Goal: Task Accomplishment & Management: Complete application form

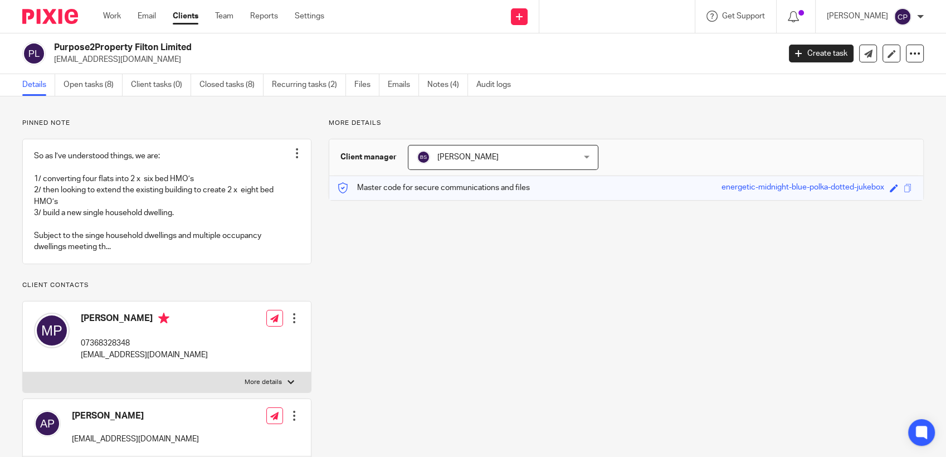
click at [564, 16] on div at bounding box center [617, 16] width 156 height 33
click at [570, 19] on div at bounding box center [617, 16] width 156 height 33
click at [579, 17] on div at bounding box center [617, 16] width 156 height 33
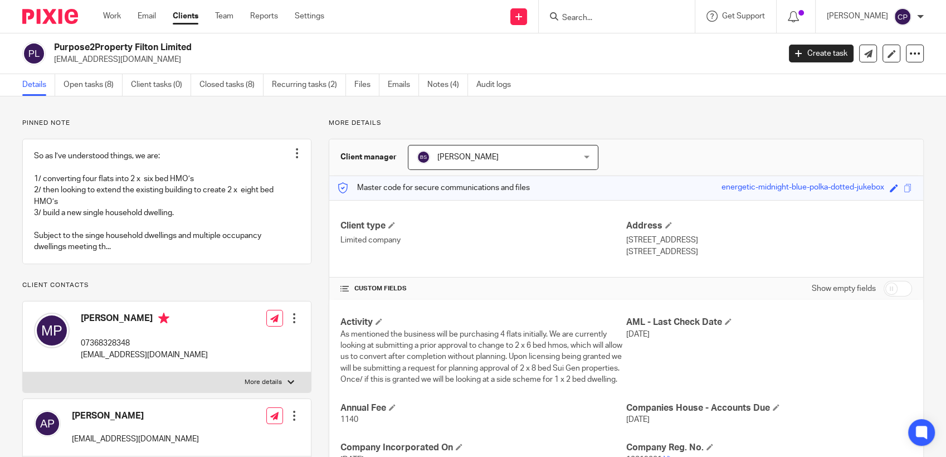
click at [584, 17] on input "Search" at bounding box center [611, 18] width 100 height 10
drag, startPoint x: 591, startPoint y: 10, endPoint x: 581, endPoint y: 11, distance: 10.0
click at [581, 11] on form "matilda" at bounding box center [620, 16] width 119 height 14
drag, startPoint x: 596, startPoint y: 16, endPoint x: 583, endPoint y: 16, distance: 12.8
click at [583, 16] on input "matilda" at bounding box center [611, 18] width 100 height 10
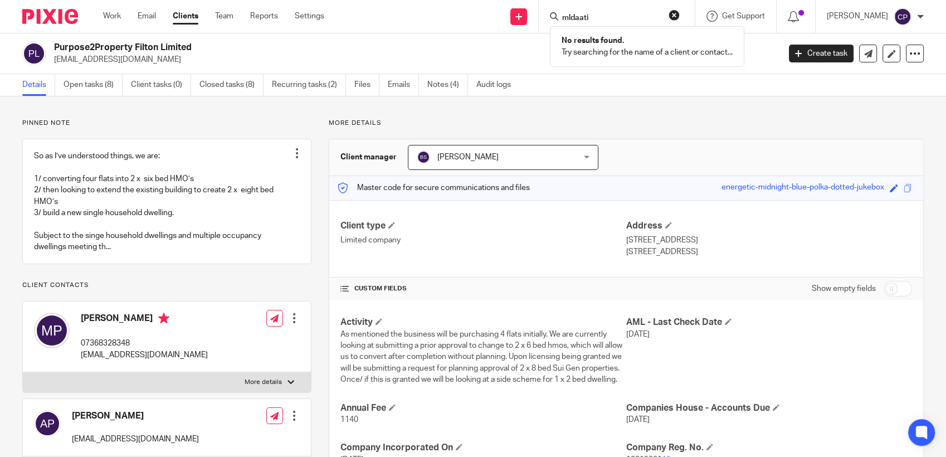
type input "mati"
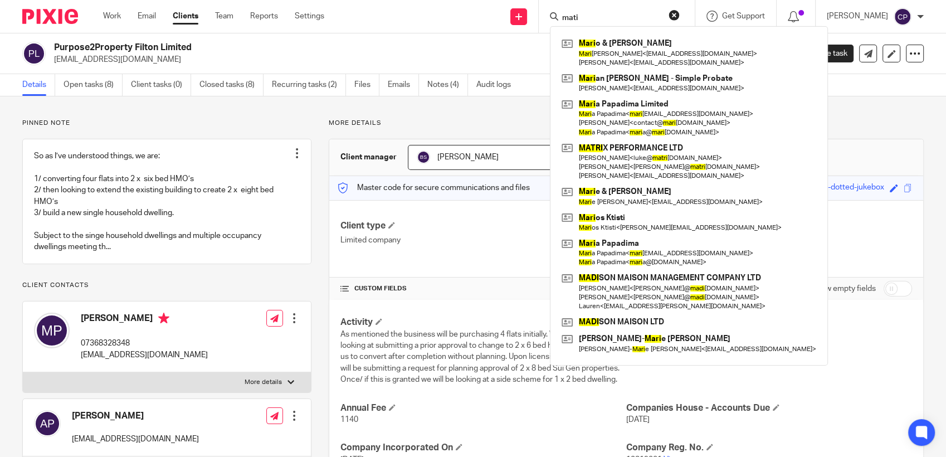
drag, startPoint x: 590, startPoint y: 18, endPoint x: 563, endPoint y: 16, distance: 27.3
click at [563, 16] on div "mati" at bounding box center [615, 16] width 130 height 14
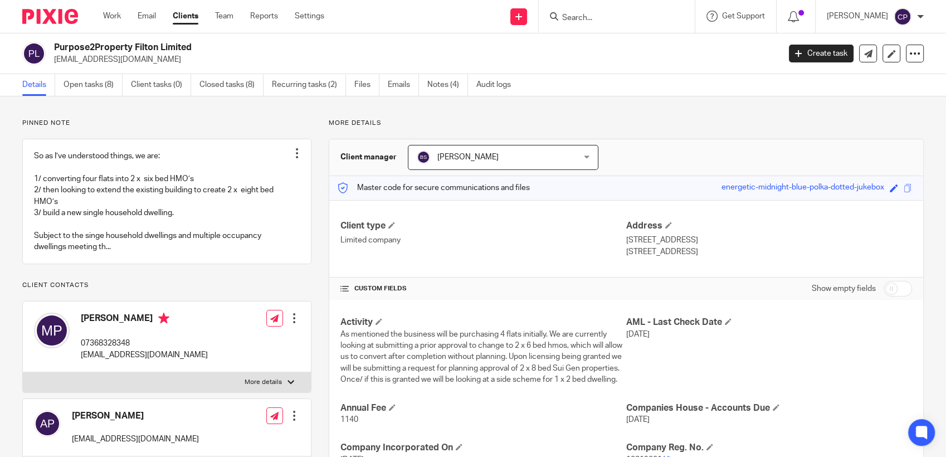
click at [584, 19] on input "Search" at bounding box center [611, 18] width 100 height 10
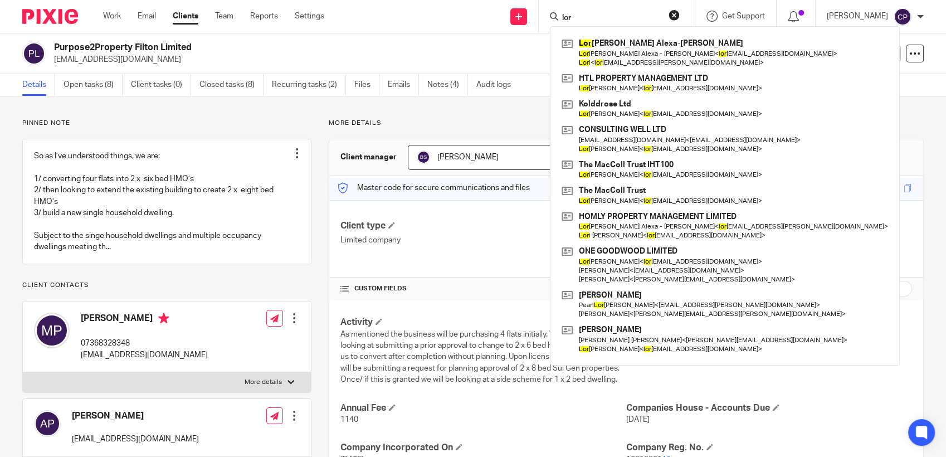
type input "lor"
drag, startPoint x: 610, startPoint y: 19, endPoint x: 541, endPoint y: 23, distance: 69.7
click at [540, 23] on div "Send new email Create task Add client lor Lor edana Alexa-Smith Lor edana Alexa…" at bounding box center [643, 16] width 605 height 33
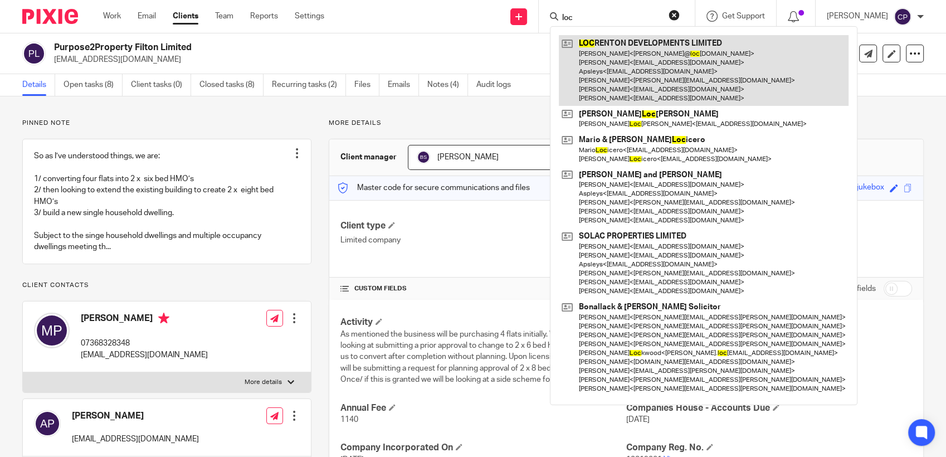
type input "loc"
click at [631, 60] on link at bounding box center [704, 70] width 290 height 71
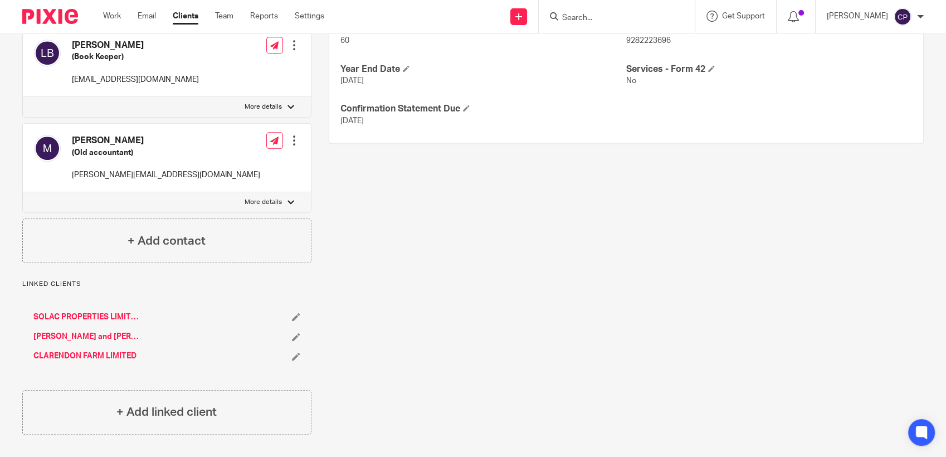
scroll to position [646, 0]
click at [114, 316] on link "SOLAC PROPERTIES LIMITED" at bounding box center [86, 316] width 106 height 11
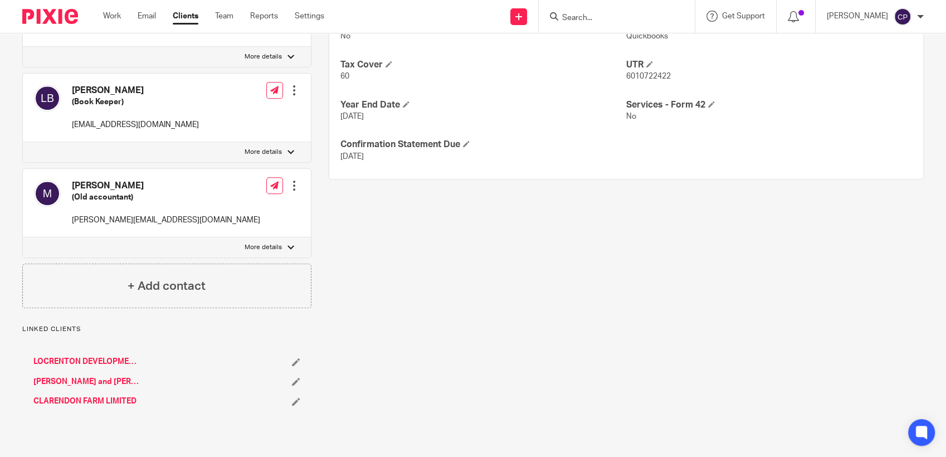
scroll to position [622, 0]
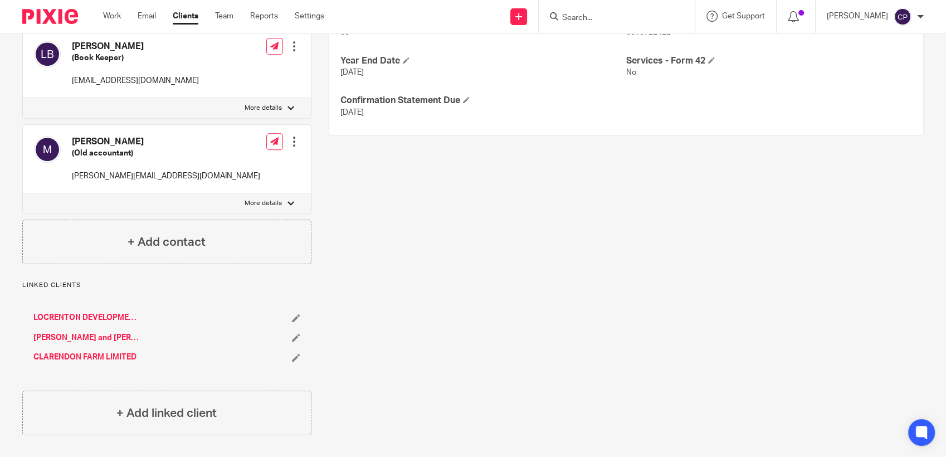
click at [72, 343] on link "[PERSON_NAME] and [PERSON_NAME]" at bounding box center [86, 337] width 106 height 11
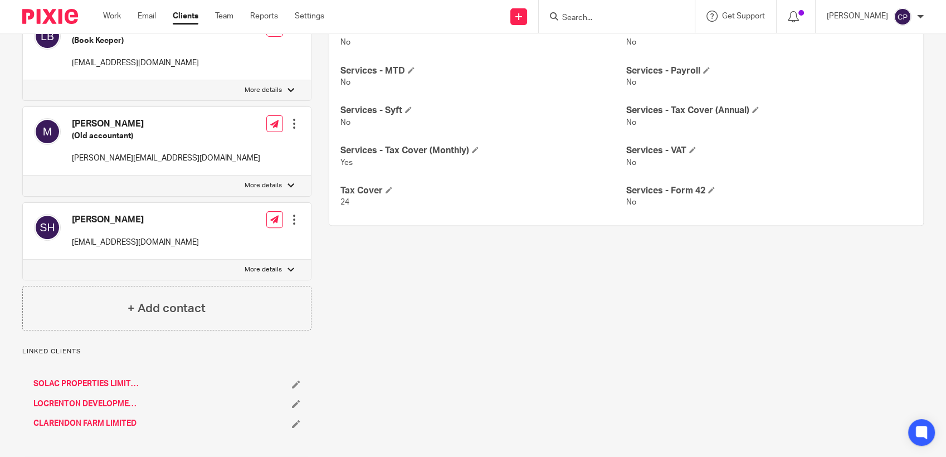
scroll to position [386, 0]
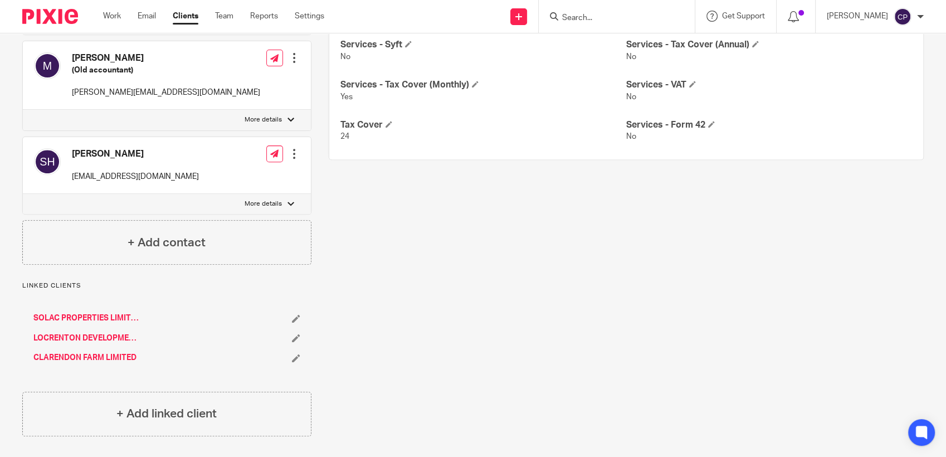
click at [115, 334] on link "LOCRENTON DEVELOPMENTS LIMITED" at bounding box center [86, 338] width 106 height 11
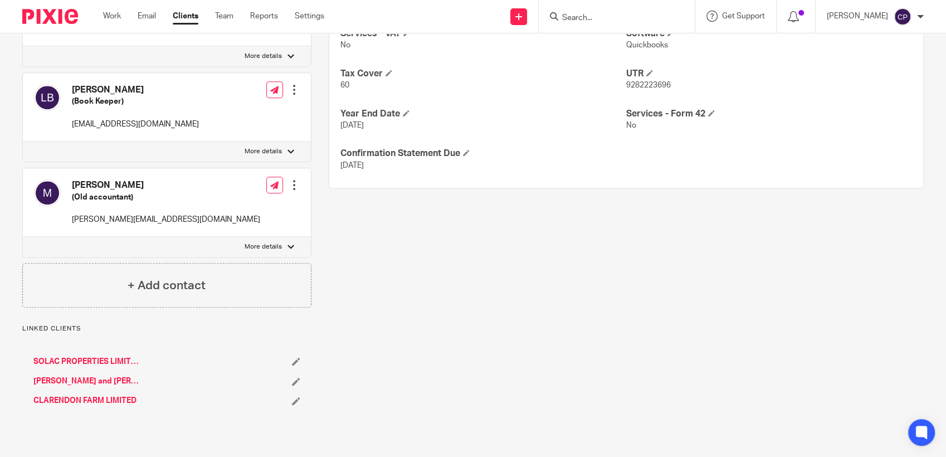
scroll to position [601, 0]
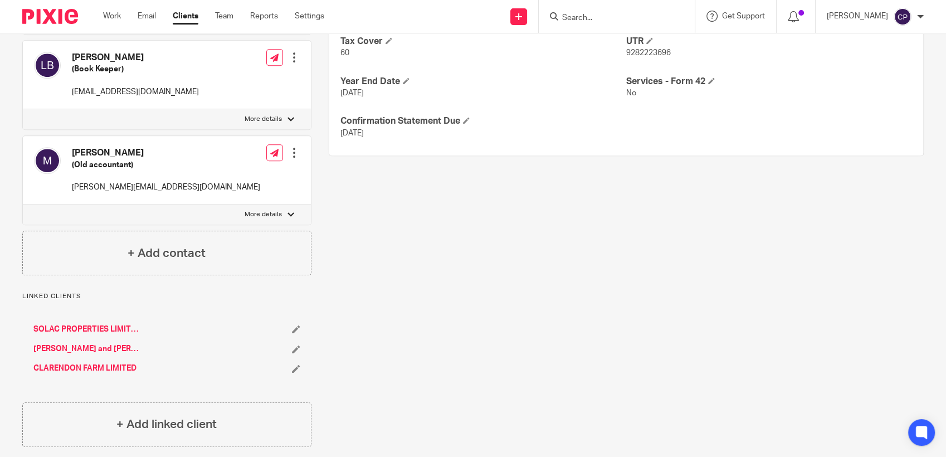
click at [116, 354] on link "[PERSON_NAME] and [PERSON_NAME]" at bounding box center [86, 348] width 106 height 11
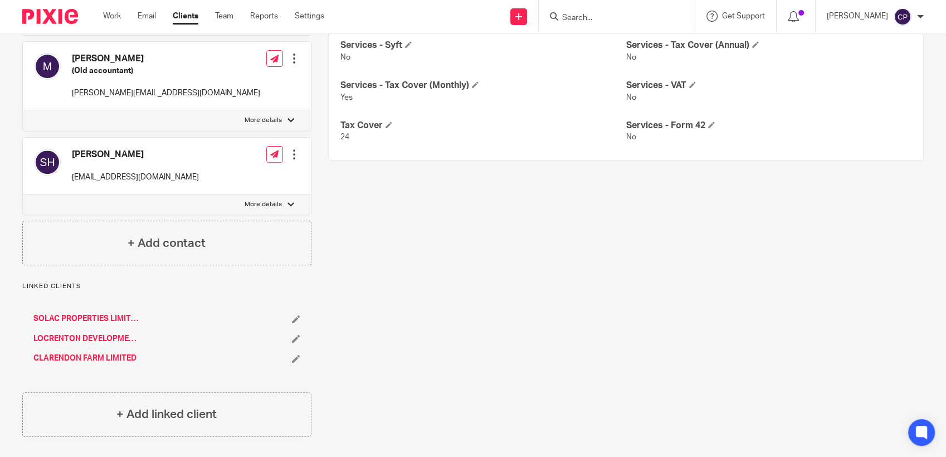
scroll to position [386, 0]
click at [68, 338] on link "LOCRENTON DEVELOPMENTS LIMITED" at bounding box center [86, 338] width 106 height 11
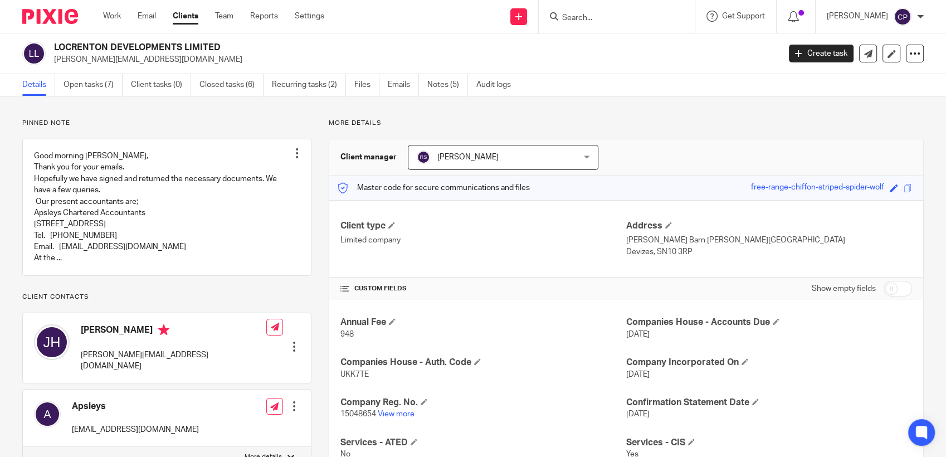
click at [597, 17] on input "Search" at bounding box center [611, 18] width 100 height 10
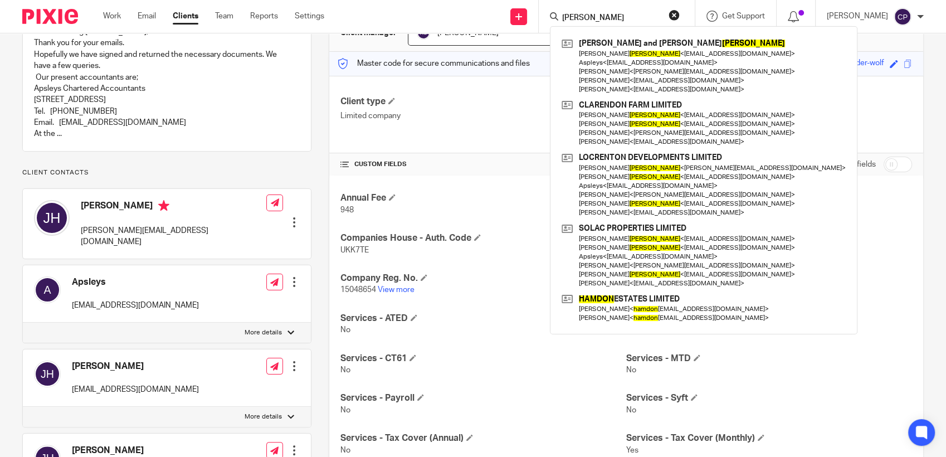
scroll to position [124, 0]
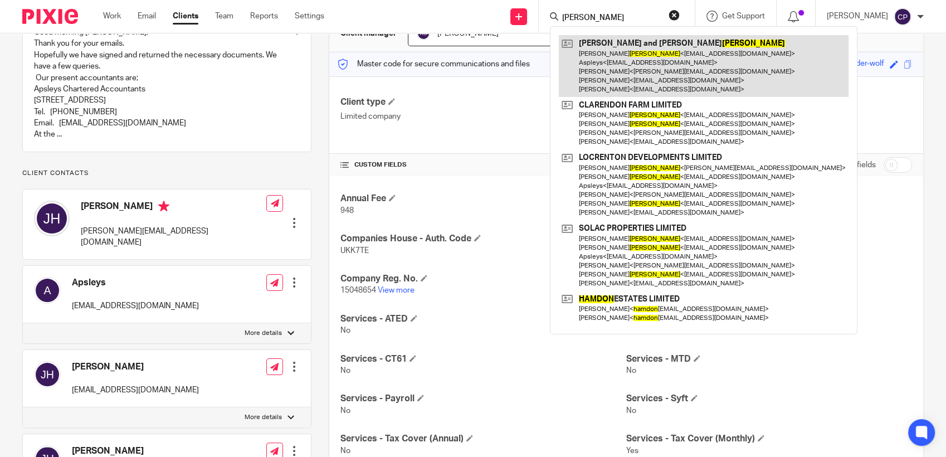
type input "[PERSON_NAME]"
click at [612, 79] on link at bounding box center [704, 66] width 290 height 62
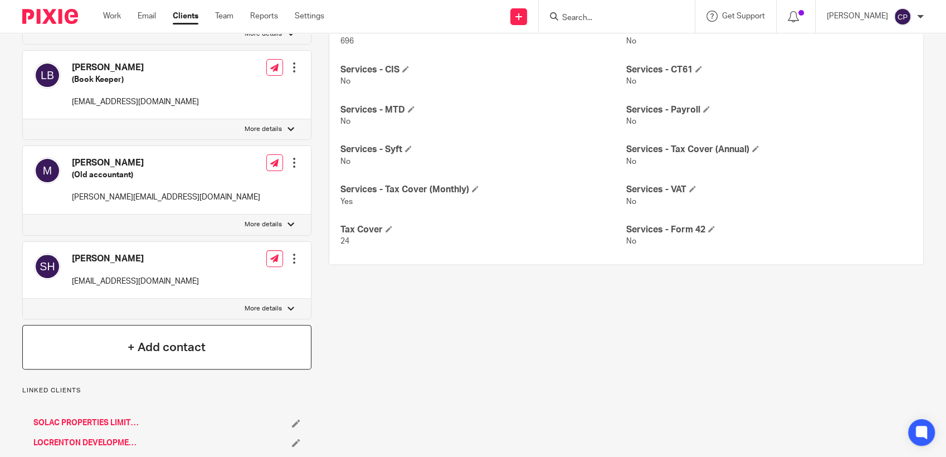
scroll to position [371, 0]
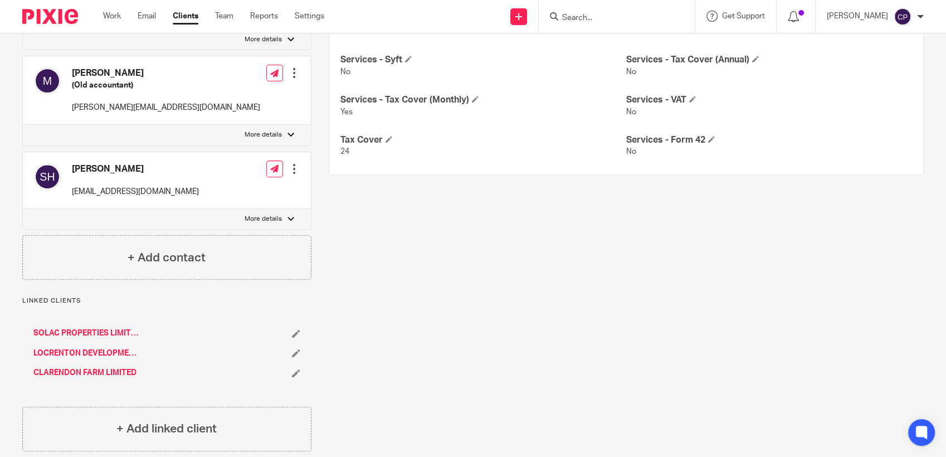
click at [81, 351] on link "LOCRENTON DEVELOPMENTS LIMITED" at bounding box center [86, 353] width 106 height 11
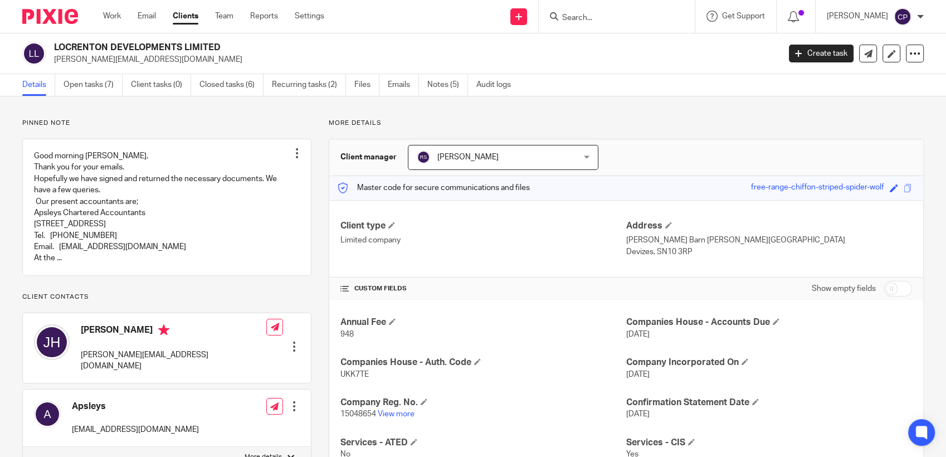
drag, startPoint x: 52, startPoint y: 60, endPoint x: 190, endPoint y: 65, distance: 138.8
click at [190, 65] on div "LOCRENTON DEVELOPMENTS LIMITED [PERSON_NAME][EMAIL_ADDRESS][DOMAIN_NAME]" at bounding box center [397, 53] width 750 height 23
drag, startPoint x: 190, startPoint y: 65, endPoint x: 169, endPoint y: 61, distance: 21.5
copy p "[PERSON_NAME][EMAIL_ADDRESS][DOMAIN_NAME]"
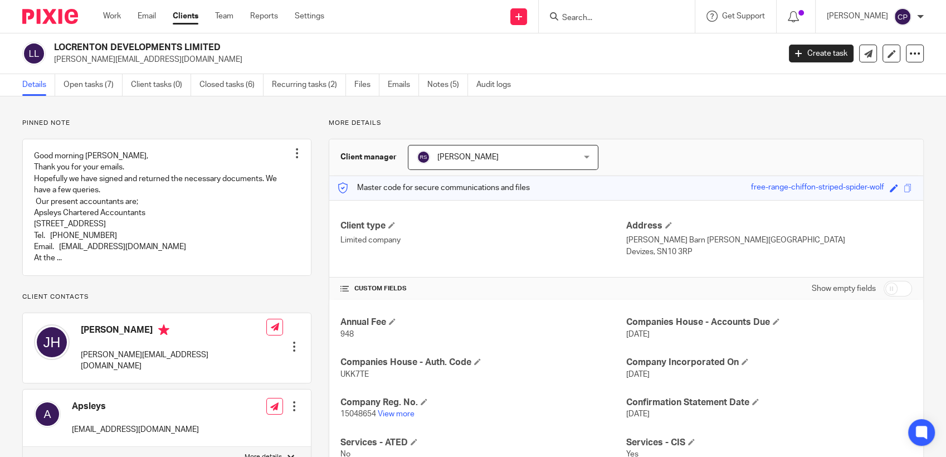
copy p "john@locrentondevelopments.co.uk"
click at [807, 57] on link "Create task" at bounding box center [821, 54] width 65 height 18
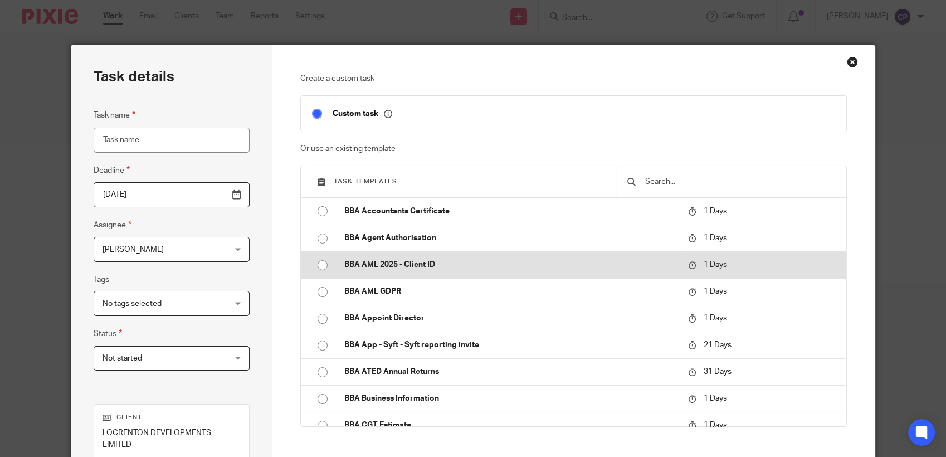
click at [312, 266] on input "radio" at bounding box center [322, 265] width 21 height 21
type input "[DATE]"
type input "BBA AML 2025 - Client ID"
checkbox input "false"
radio input "false"
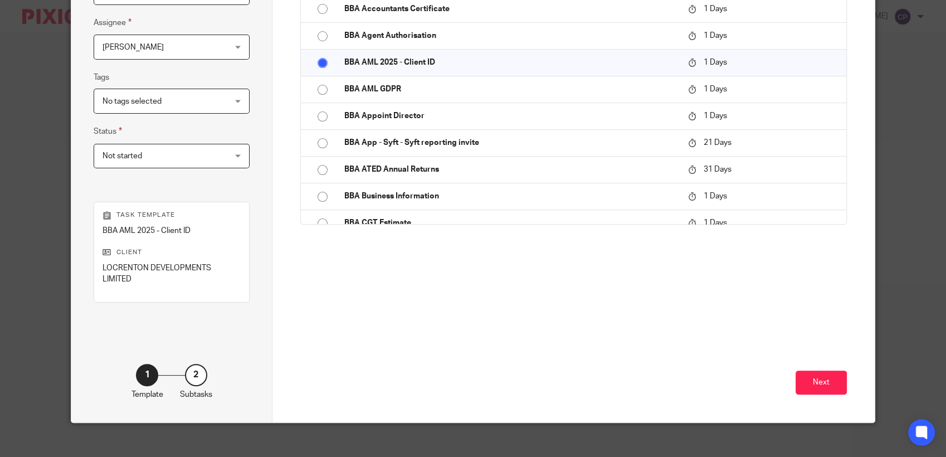
scroll to position [212, 0]
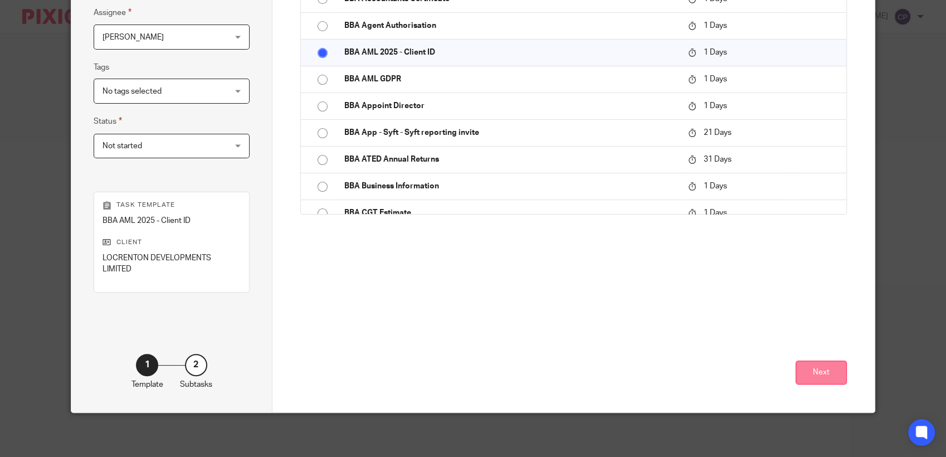
click at [815, 377] on button "Next" at bounding box center [820, 372] width 51 height 24
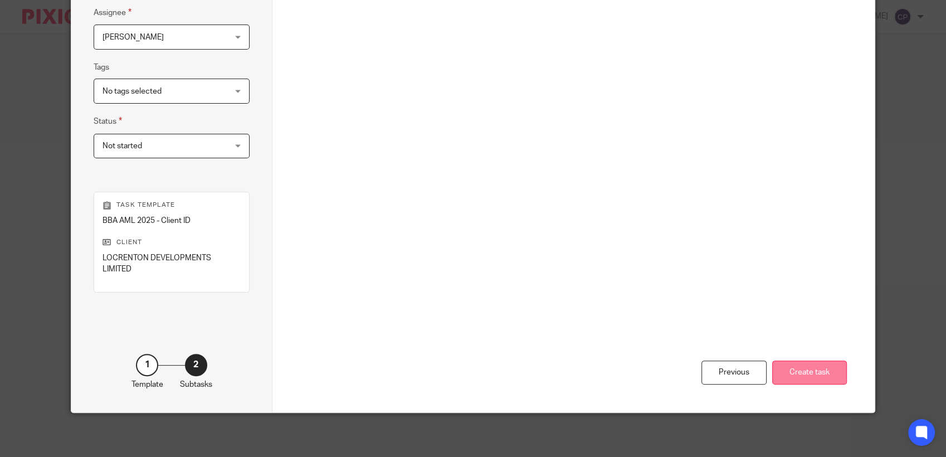
click at [789, 373] on button "Create task" at bounding box center [809, 372] width 75 height 24
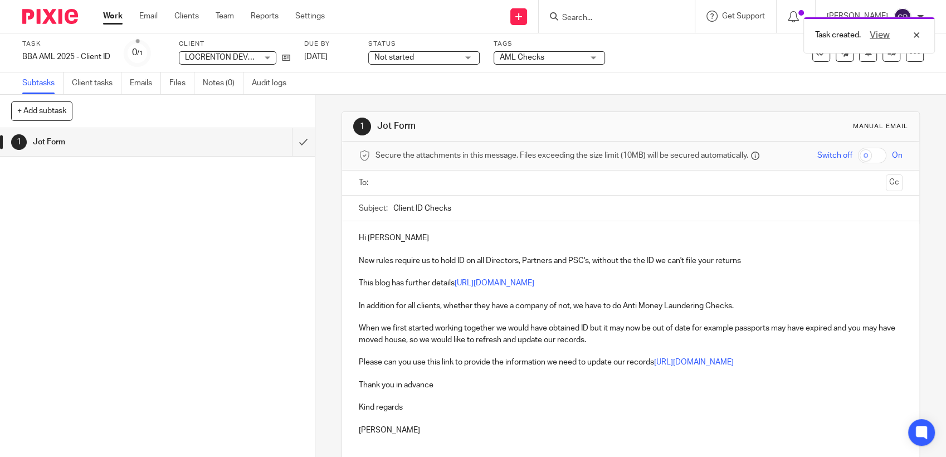
paste input "john@locrentondevelopments.co.uk"
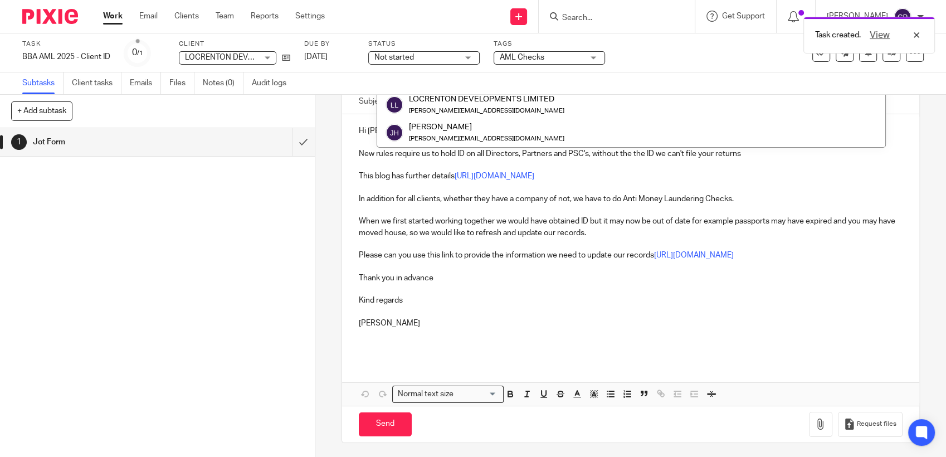
scroll to position [108, 0]
type input "john@locrentondevelopments.co.uk"
click at [384, 426] on input "Send" at bounding box center [385, 423] width 53 height 24
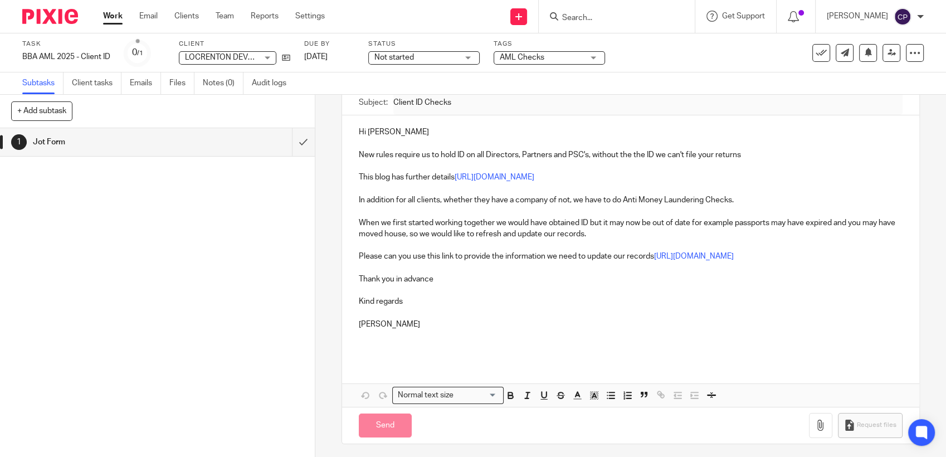
type input "Sent"
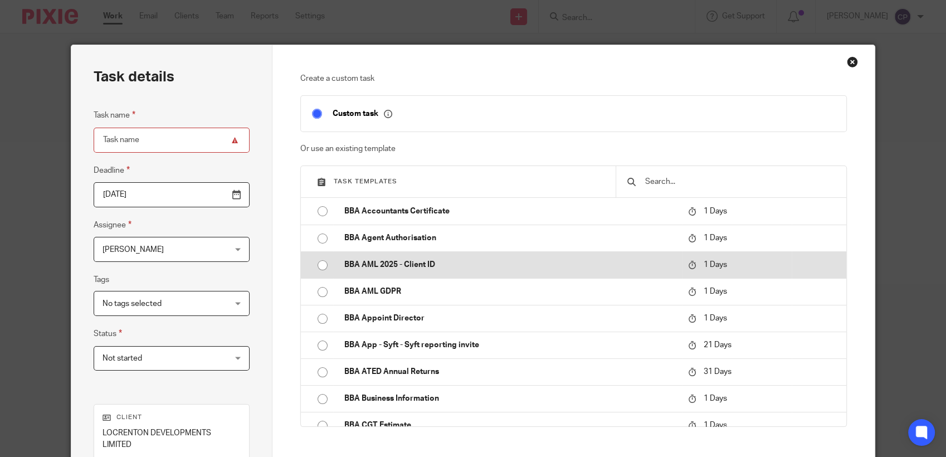
click at [317, 265] on input "radio" at bounding box center [322, 265] width 21 height 21
type input "BBA AML 2025 - Client ID"
checkbox input "false"
radio input "false"
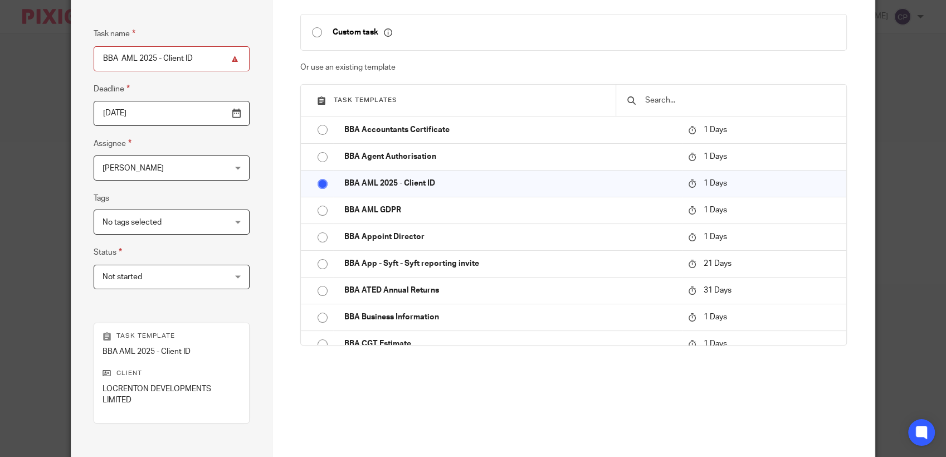
scroll to position [185, 0]
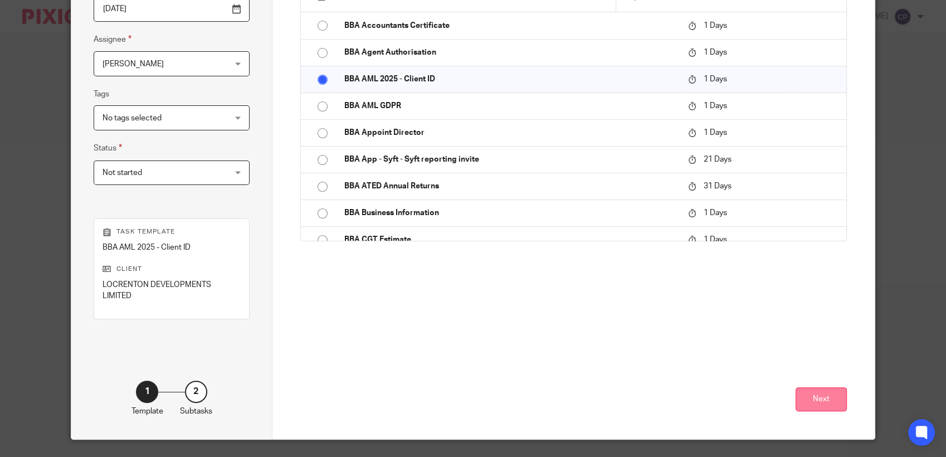
click at [827, 398] on button "Next" at bounding box center [820, 399] width 51 height 24
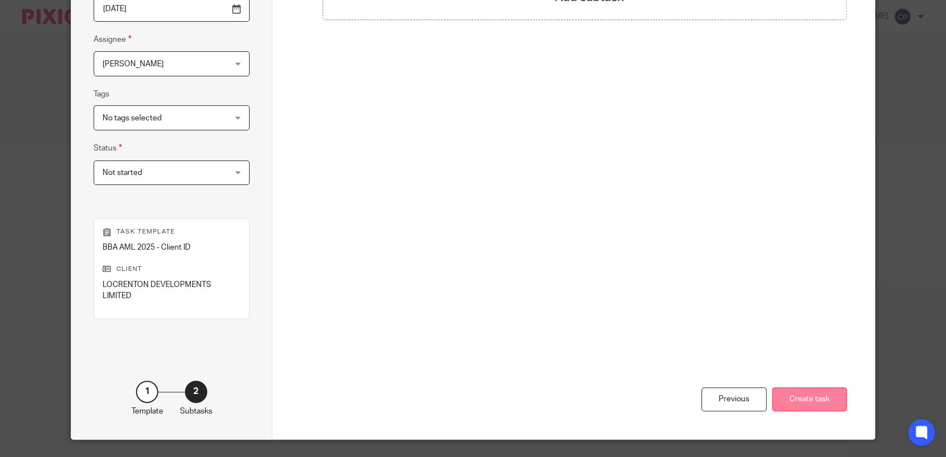
click at [800, 401] on button "Create task" at bounding box center [809, 399] width 75 height 24
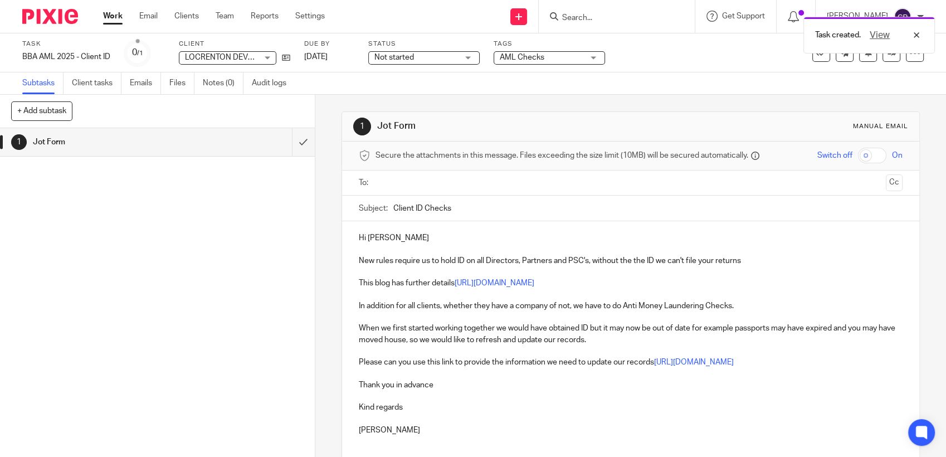
click at [392, 185] on input "text" at bounding box center [629, 183] width 501 height 13
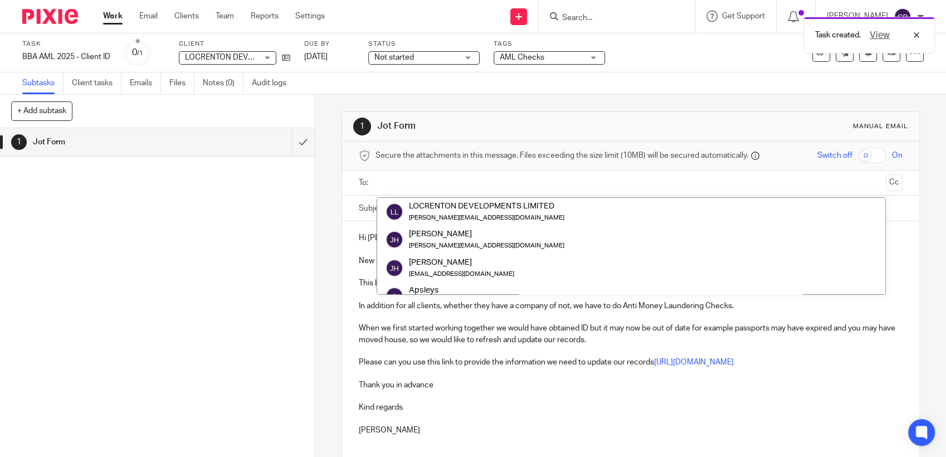
paste input "john@locrentondevelopments.co.uk"
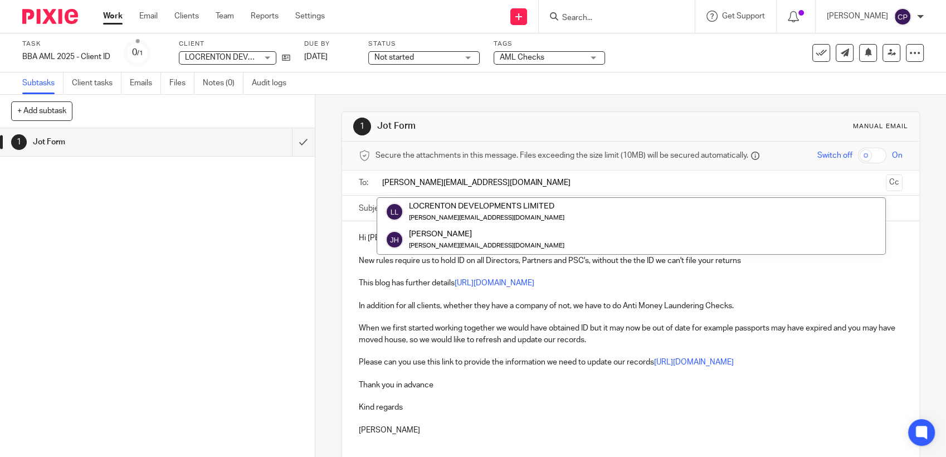
type input "john@locrentondevelopments.co.uk"
click at [343, 237] on div "Hi John New rules require us to hold ID on all Directors, Partners and PSC's, w…" at bounding box center [630, 343] width 577 height 245
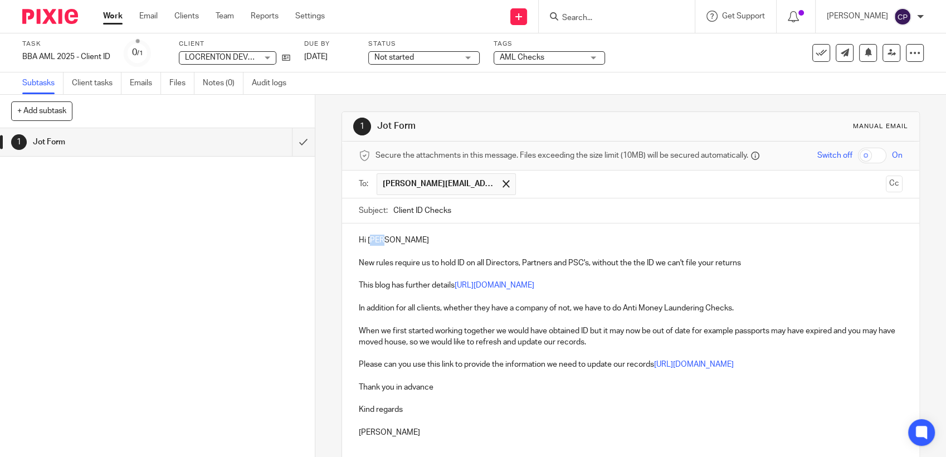
drag, startPoint x: 370, startPoint y: 242, endPoint x: 406, endPoint y: 242, distance: 36.2
click at [406, 242] on p "Hi [PERSON_NAME]" at bounding box center [631, 240] width 544 height 11
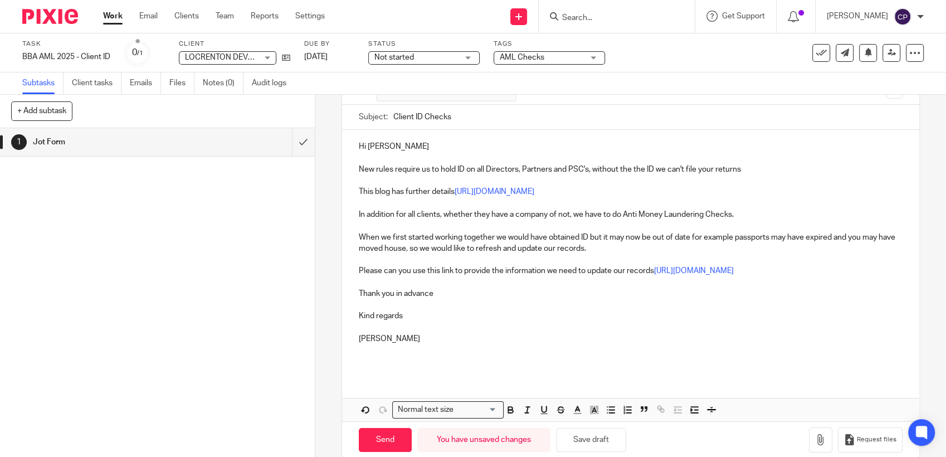
scroll to position [111, 0]
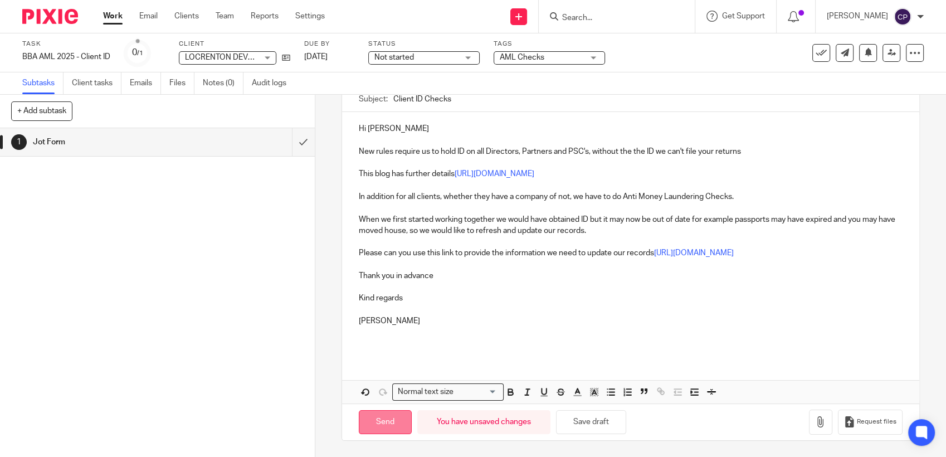
click at [384, 417] on input "Send" at bounding box center [385, 422] width 53 height 24
type input "Sent"
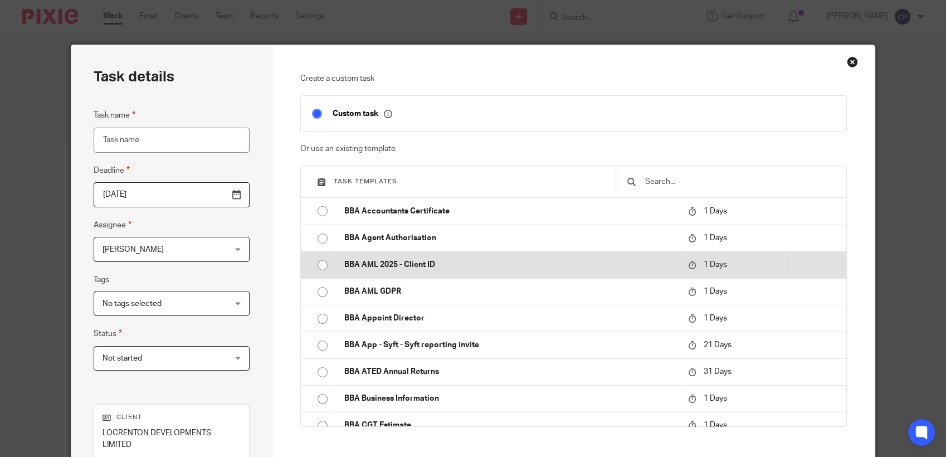
click at [321, 267] on input "radio" at bounding box center [322, 265] width 21 height 21
type input "BBA AML 2025 - Client ID"
checkbox input "false"
radio input "false"
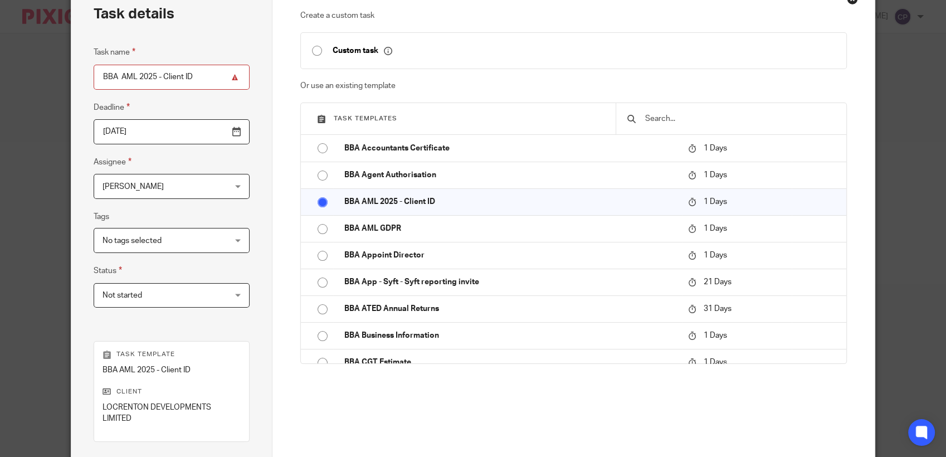
scroll to position [185, 0]
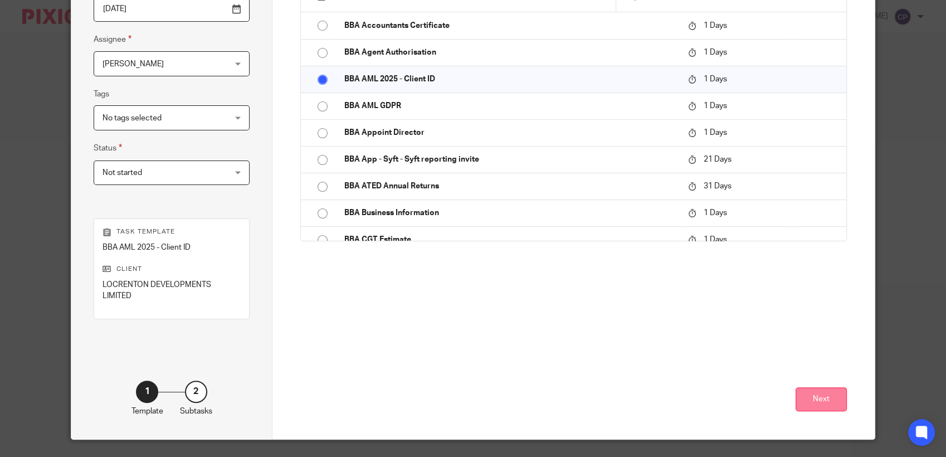
click at [827, 400] on button "Next" at bounding box center [820, 399] width 51 height 24
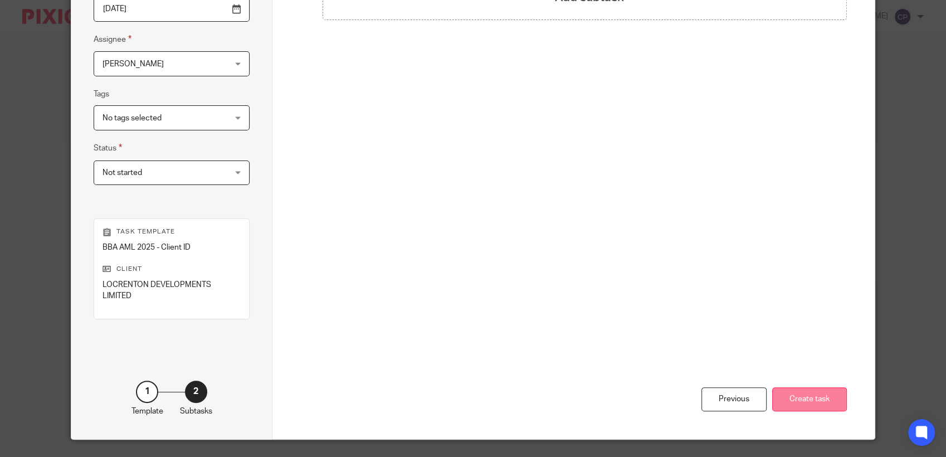
click at [829, 395] on button "Create task" at bounding box center [809, 399] width 75 height 24
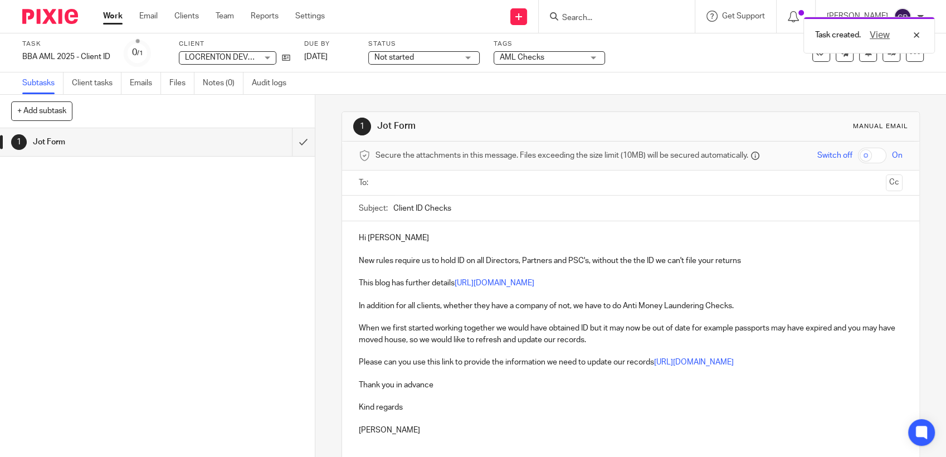
paste input "[PERSON_NAME][EMAIL_ADDRESS][DOMAIN_NAME]"
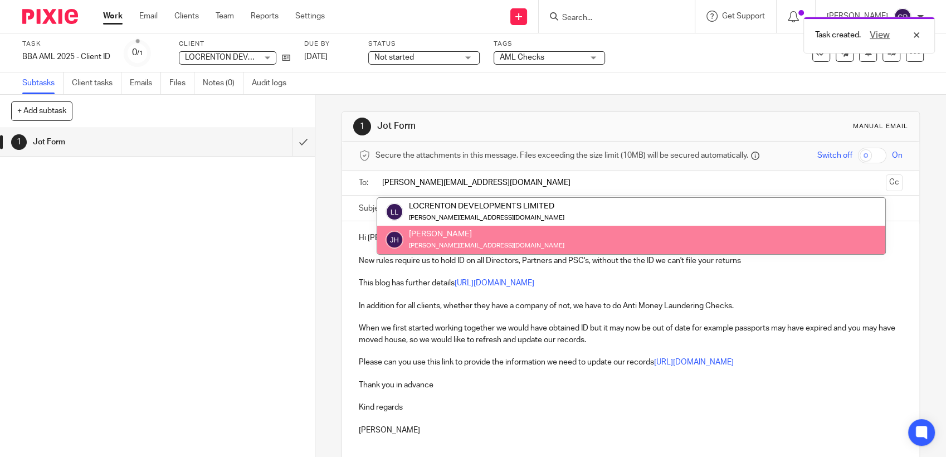
type input "[PERSON_NAME][EMAIL_ADDRESS][DOMAIN_NAME]"
click at [364, 245] on div "Hi John New rules require us to hold ID on all Directors, Partners and PSC's, w…" at bounding box center [630, 343] width 577 height 245
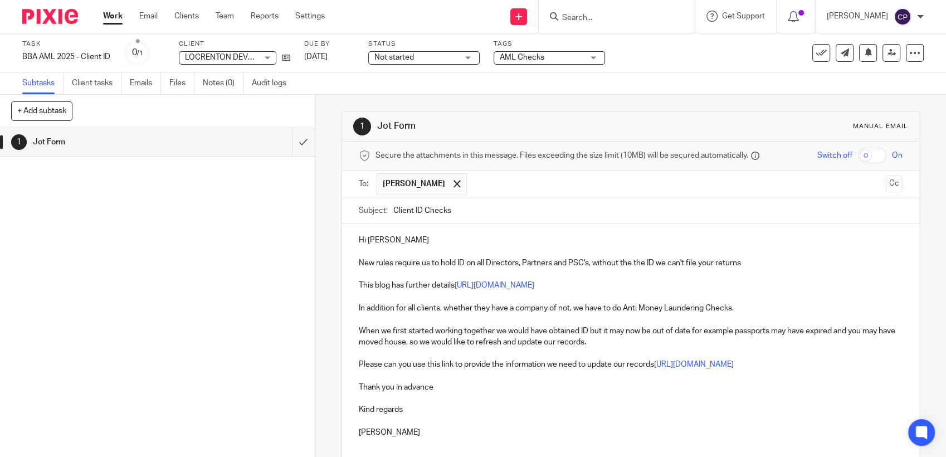
click at [368, 240] on p "Hi John" at bounding box center [631, 240] width 544 height 11
drag, startPoint x: 367, startPoint y: 240, endPoint x: 380, endPoint y: 242, distance: 13.7
click at [382, 242] on p "Hi John" at bounding box center [631, 240] width 544 height 11
click at [363, 238] on p "Hi John" at bounding box center [631, 240] width 544 height 11
click at [364, 238] on p "Hi John" at bounding box center [631, 240] width 544 height 11
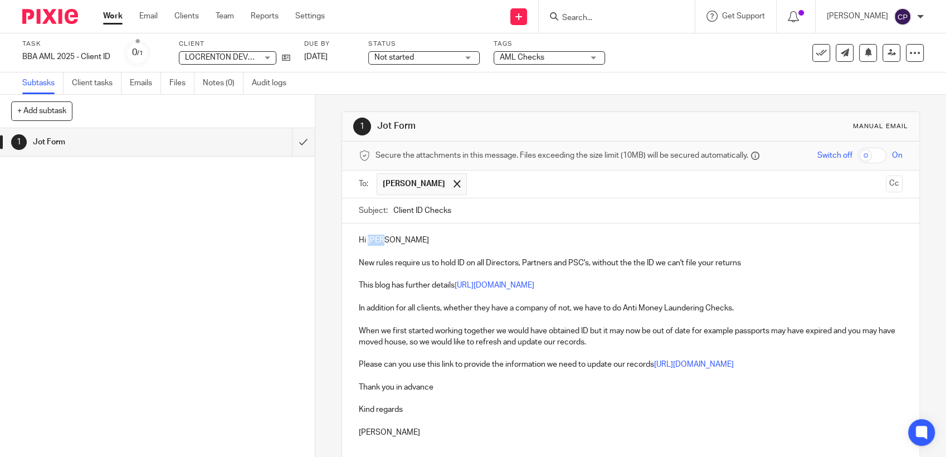
drag, startPoint x: 365, startPoint y: 238, endPoint x: 492, endPoint y: 247, distance: 126.8
click at [489, 247] on div "Hi John New rules require us to hold ID on all Directors, Partners and PSC's, w…" at bounding box center [630, 345] width 577 height 245
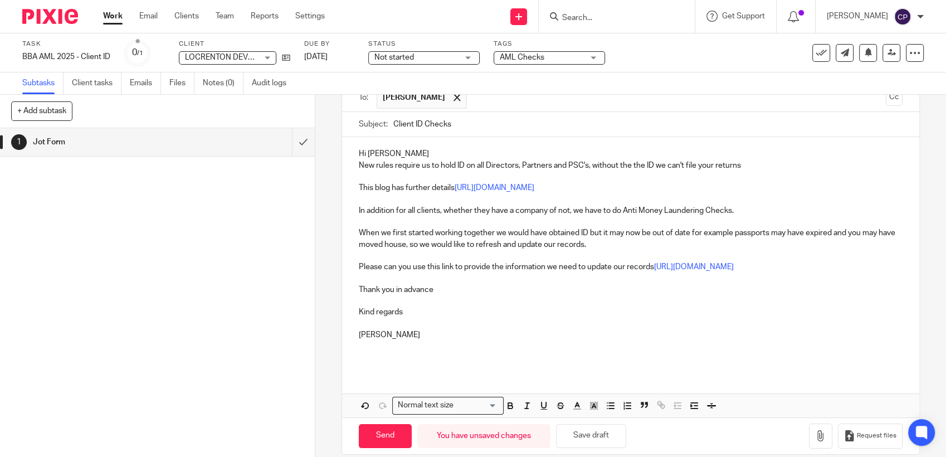
scroll to position [100, 0]
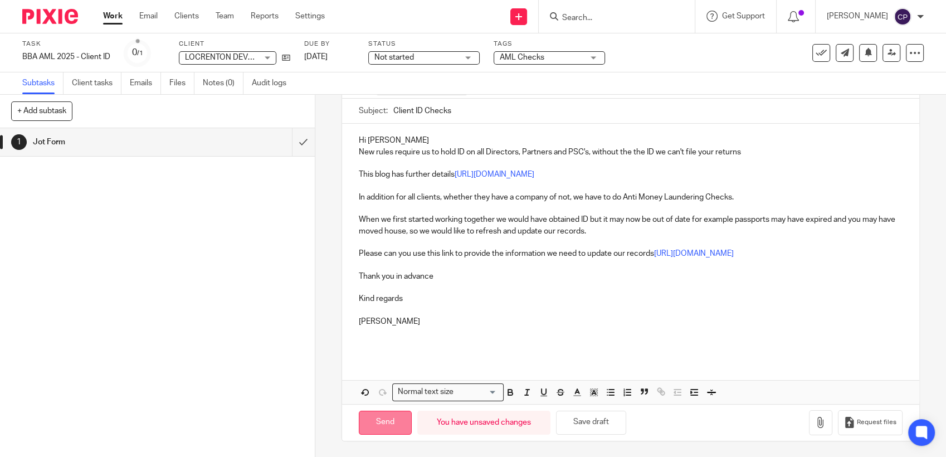
click at [374, 421] on input "Send" at bounding box center [385, 423] width 53 height 24
type input "Sent"
click at [584, 18] on input "Search" at bounding box center [611, 18] width 100 height 10
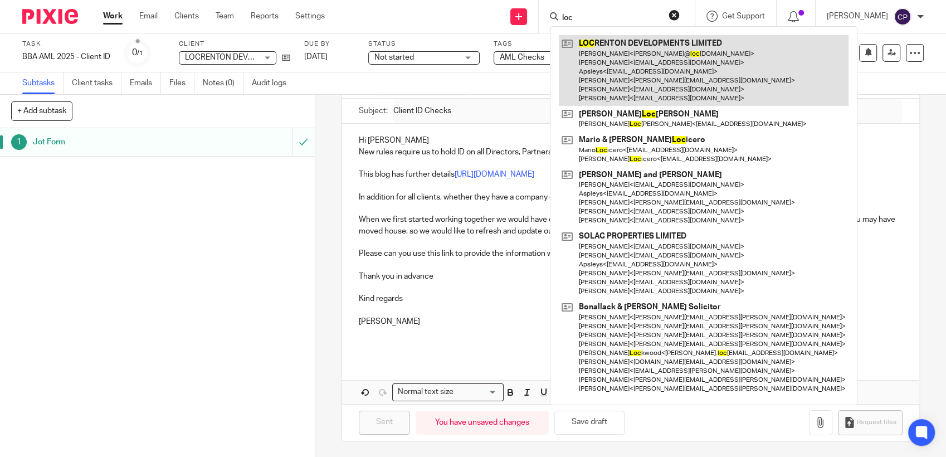
type input "loc"
click at [631, 75] on link at bounding box center [704, 70] width 290 height 71
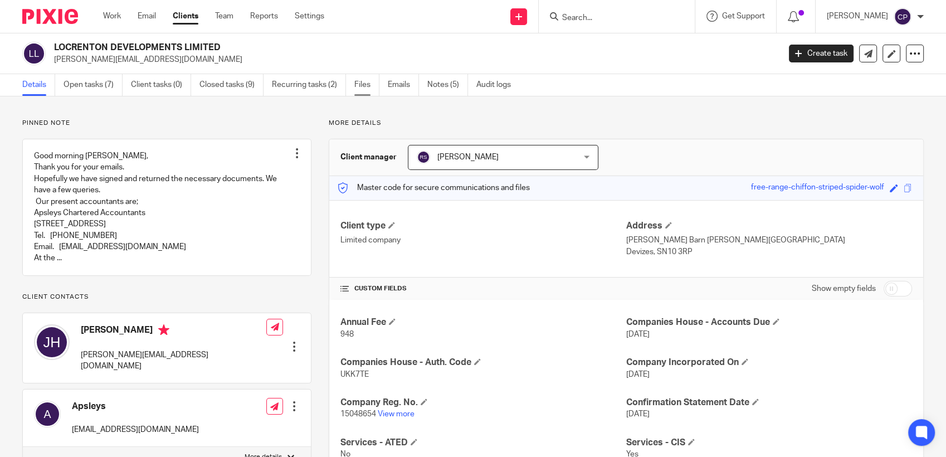
click at [361, 83] on link "Files" at bounding box center [366, 85] width 25 height 22
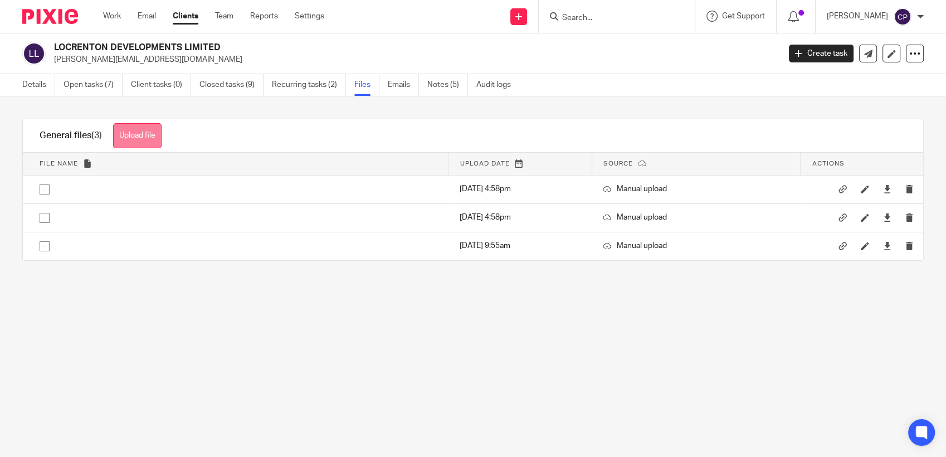
click at [141, 136] on button "Upload file" at bounding box center [137, 135] width 48 height 25
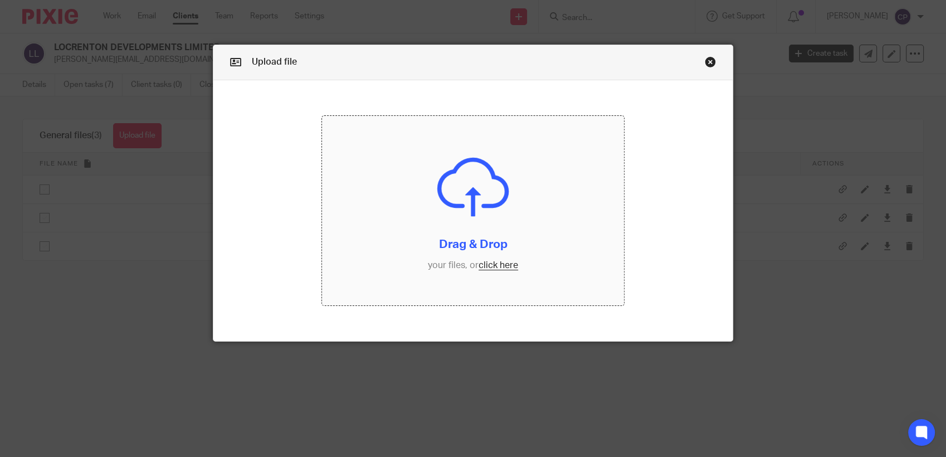
click at [479, 268] on input "file" at bounding box center [473, 210] width 302 height 189
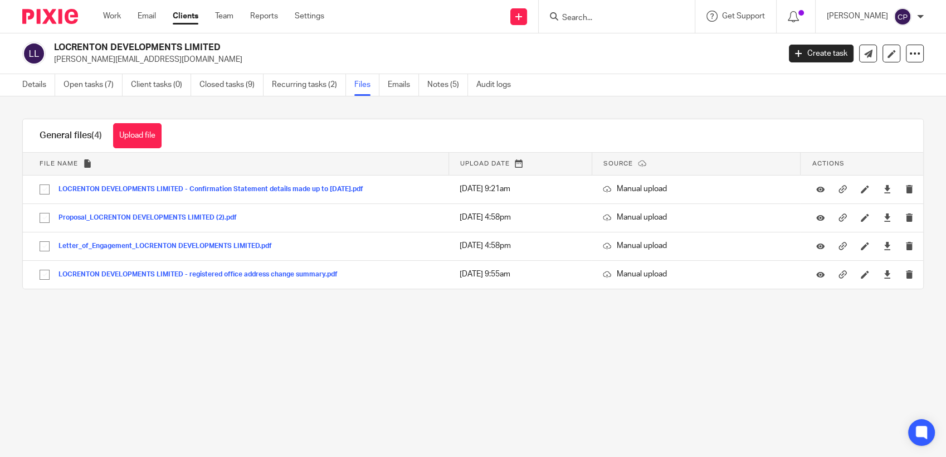
drag, startPoint x: 54, startPoint y: 61, endPoint x: 196, endPoint y: 61, distance: 141.5
click at [196, 61] on p "[PERSON_NAME][EMAIL_ADDRESS][DOMAIN_NAME]" at bounding box center [413, 59] width 718 height 11
drag, startPoint x: 196, startPoint y: 61, endPoint x: 154, endPoint y: 60, distance: 41.2
copy p "john@locrentondevelopments.co.uk"
click at [589, 19] on input "Search" at bounding box center [611, 18] width 100 height 10
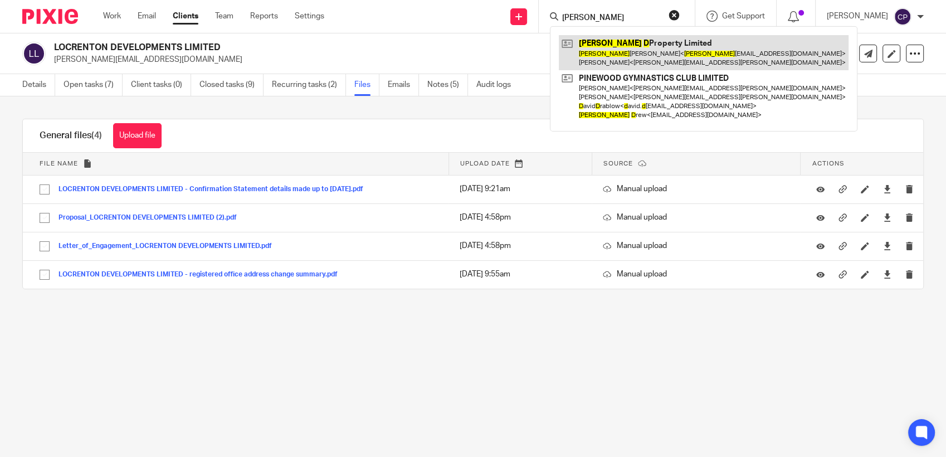
type input "laura d"
click at [637, 61] on link at bounding box center [704, 52] width 290 height 35
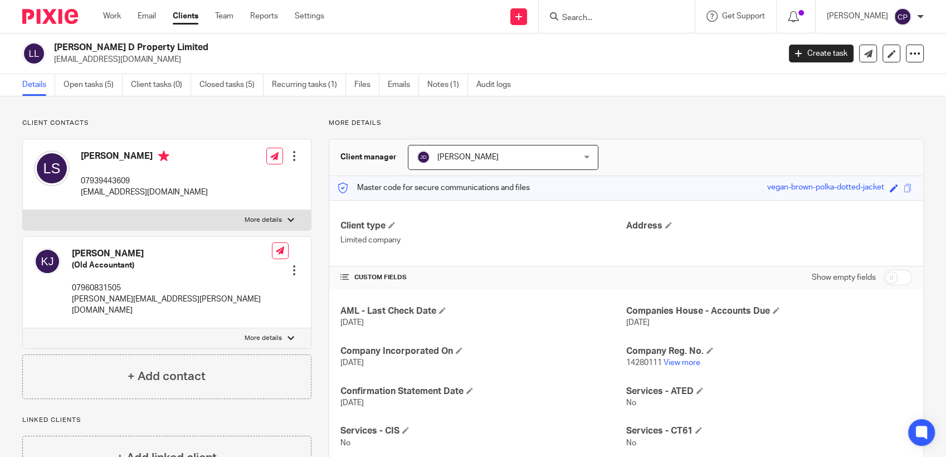
click at [572, 21] on input "Search" at bounding box center [611, 18] width 100 height 10
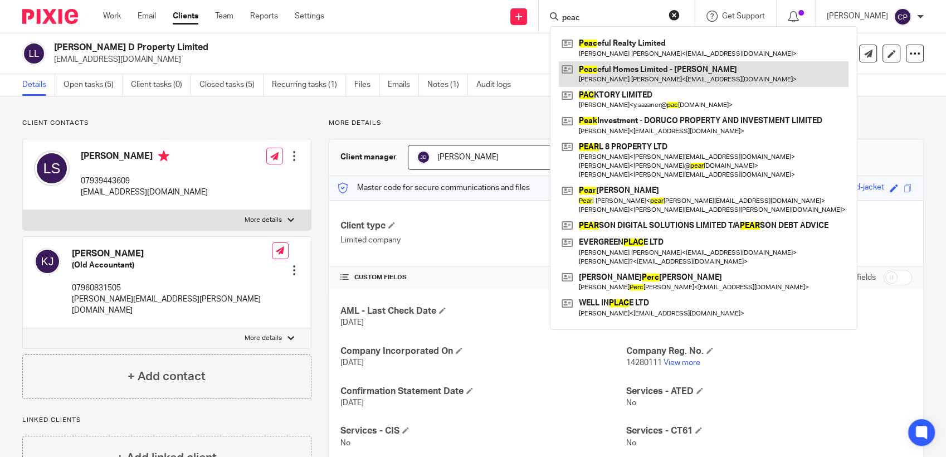
type input "peac"
click at [598, 81] on link at bounding box center [704, 74] width 290 height 26
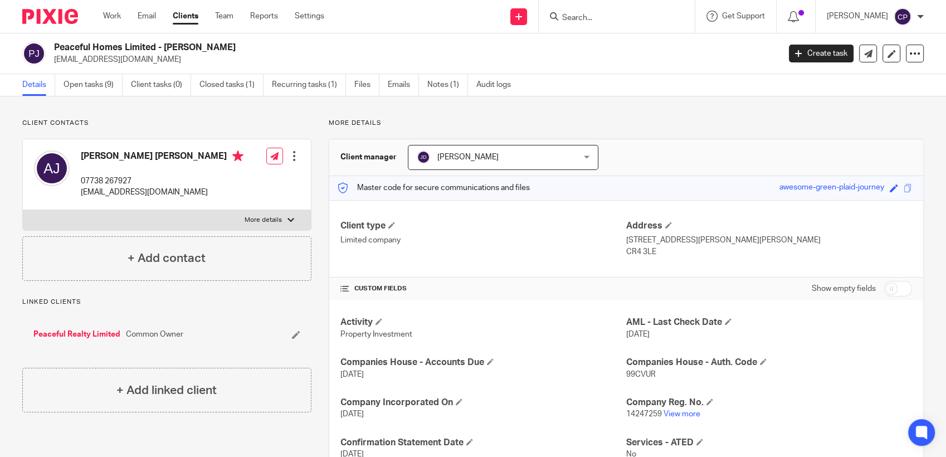
drag, startPoint x: 49, startPoint y: 58, endPoint x: 137, endPoint y: 59, distance: 88.0
click at [137, 59] on div "Peaceful Homes Limited - [PERSON_NAME] [EMAIL_ADDRESS][DOMAIN_NAME]" at bounding box center [397, 53] width 750 height 23
drag, startPoint x: 137, startPoint y: 59, endPoint x: 261, endPoint y: 51, distance: 124.5
click at [263, 50] on h2 "Peaceful Homes Limited - [PERSON_NAME]" at bounding box center [341, 48] width 574 height 12
click at [226, 48] on h2 "Peaceful Homes Limited - [PERSON_NAME]" at bounding box center [341, 48] width 574 height 12
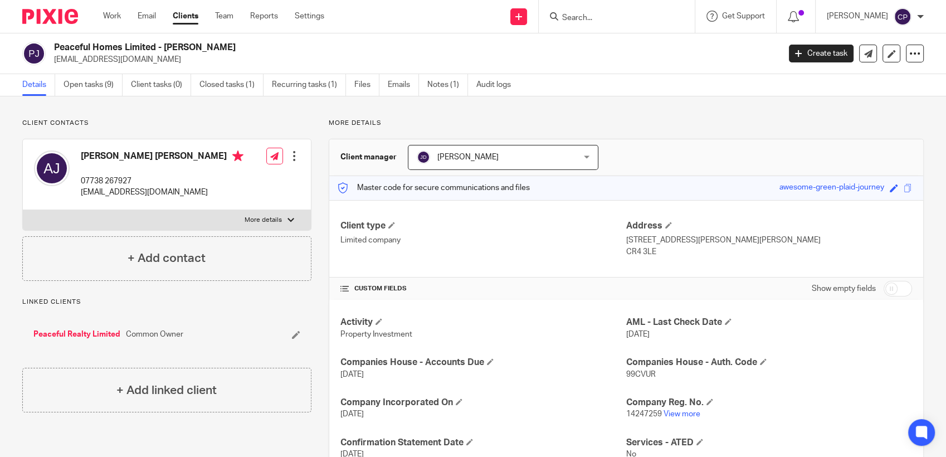
drag, startPoint x: 51, startPoint y: 62, endPoint x: 147, endPoint y: 62, distance: 96.4
click at [147, 62] on div "Peaceful Homes Limited - [PERSON_NAME] [EMAIL_ADDRESS][DOMAIN_NAME]" at bounding box center [397, 53] width 750 height 23
drag, startPoint x: 147, startPoint y: 62, endPoint x: 128, endPoint y: 64, distance: 19.0
copy p "jianglei_uk@hotmail.com"
click at [828, 54] on link "Create task" at bounding box center [821, 54] width 65 height 18
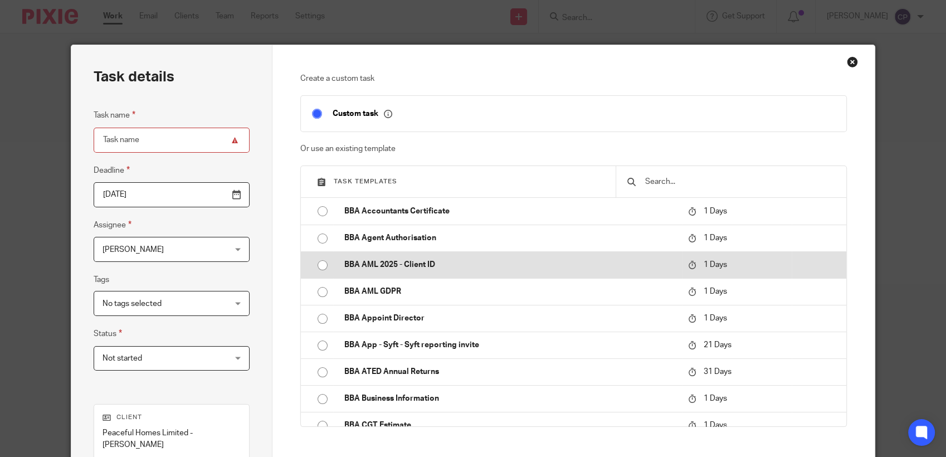
click at [316, 267] on input "radio" at bounding box center [322, 265] width 21 height 21
type input "2025-08-16"
type input "BBA AML 2025 - Client ID"
checkbox input "false"
radio input "false"
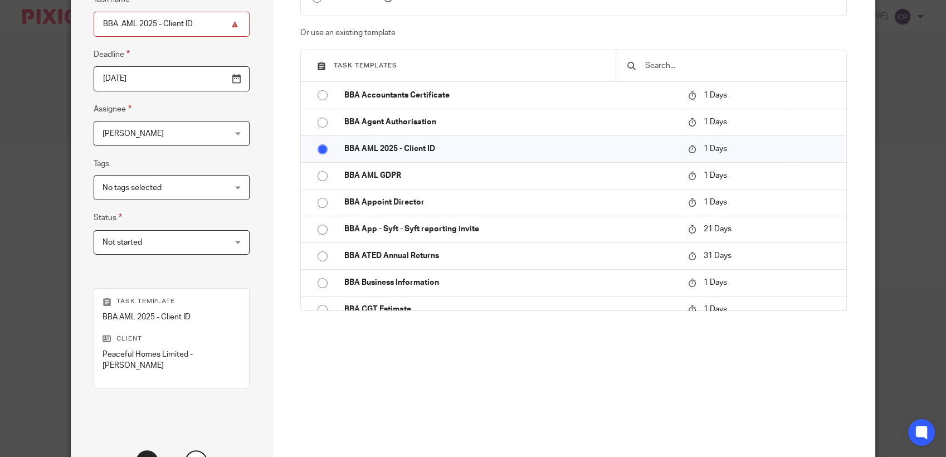
scroll to position [201, 0]
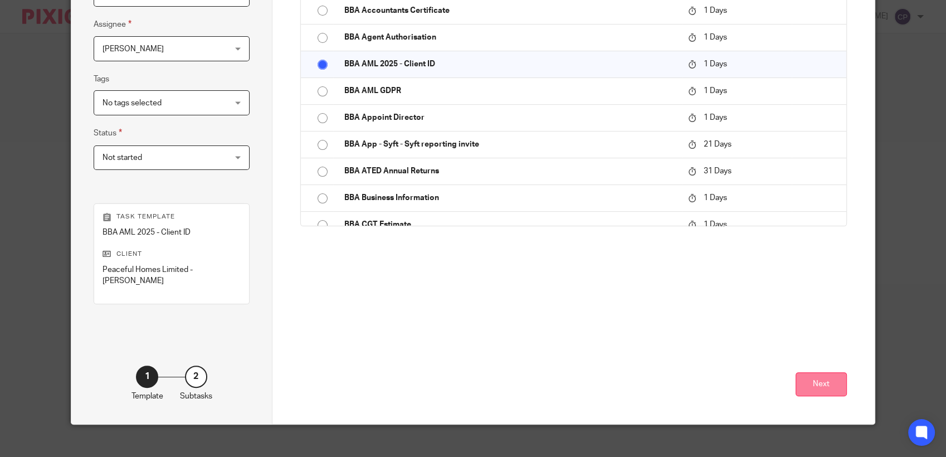
click at [822, 372] on button "Next" at bounding box center [820, 384] width 51 height 24
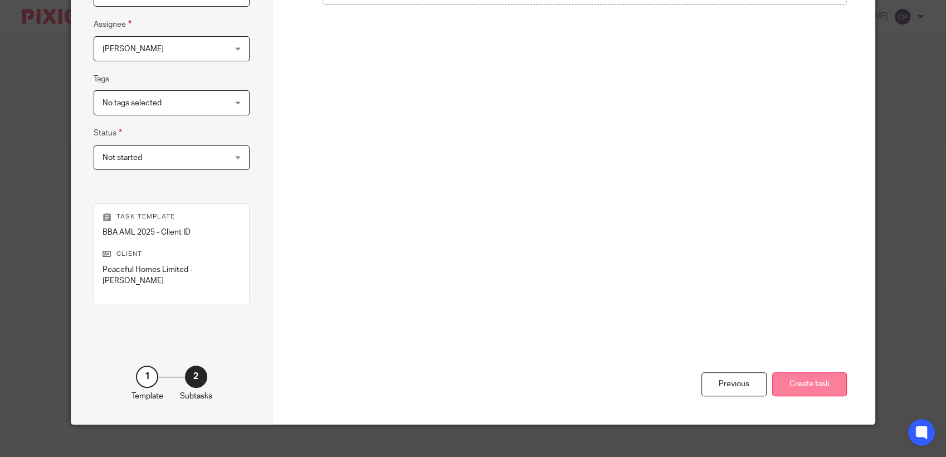
click at [790, 372] on button "Create task" at bounding box center [809, 384] width 75 height 24
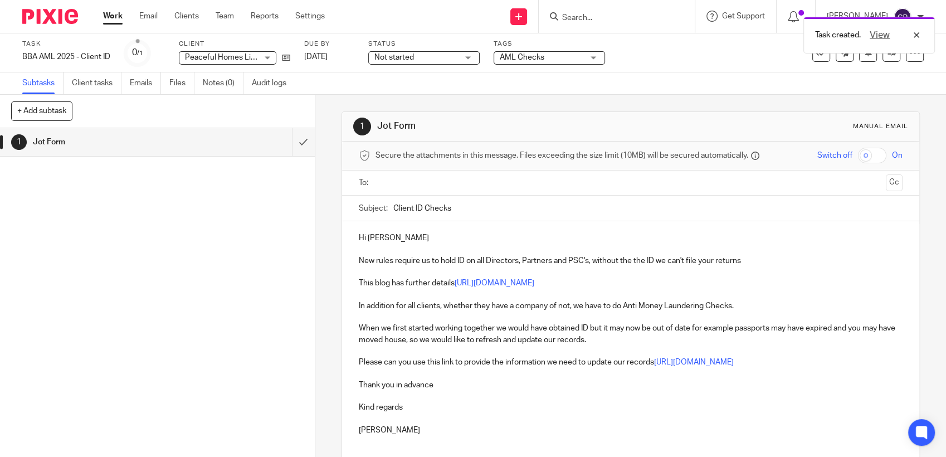
paste input "[EMAIL_ADDRESS][DOMAIN_NAME]"
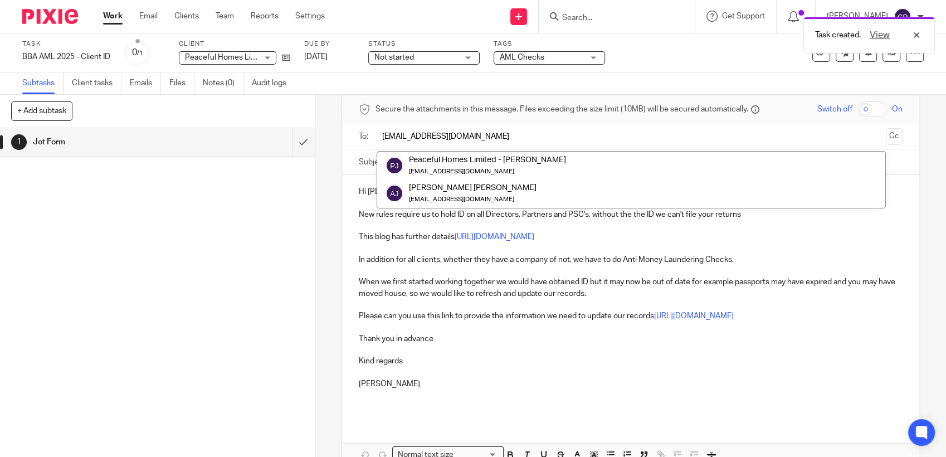
scroll to position [108, 0]
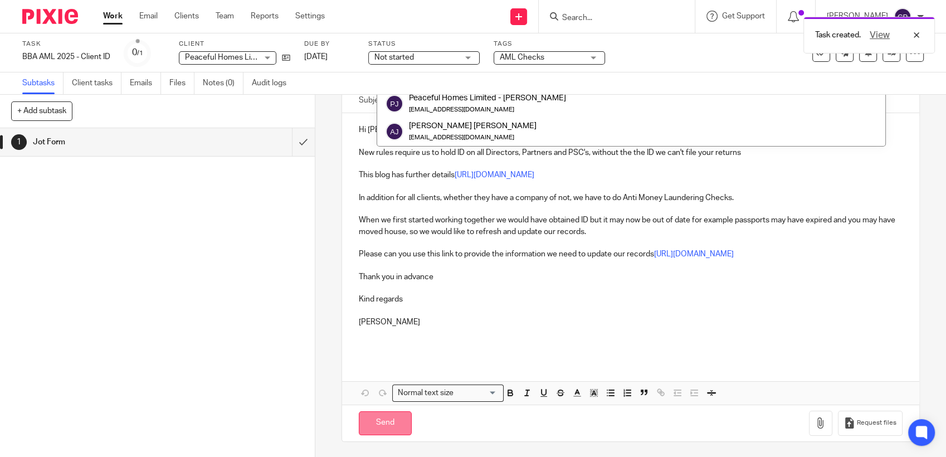
type input "jianglei_uk@hotmail.com"
click at [391, 427] on input "Send" at bounding box center [385, 423] width 53 height 24
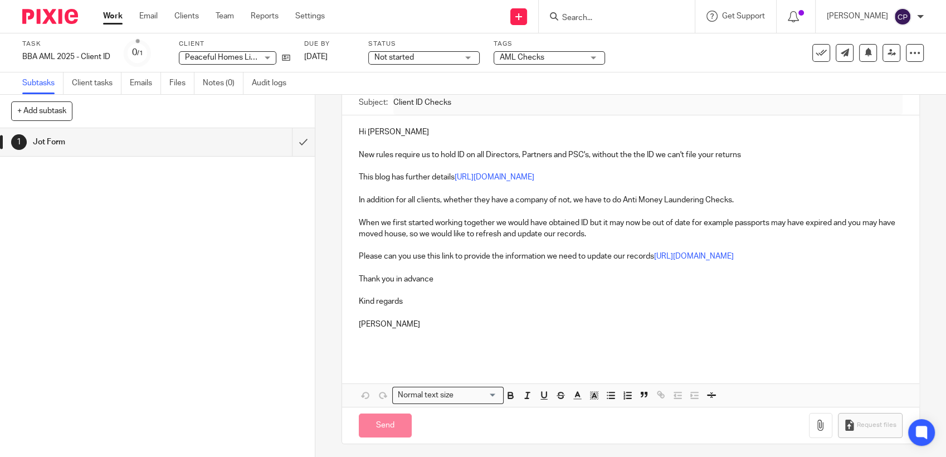
type input "Sent"
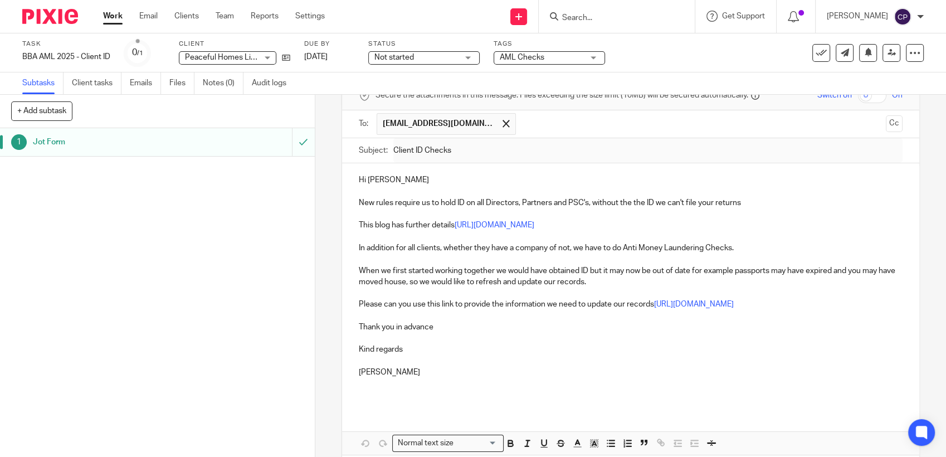
scroll to position [0, 0]
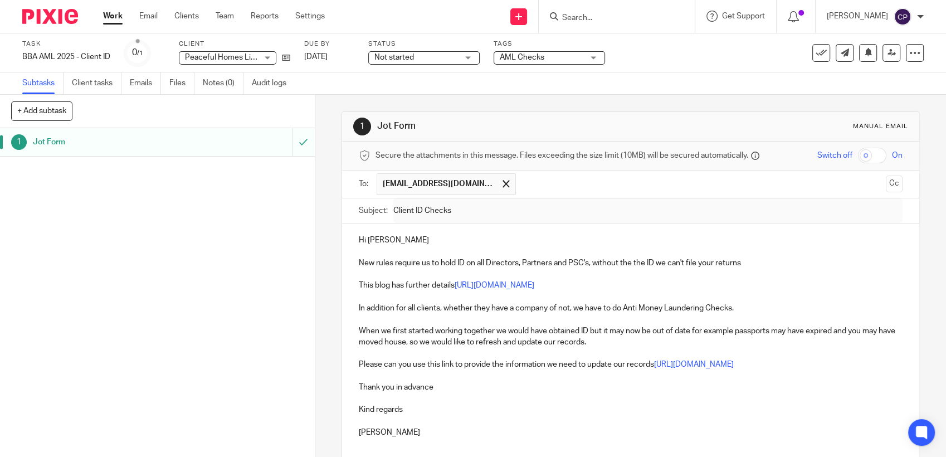
click at [597, 19] on input "Search" at bounding box center [611, 18] width 100 height 10
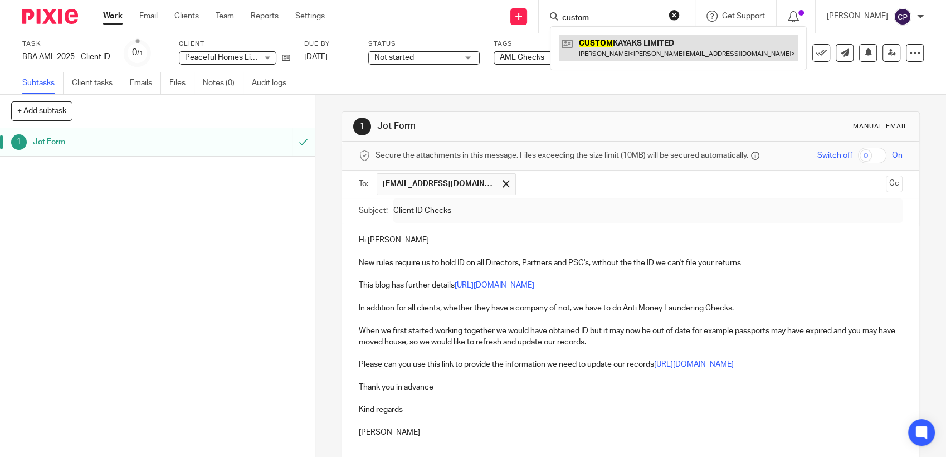
type input "custom"
click at [624, 48] on link at bounding box center [678, 48] width 239 height 26
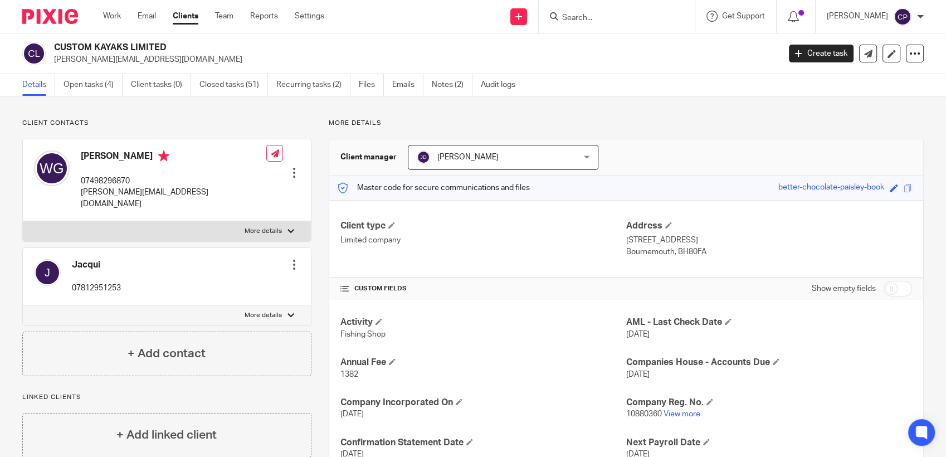
drag, startPoint x: 52, startPoint y: 60, endPoint x: 191, endPoint y: 60, distance: 138.7
click at [191, 60] on div "CUSTOM KAYAKS LIMITED [PERSON_NAME][EMAIL_ADDRESS][DOMAIN_NAME]" at bounding box center [397, 53] width 750 height 23
drag, startPoint x: 191, startPoint y: 60, endPoint x: 138, endPoint y: 62, distance: 52.9
copy p "[PERSON_NAME][EMAIL_ADDRESS][DOMAIN_NAME]"
click at [573, 22] on input "Search" at bounding box center [611, 18] width 100 height 10
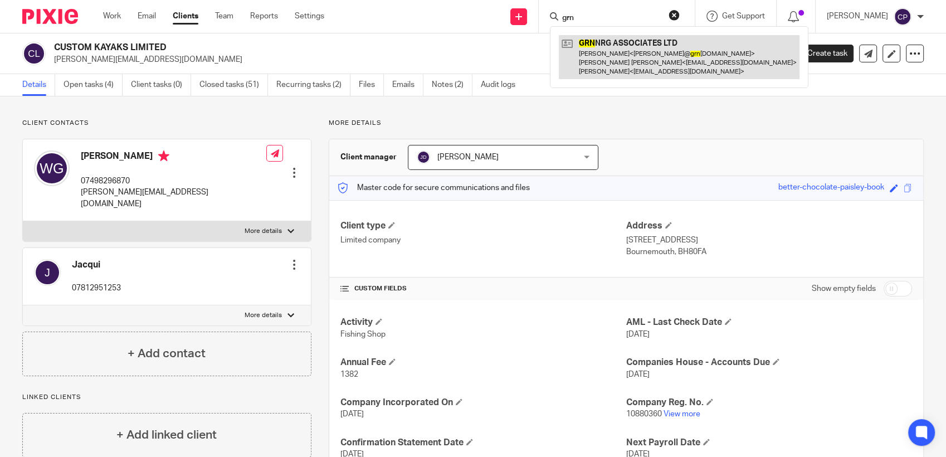
type input "grn"
click at [593, 62] on link at bounding box center [679, 57] width 241 height 44
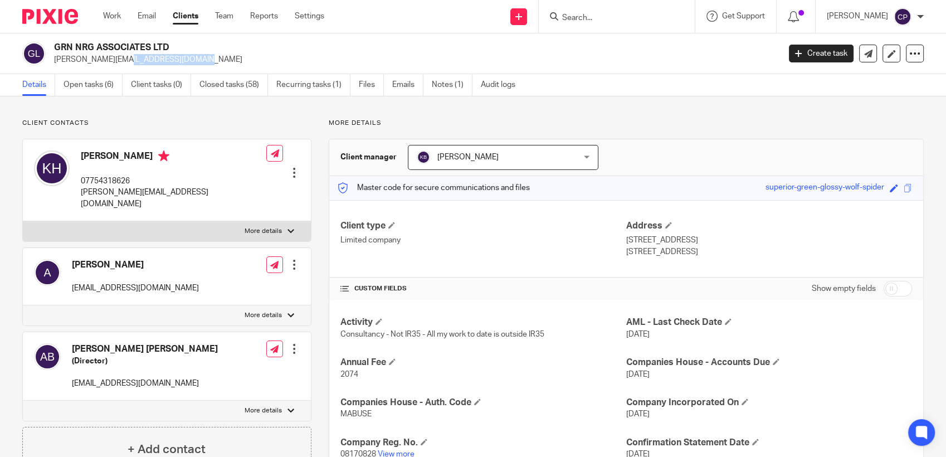
drag, startPoint x: 53, startPoint y: 60, endPoint x: 126, endPoint y: 60, distance: 73.0
click at [126, 60] on div "GRN NRG ASSOCIATES LTD [PERSON_NAME][EMAIL_ADDRESS][DOMAIN_NAME]" at bounding box center [397, 53] width 750 height 23
drag, startPoint x: 126, startPoint y: 60, endPoint x: 109, endPoint y: 63, distance: 18.0
copy p "[PERSON_NAME][EMAIL_ADDRESS][DOMAIN_NAME]"
click at [808, 51] on link "Create task" at bounding box center [821, 54] width 65 height 18
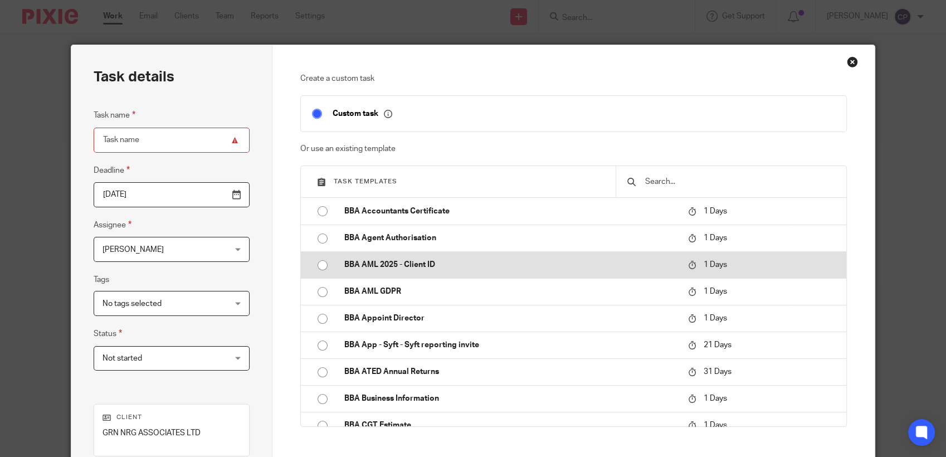
click at [319, 266] on input "radio" at bounding box center [322, 265] width 21 height 21
type input "[DATE]"
type input "BBA AML 2025 - Client ID"
checkbox input "false"
radio input "false"
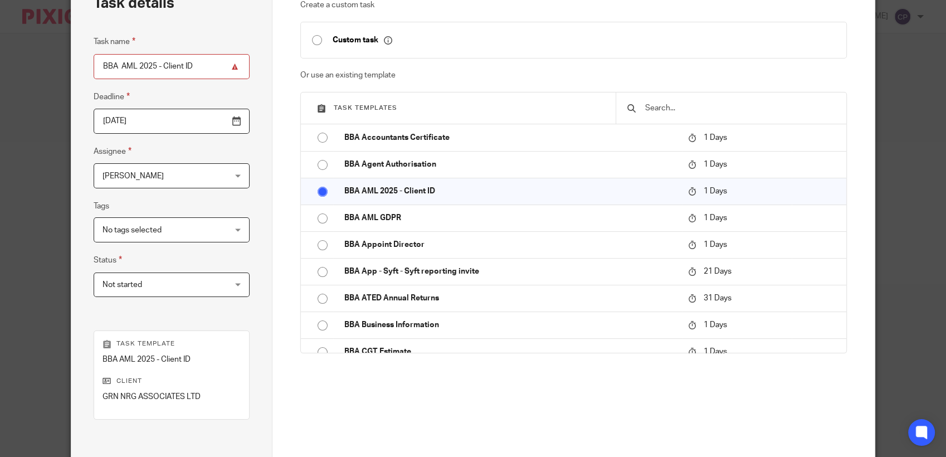
scroll to position [185, 0]
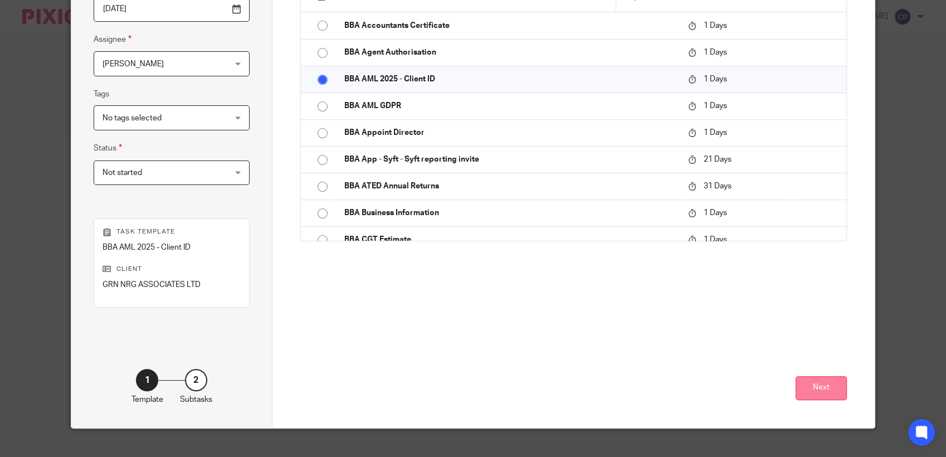
click at [826, 392] on button "Next" at bounding box center [820, 388] width 51 height 24
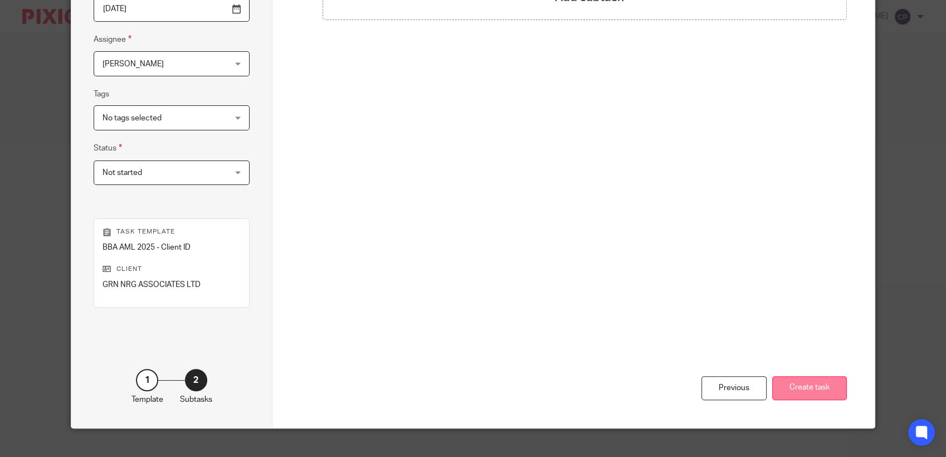
click at [803, 393] on button "Create task" at bounding box center [809, 388] width 75 height 24
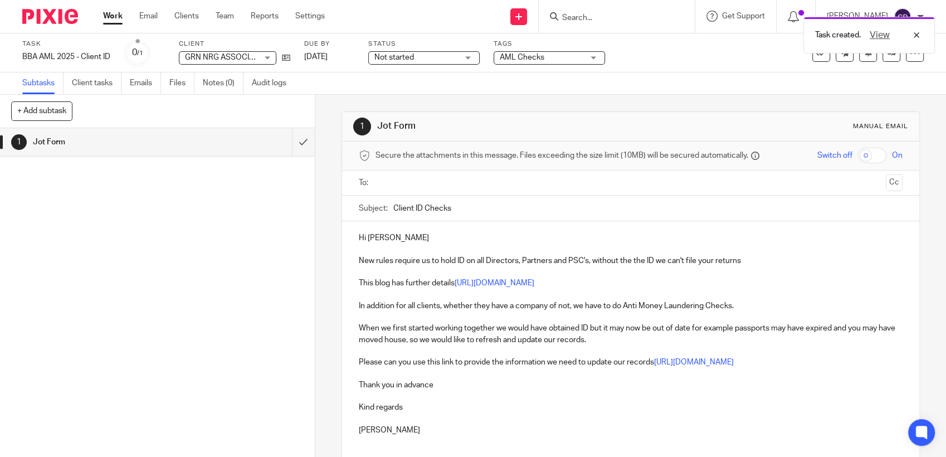
paste input "[PERSON_NAME][EMAIL_ADDRESS][DOMAIN_NAME]"
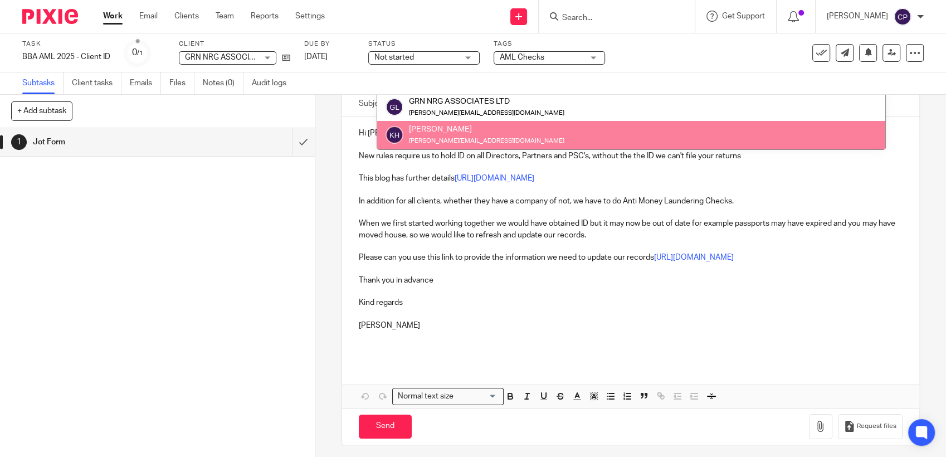
scroll to position [108, 0]
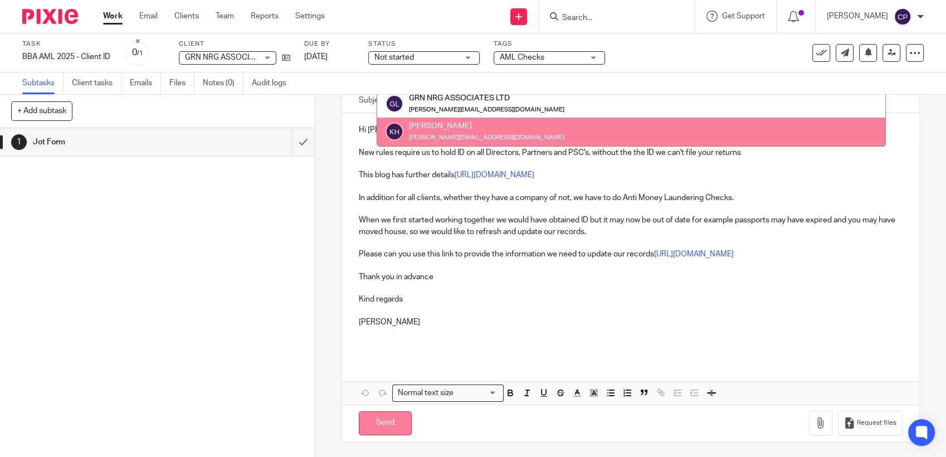
type input "[PERSON_NAME][EMAIL_ADDRESS][DOMAIN_NAME]"
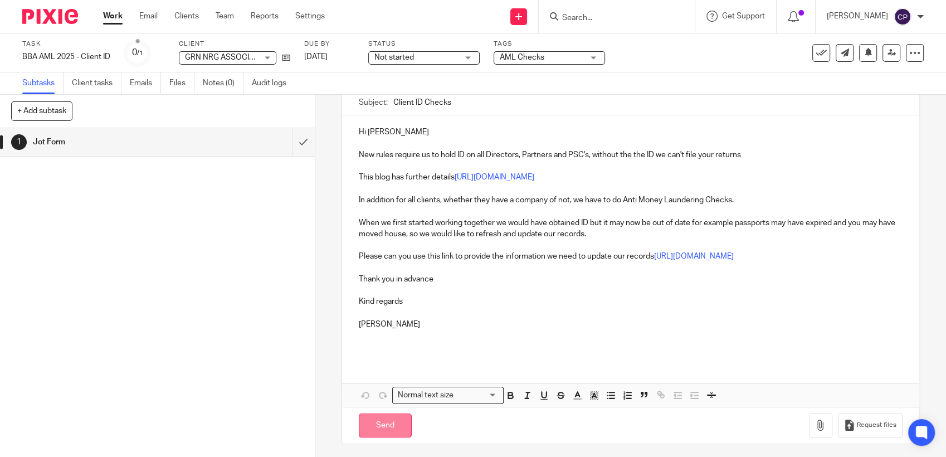
click at [387, 427] on input "Send" at bounding box center [385, 425] width 53 height 24
type input "Sent"
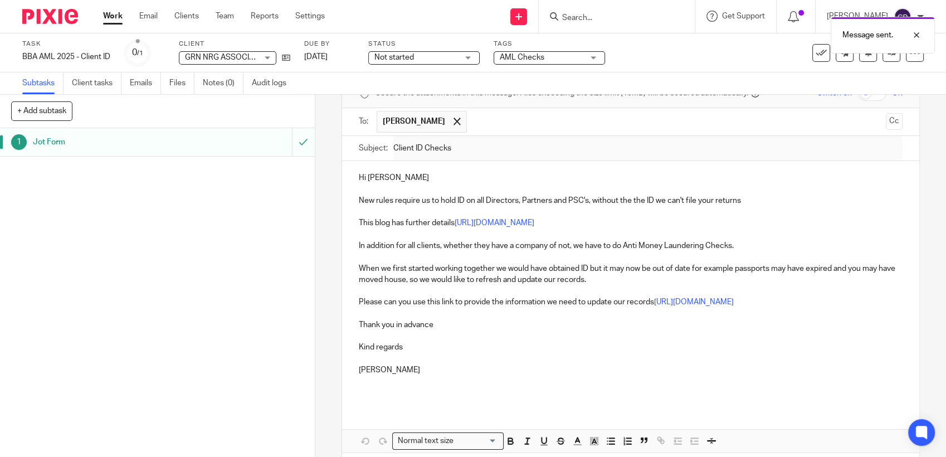
scroll to position [0, 0]
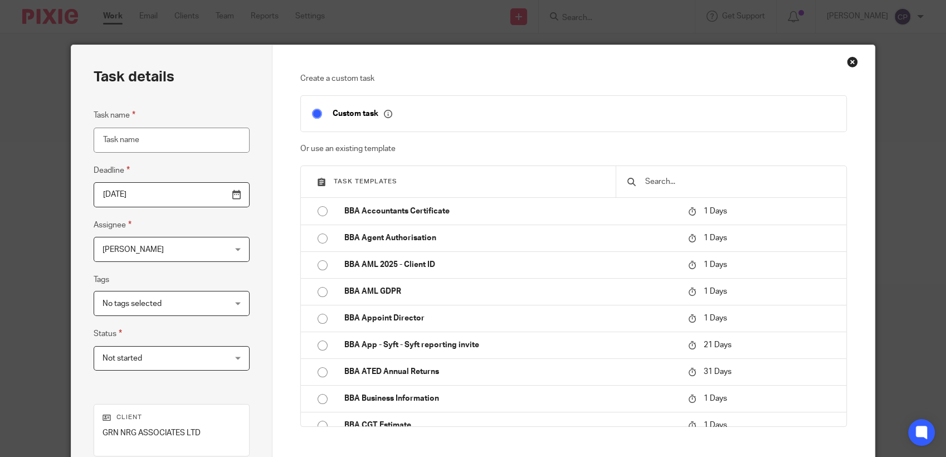
click at [851, 65] on div "Close this dialog window" at bounding box center [852, 61] width 11 height 11
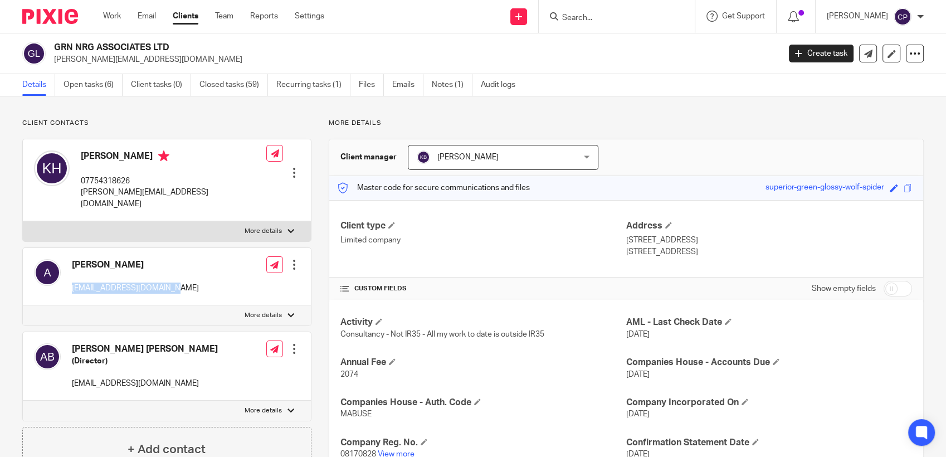
drag, startPoint x: 69, startPoint y: 279, endPoint x: 186, endPoint y: 281, distance: 117.6
click at [186, 281] on div "Alicia aliciaembers@hotmail.com Edit contact Create client from contact Export …" at bounding box center [167, 276] width 288 height 57
drag, startPoint x: 186, startPoint y: 281, endPoint x: 122, endPoint y: 272, distance: 64.6
copy p "aliciaembers@hotmail.com"
click at [802, 51] on link "Create task" at bounding box center [821, 54] width 65 height 18
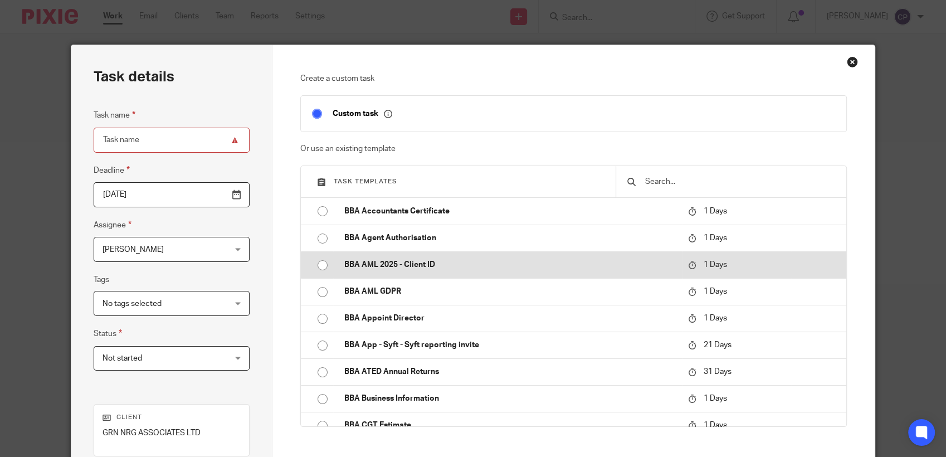
click at [316, 265] on input "radio" at bounding box center [322, 265] width 21 height 21
type input "2025-08-16"
type input "BBA AML 2025 - Client ID"
checkbox input "false"
radio input "false"
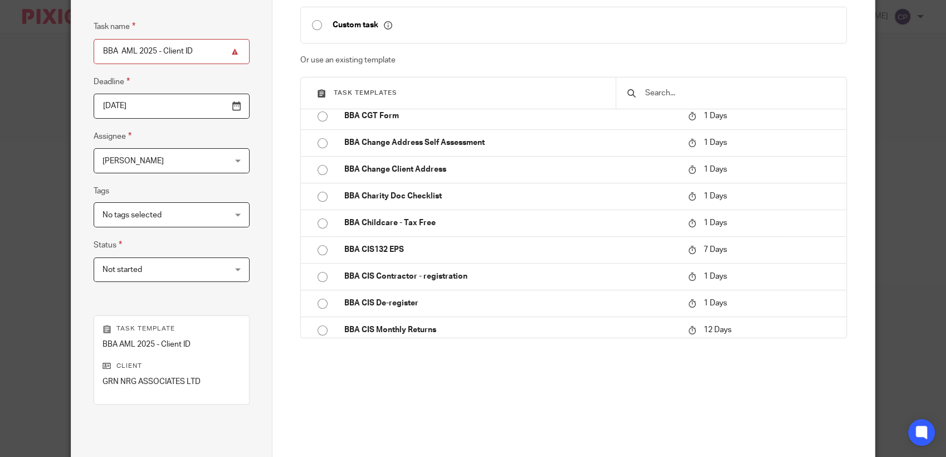
scroll to position [201, 0]
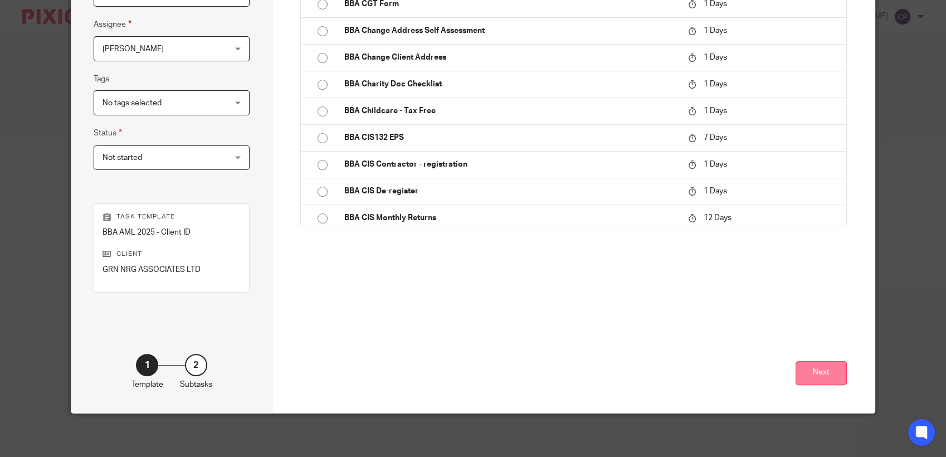
click at [804, 372] on button "Next" at bounding box center [820, 373] width 51 height 24
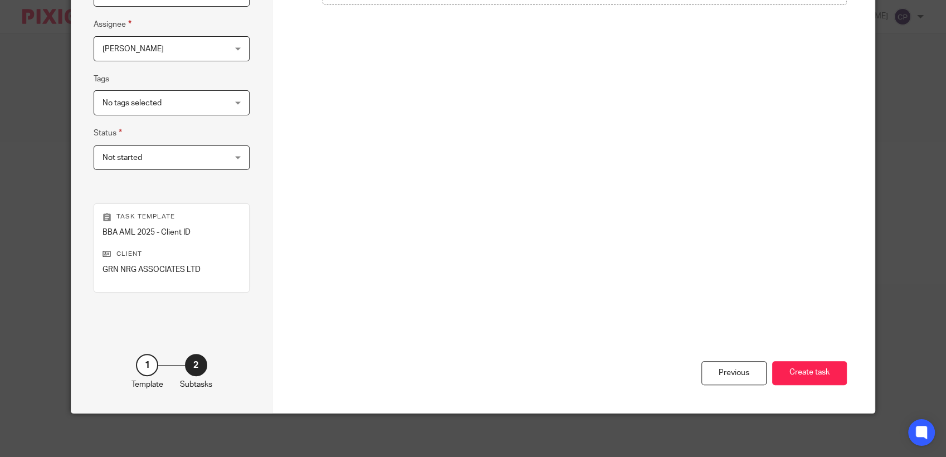
drag, startPoint x: 815, startPoint y: 374, endPoint x: 945, endPoint y: 340, distance: 133.6
click at [815, 374] on button "Create task" at bounding box center [809, 373] width 75 height 24
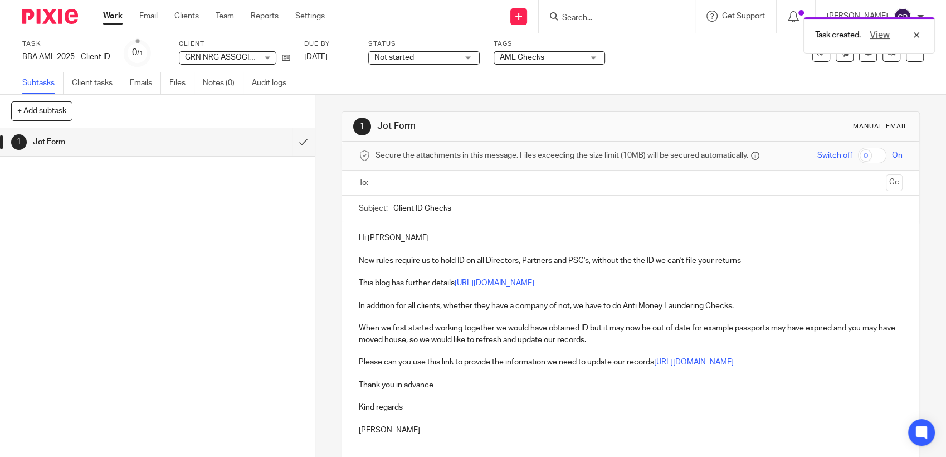
paste input "aliciaembers@hotmail.com"
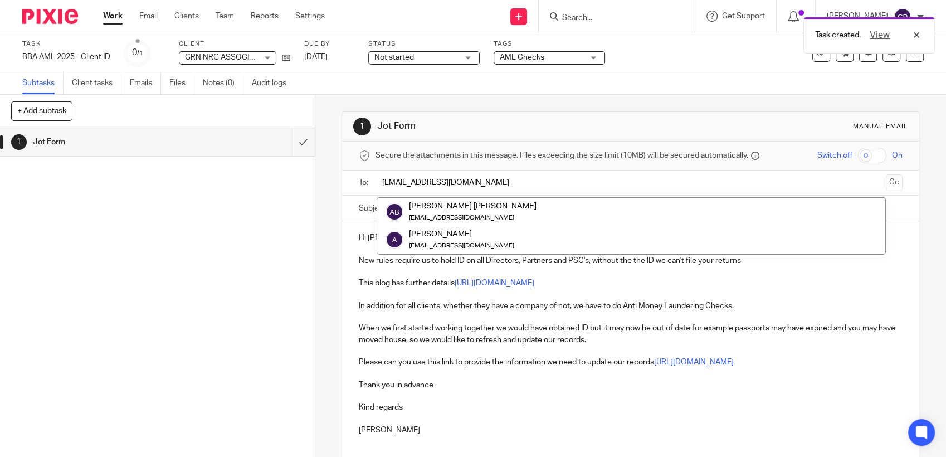
type input "aliciaembers@hotmail.com"
click at [362, 252] on p at bounding box center [631, 248] width 544 height 11
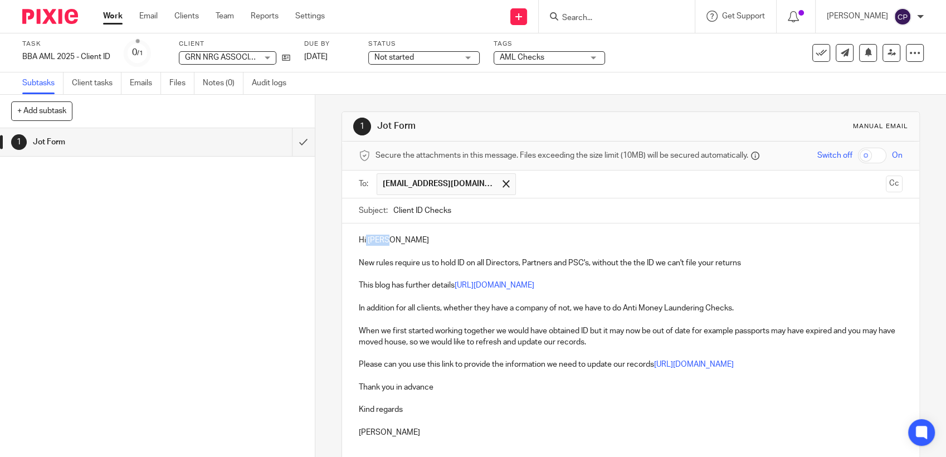
drag, startPoint x: 363, startPoint y: 239, endPoint x: 458, endPoint y: 234, distance: 95.9
click at [447, 241] on p "Hi Kevin" at bounding box center [631, 240] width 544 height 11
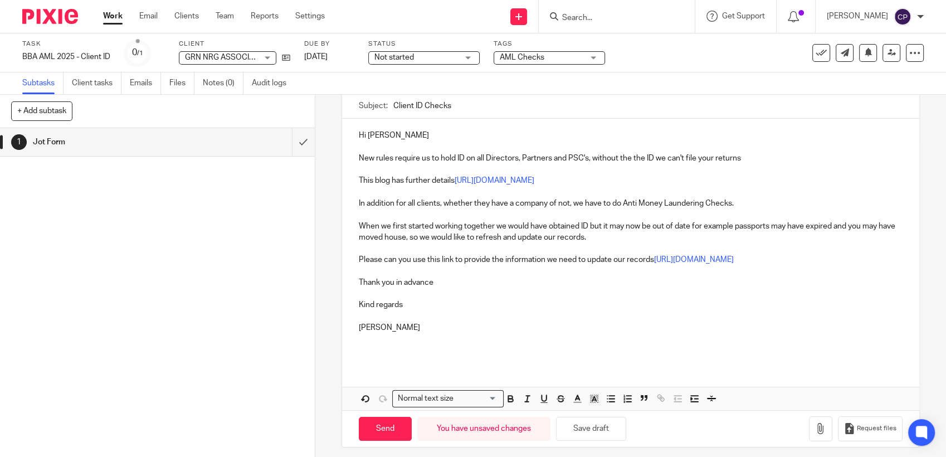
scroll to position [111, 0]
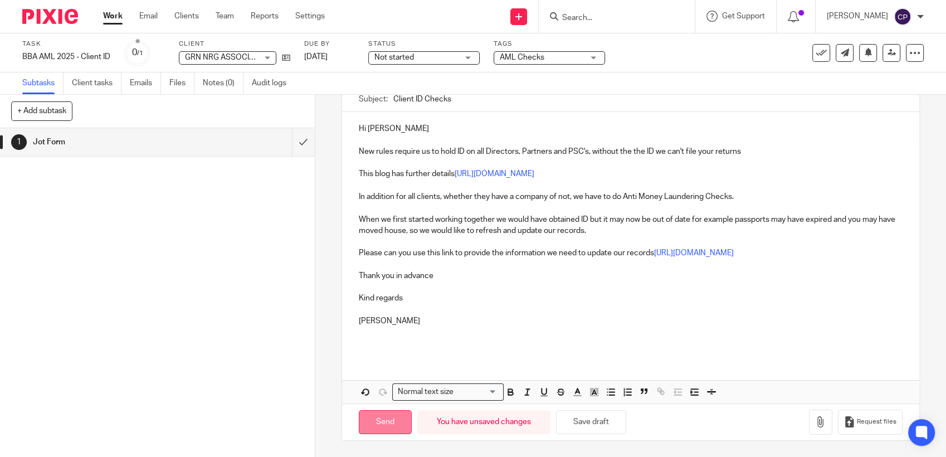
click at [372, 417] on input "Send" at bounding box center [385, 422] width 53 height 24
type input "Sent"
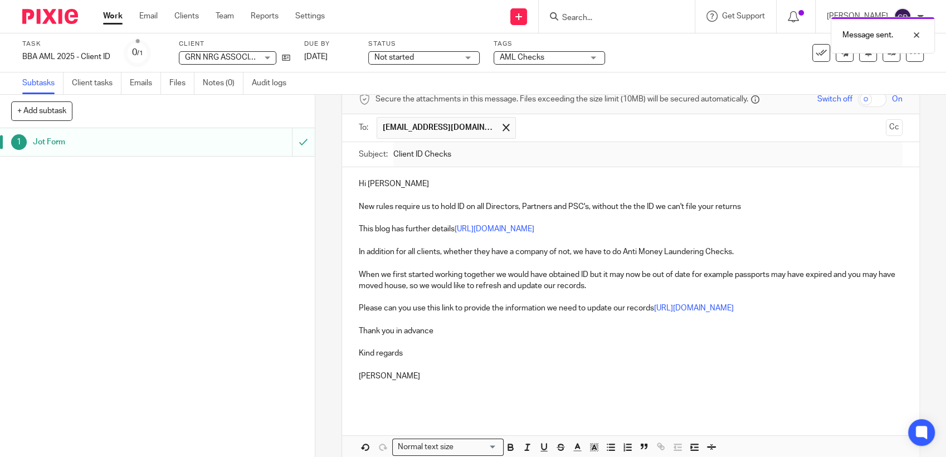
scroll to position [0, 0]
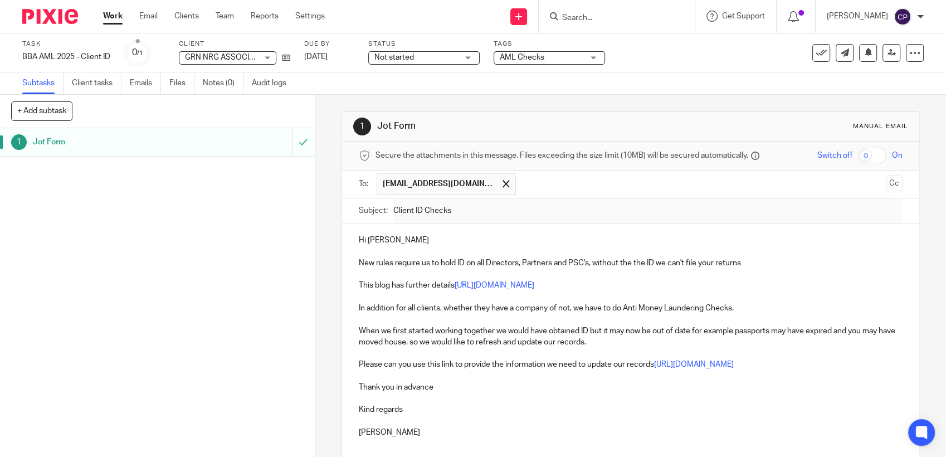
click at [571, 14] on input "Search" at bounding box center [611, 18] width 100 height 10
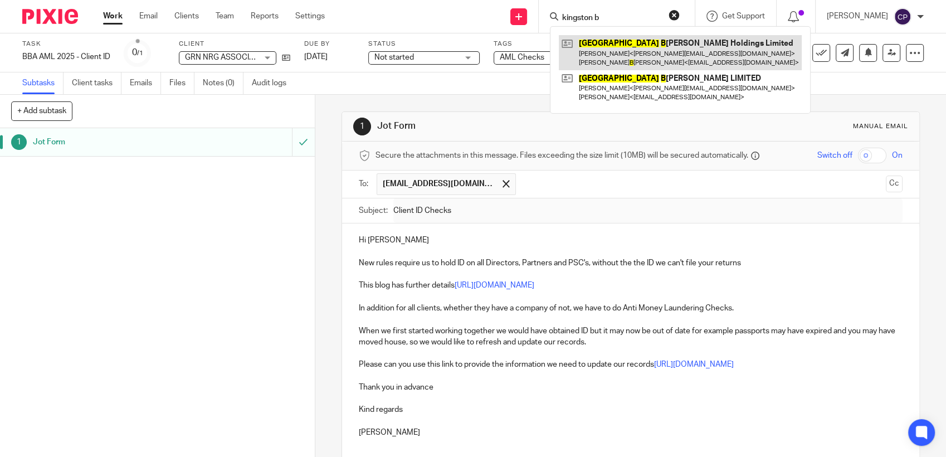
type input "kingston b"
click at [610, 45] on link at bounding box center [680, 52] width 243 height 35
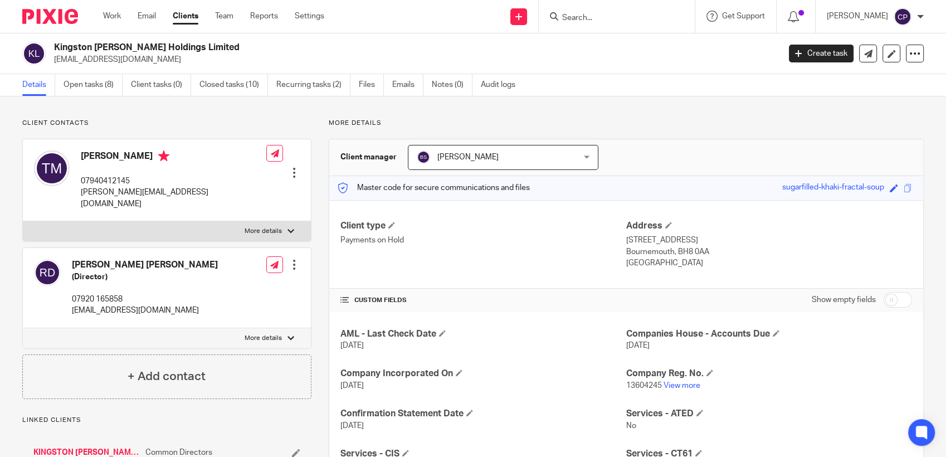
drag, startPoint x: 52, startPoint y: 61, endPoint x: 167, endPoint y: 61, distance: 115.3
click at [167, 61] on div "Kingston [PERSON_NAME] Holdings Limited [EMAIL_ADDRESS][DOMAIN_NAME]" at bounding box center [397, 53] width 750 height 23
drag, startPoint x: 166, startPoint y: 61, endPoint x: 121, endPoint y: 60, distance: 44.6
copy p "[EMAIL_ADDRESS][DOMAIN_NAME]"
click at [584, 22] on input "Search" at bounding box center [611, 18] width 100 height 10
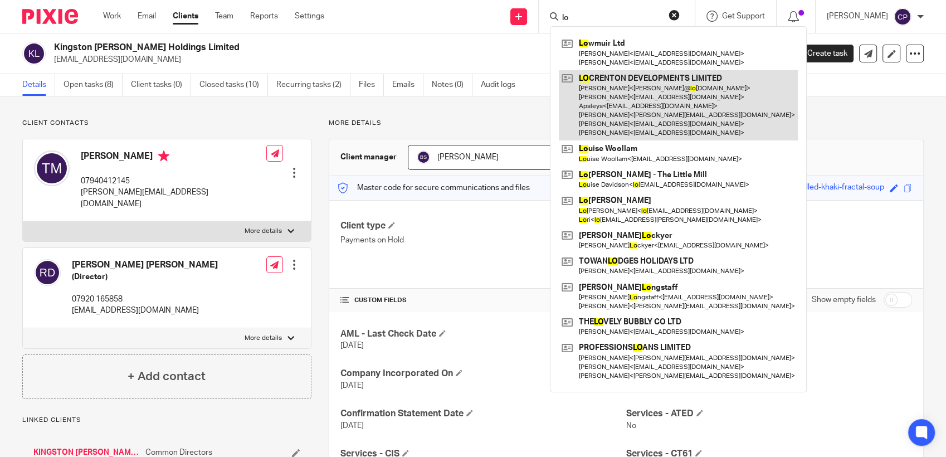
type input "lo"
click at [598, 126] on link at bounding box center [678, 105] width 239 height 71
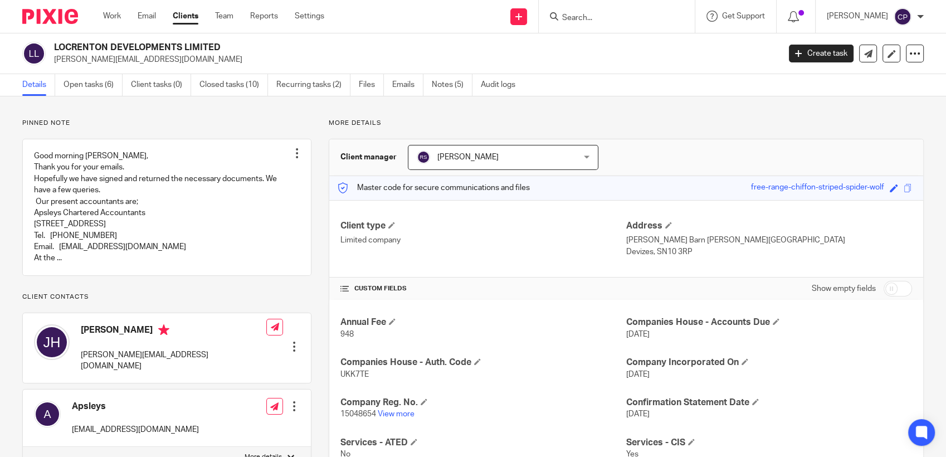
drag, startPoint x: 53, startPoint y: 61, endPoint x: 210, endPoint y: 60, distance: 157.1
click at [210, 60] on div "LOCRENTON DEVELOPMENTS LIMITED [PERSON_NAME][EMAIL_ADDRESS][DOMAIN_NAME]" at bounding box center [397, 53] width 750 height 23
drag, startPoint x: 210, startPoint y: 60, endPoint x: 146, endPoint y: 64, distance: 64.2
copy p "john@locrentondevelopments.co.uk"
click at [579, 18] on input "Search" at bounding box center [611, 18] width 100 height 10
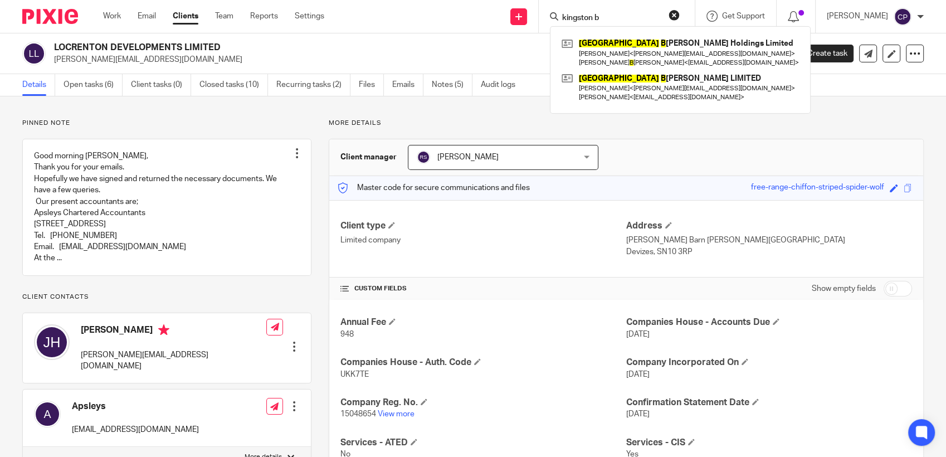
type input "kingston b"
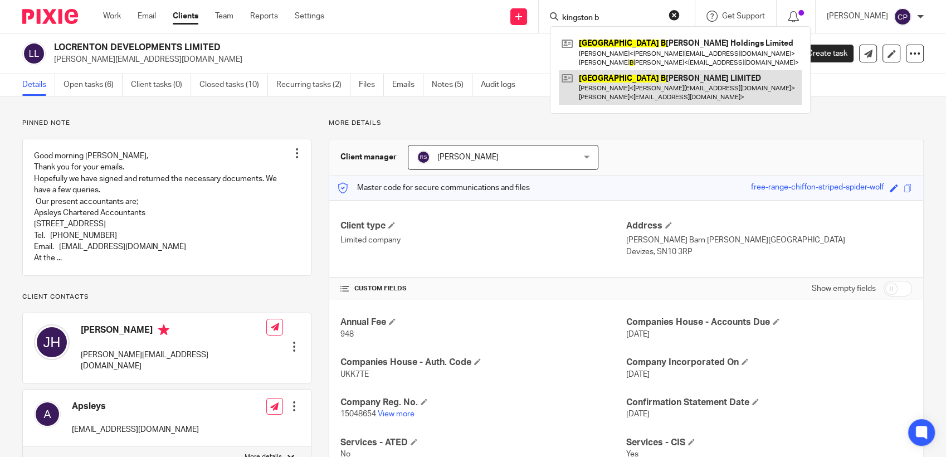
click at [592, 91] on link at bounding box center [680, 87] width 243 height 35
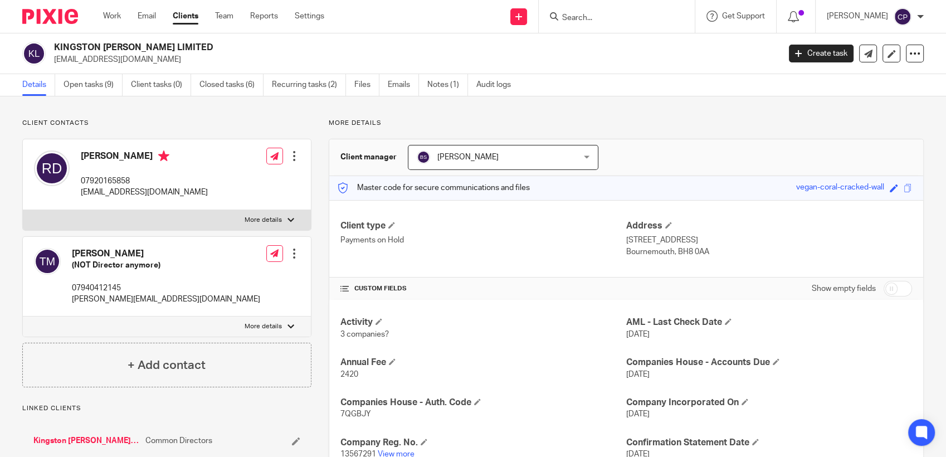
drag, startPoint x: 53, startPoint y: 61, endPoint x: 157, endPoint y: 66, distance: 103.2
click at [157, 66] on div "KINGSTON BECK LIMITED richarddrakes@gmail.com Create task Update from Companies…" at bounding box center [473, 53] width 946 height 41
drag, startPoint x: 157, startPoint y: 66, endPoint x: 131, endPoint y: 62, distance: 25.5
copy p "[EMAIL_ADDRESS][DOMAIN_NAME]"
click at [832, 56] on link "Create task" at bounding box center [821, 54] width 65 height 18
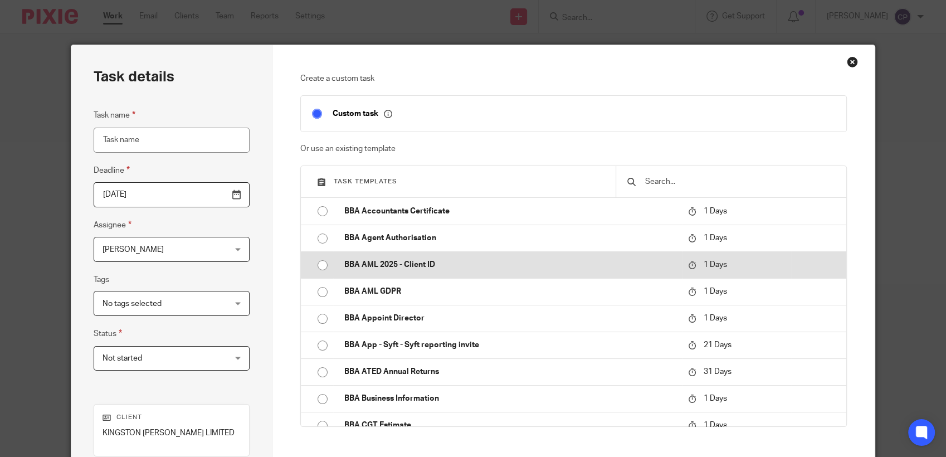
click at [317, 265] on input "radio" at bounding box center [322, 265] width 21 height 21
type input "2025-08-16"
type input "BBA AML 2025 - Client ID"
checkbox input "false"
radio input "false"
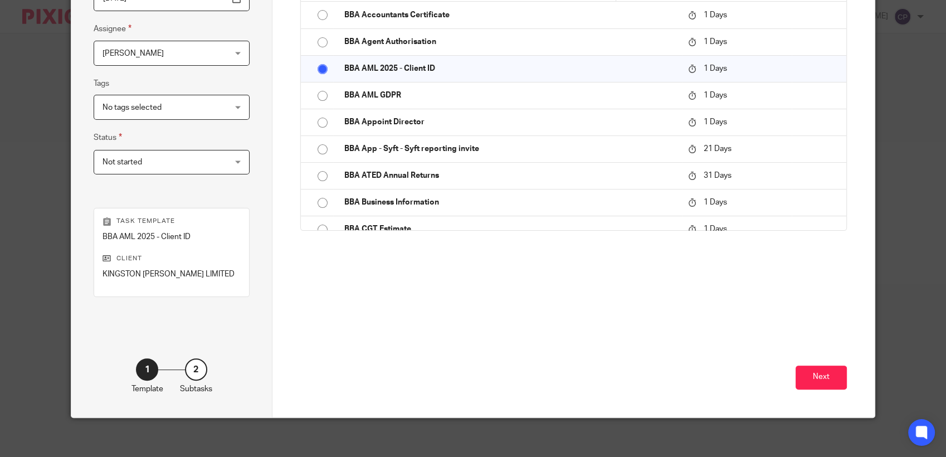
scroll to position [201, 0]
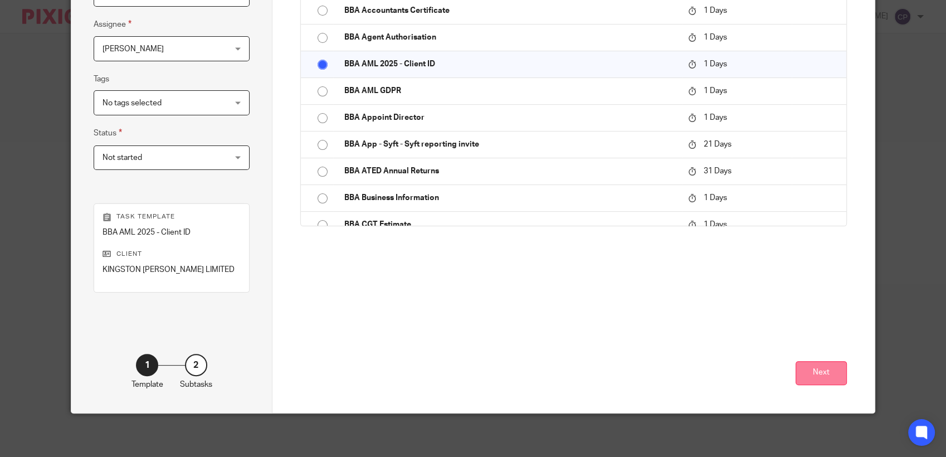
click at [818, 378] on button "Next" at bounding box center [820, 373] width 51 height 24
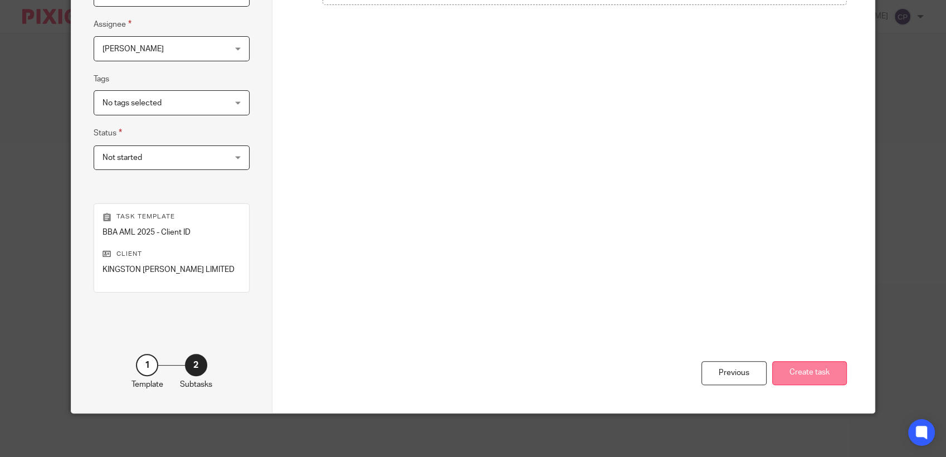
click at [800, 378] on button "Create task" at bounding box center [809, 373] width 75 height 24
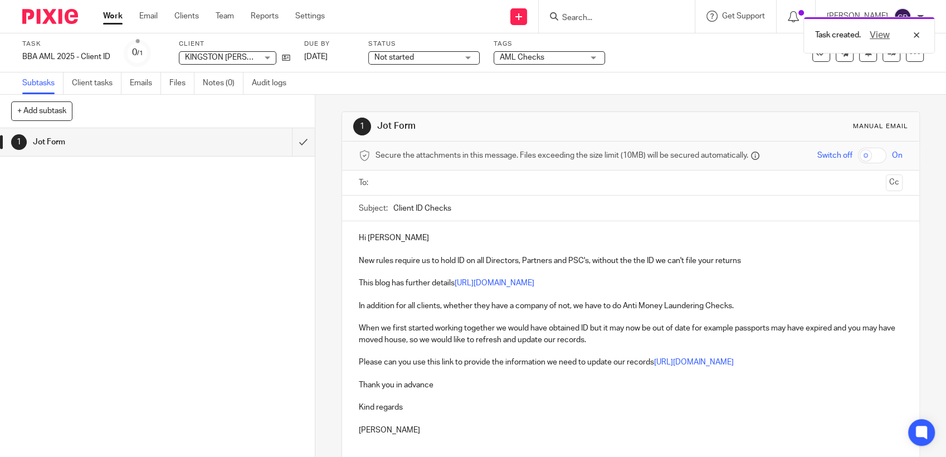
paste input "richarddrakes@gmail.com"
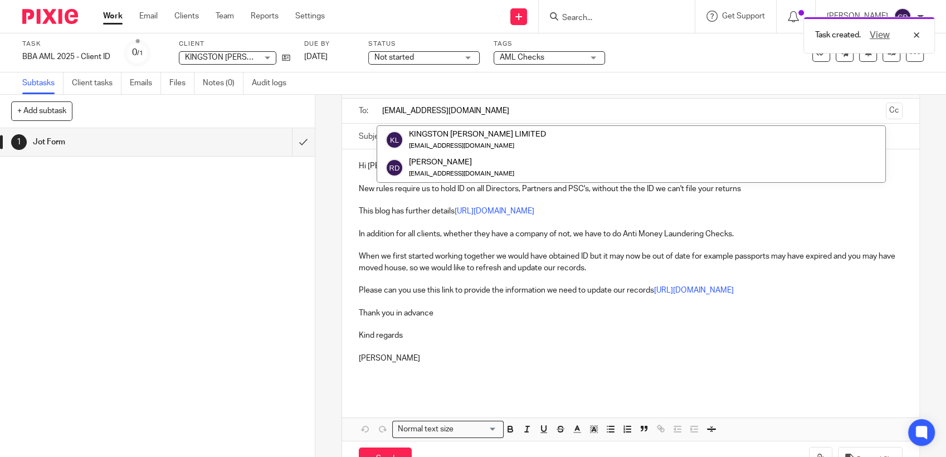
scroll to position [108, 0]
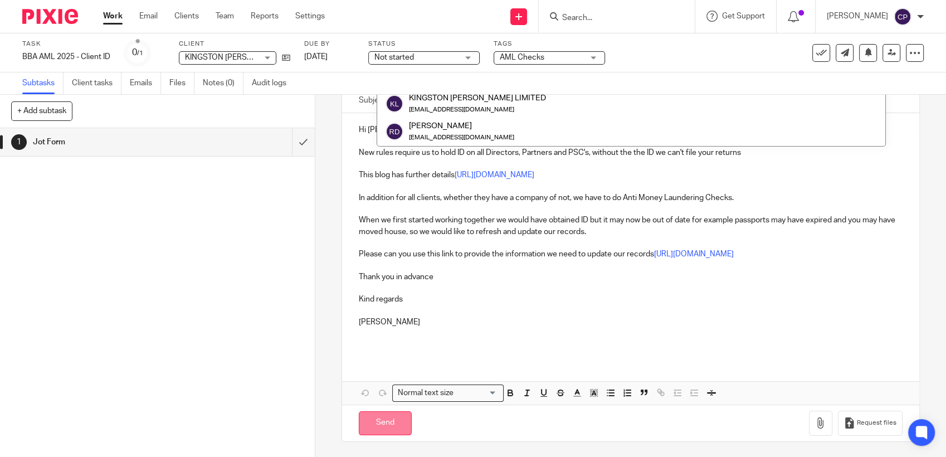
type input "[EMAIL_ADDRESS][DOMAIN_NAME]"
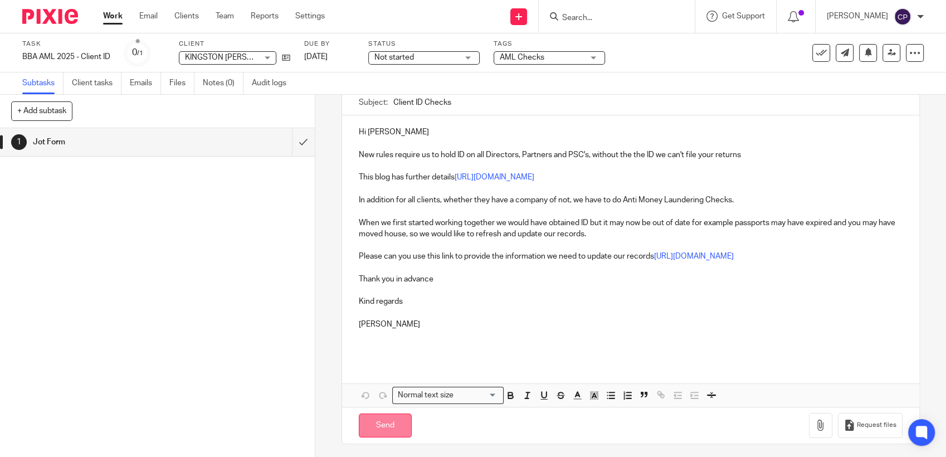
click at [392, 428] on input "Send" at bounding box center [385, 425] width 53 height 24
type input "Sent"
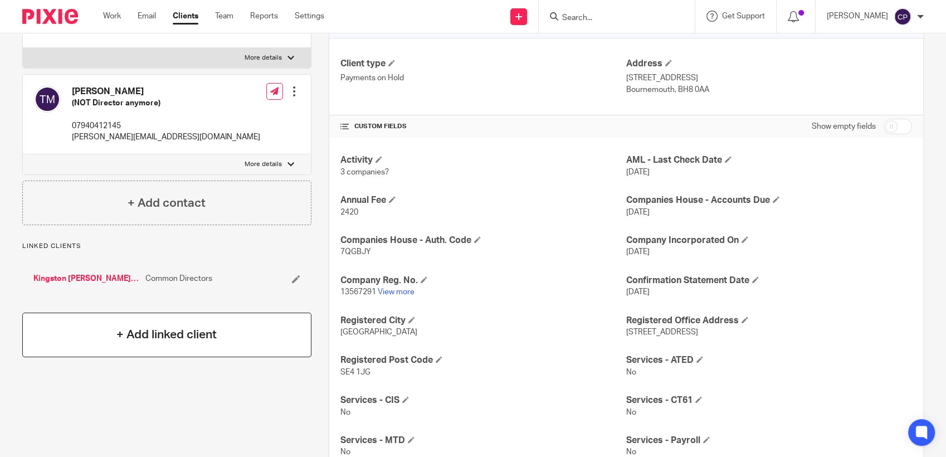
scroll to position [185, 0]
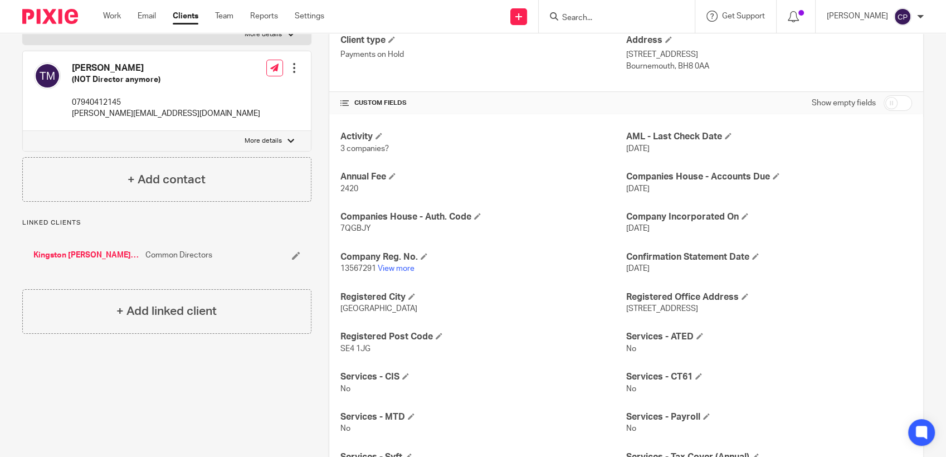
click at [85, 256] on link "Kingston [PERSON_NAME] Holdings Limited" at bounding box center [86, 255] width 106 height 11
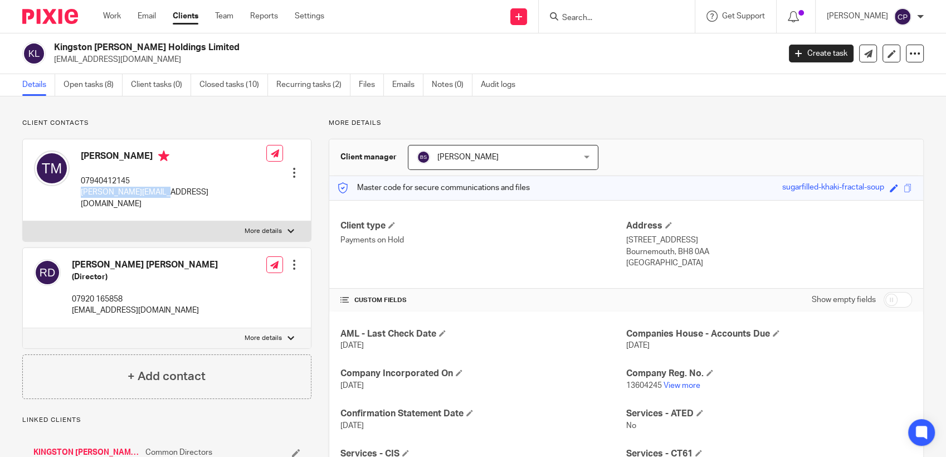
drag, startPoint x: 77, startPoint y: 195, endPoint x: 163, endPoint y: 195, distance: 85.8
click at [163, 195] on div "Tanya Natasha Mullings 07940412145 t.mullings@hotmail.com" at bounding box center [150, 180] width 232 height 70
drag, startPoint x: 163, startPoint y: 195, endPoint x: 139, endPoint y: 194, distance: 24.5
copy p "[PERSON_NAME][EMAIL_ADDRESS][DOMAIN_NAME]"
click at [817, 57] on link "Create task" at bounding box center [821, 54] width 65 height 18
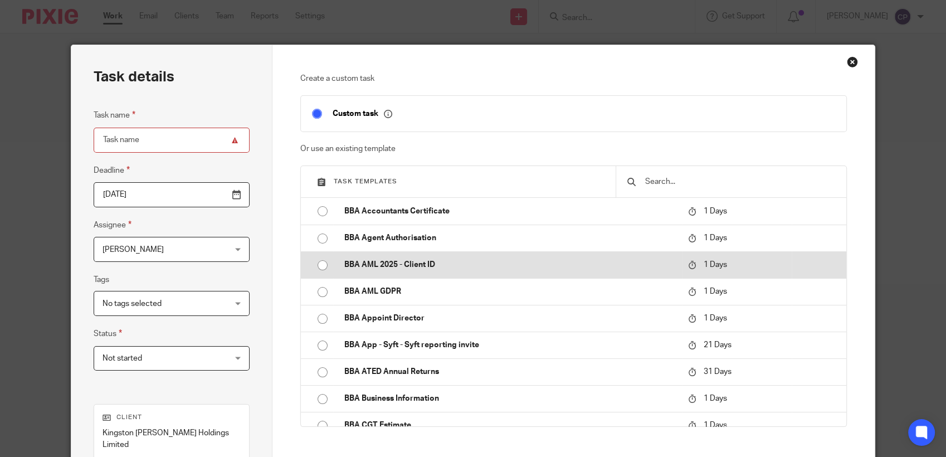
click at [317, 265] on input "radio" at bounding box center [322, 265] width 21 height 21
type input "2025-08-16"
type input "BBA AML 2025 - Client ID"
checkbox input "false"
radio input "false"
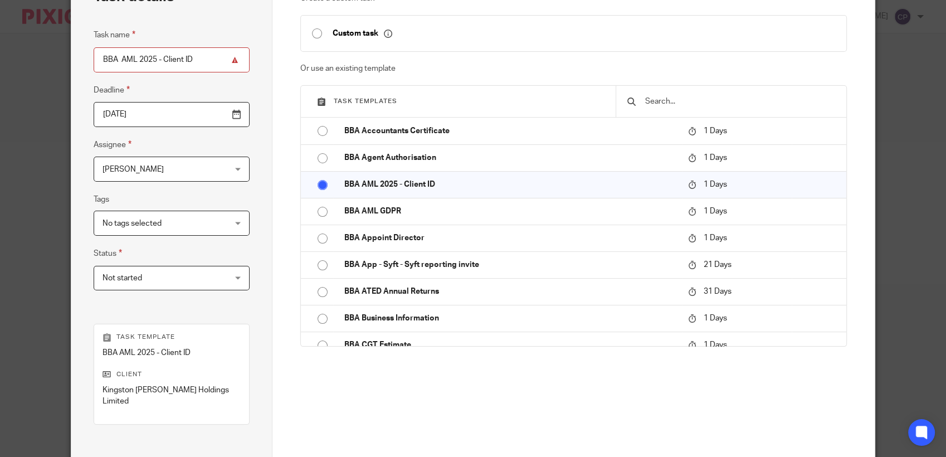
scroll to position [201, 0]
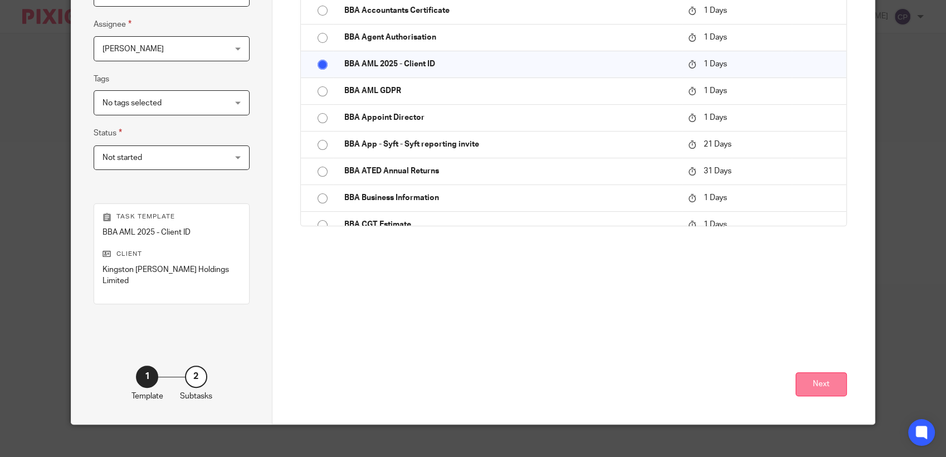
click at [808, 372] on button "Next" at bounding box center [820, 384] width 51 height 24
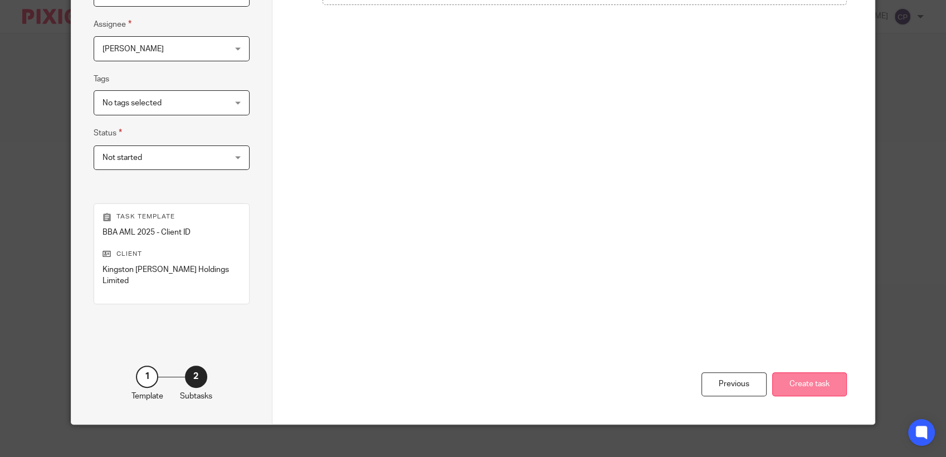
click at [797, 375] on button "Create task" at bounding box center [809, 384] width 75 height 24
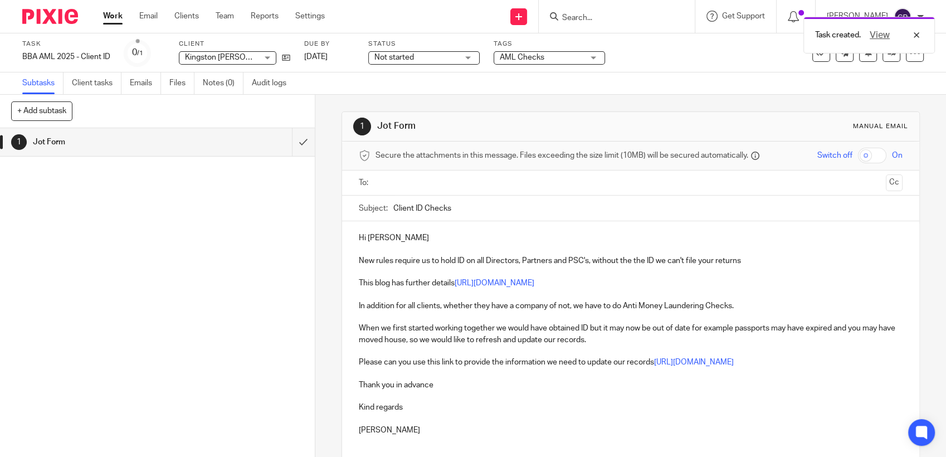
paste input "[PERSON_NAME][EMAIL_ADDRESS][DOMAIN_NAME]"
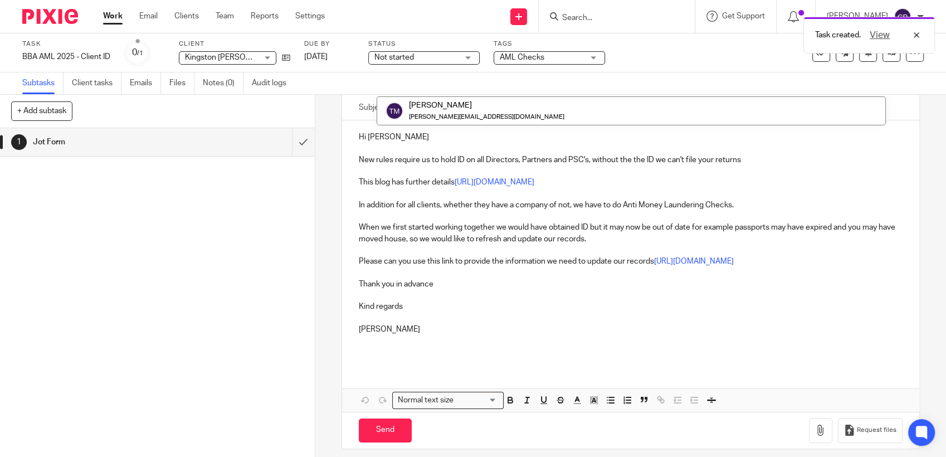
scroll to position [108, 0]
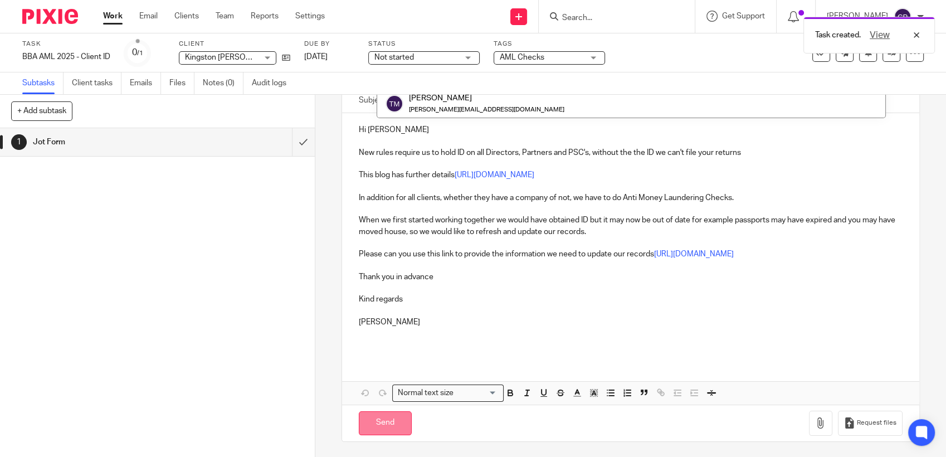
type input "t.mullings@hotmail.com"
click at [375, 428] on input "Send" at bounding box center [385, 423] width 53 height 24
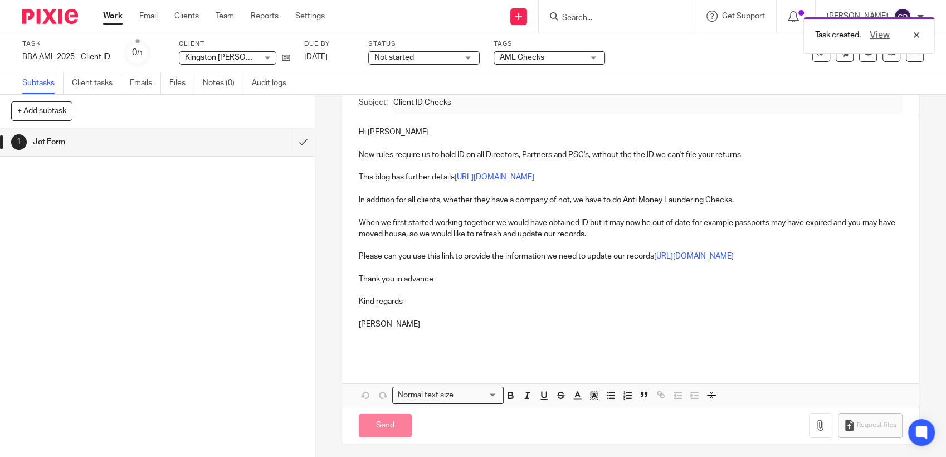
type input "Sent"
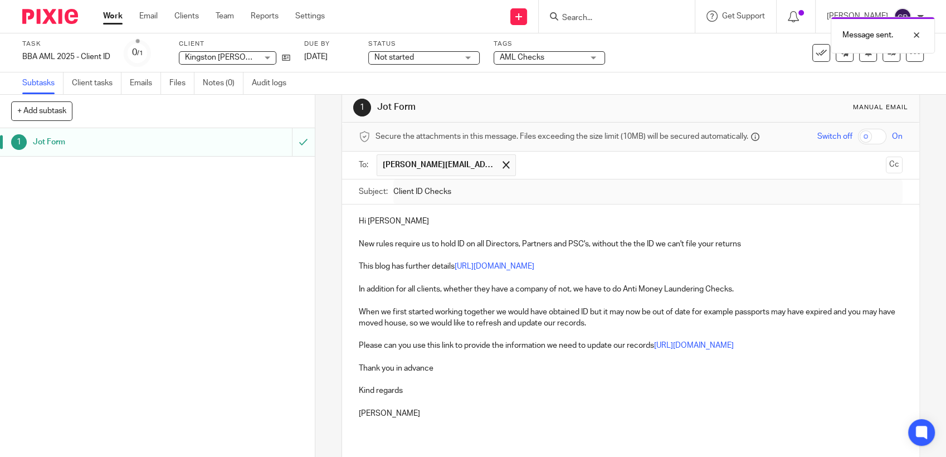
scroll to position [0, 0]
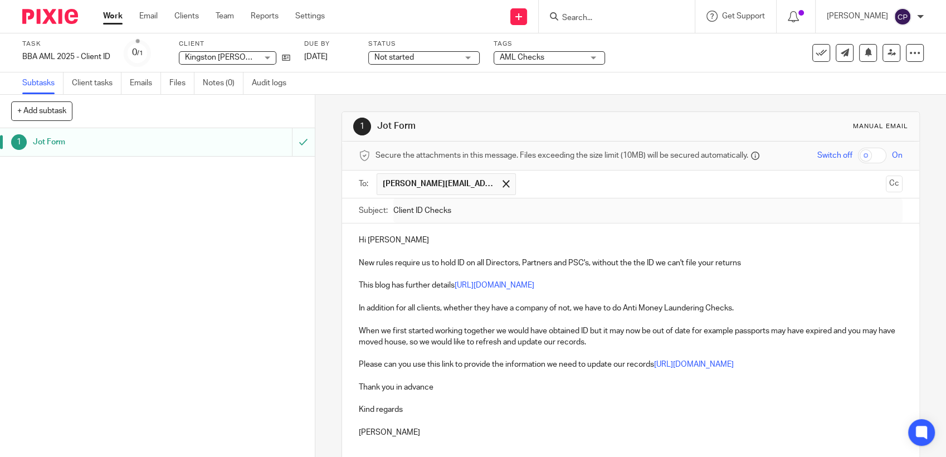
click at [573, 19] on input "Search" at bounding box center [611, 18] width 100 height 10
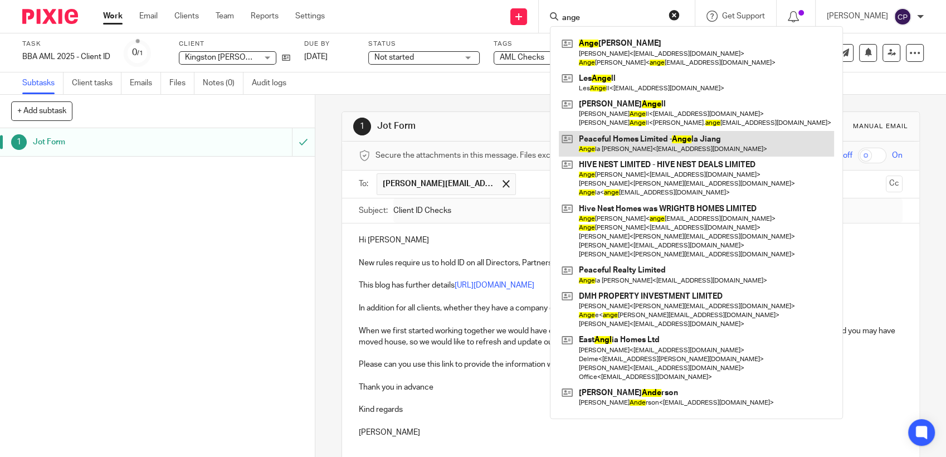
type input "ange"
click at [639, 152] on link at bounding box center [696, 144] width 275 height 26
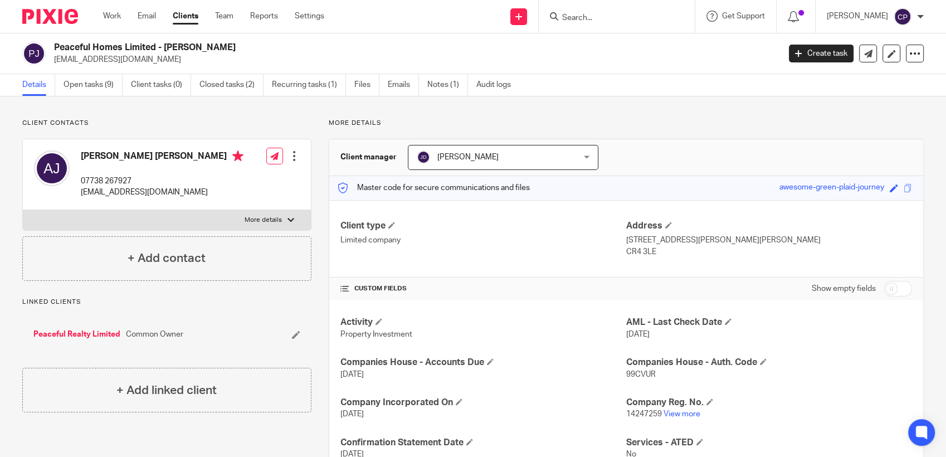
click at [575, 18] on input "Search" at bounding box center [611, 18] width 100 height 10
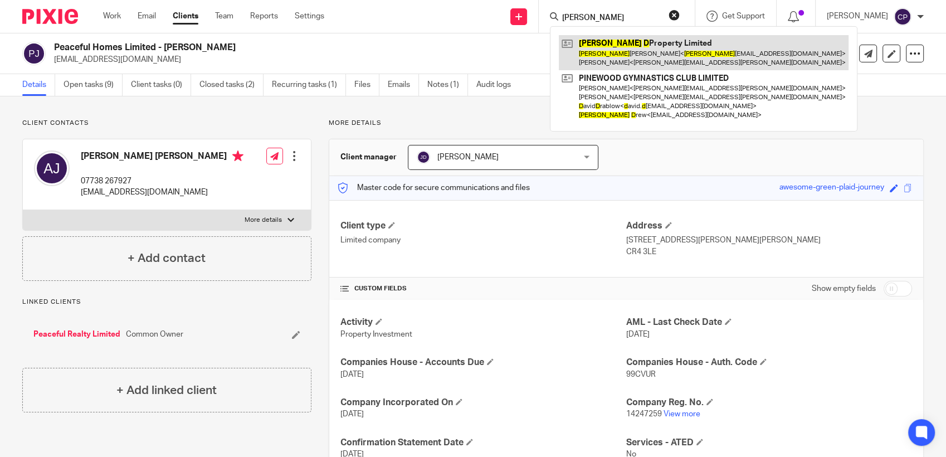
type input "[PERSON_NAME]"
click at [628, 53] on link at bounding box center [704, 52] width 290 height 35
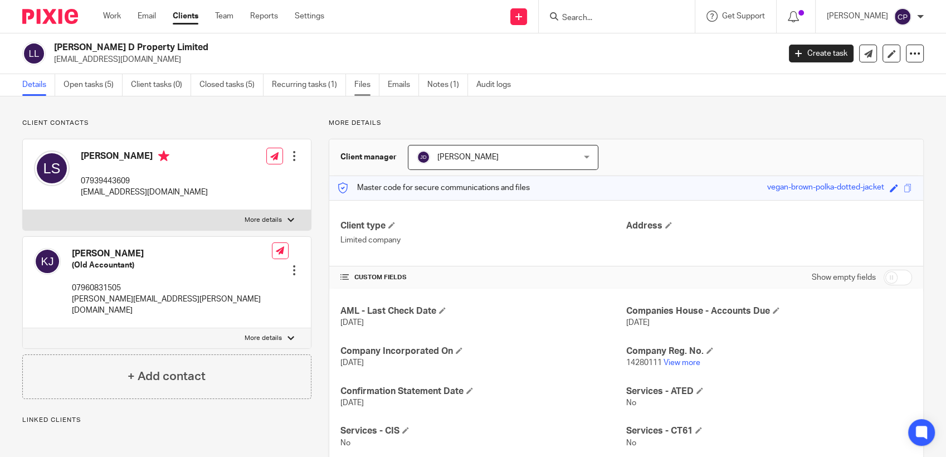
click at [360, 85] on link "Files" at bounding box center [366, 85] width 25 height 22
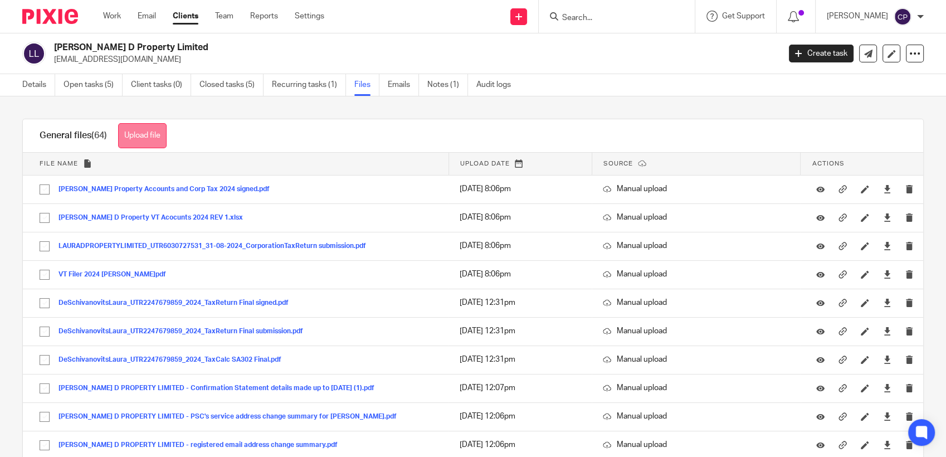
click at [142, 135] on button "Upload file" at bounding box center [142, 135] width 48 height 25
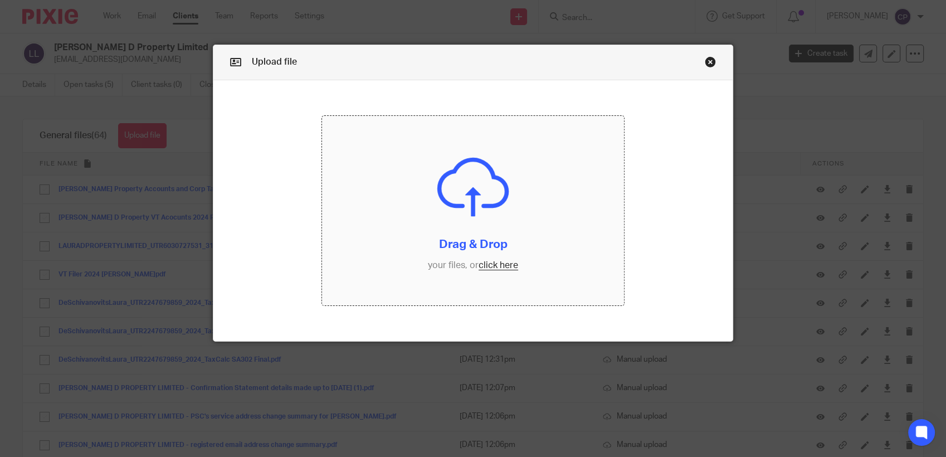
click at [490, 266] on input "file" at bounding box center [473, 210] width 302 height 189
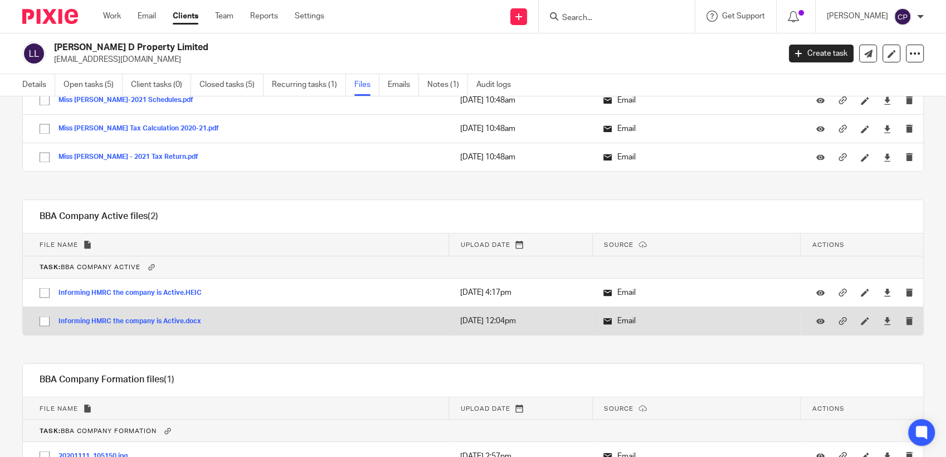
scroll to position [2228, 0]
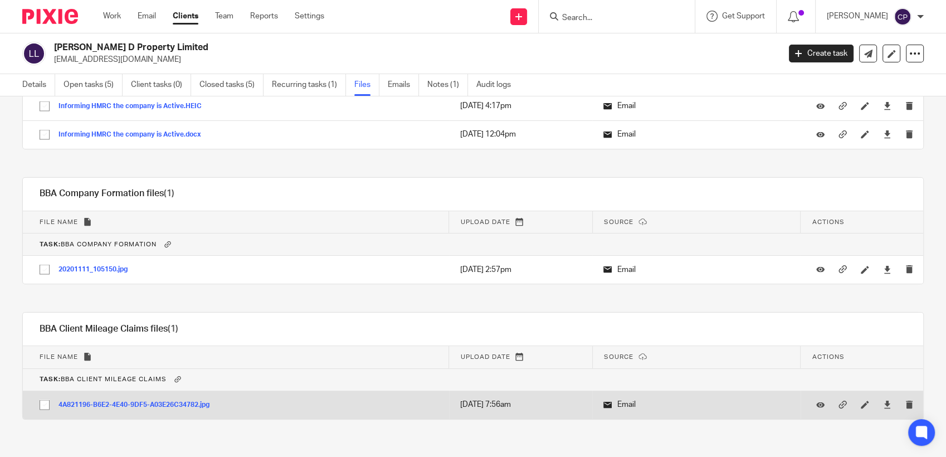
click at [236, 403] on td "4A821196-B6E2-4E40-9DF5-A03E26C34782.jpg 4A821196-B6E2-4E40-9DF5-A03E26C34782 S…" at bounding box center [236, 404] width 426 height 28
click at [250, 403] on td "4A821196-B6E2-4E40-9DF5-A03E26C34782.jpg 4A821196-B6E2-4E40-9DF5-A03E26C34782 S…" at bounding box center [236, 404] width 426 height 28
click at [251, 403] on td "4A821196-B6E2-4E40-9DF5-A03E26C34782.jpg 4A821196-B6E2-4E40-9DF5-A03E26C34782 S…" at bounding box center [236, 404] width 426 height 28
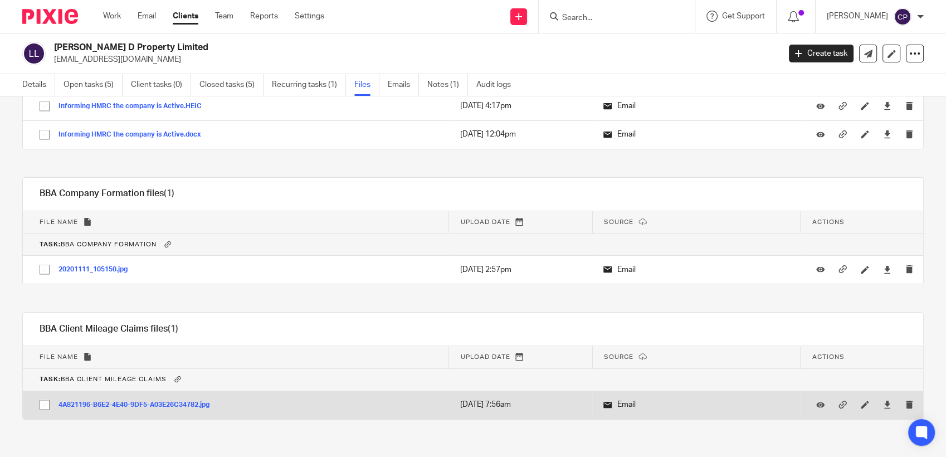
click at [251, 403] on td "4A821196-B6E2-4E40-9DF5-A03E26C34782.jpg 4A821196-B6E2-4E40-9DF5-A03E26C34782 S…" at bounding box center [236, 404] width 426 height 28
click at [315, 404] on td "4A821196-B6E2-4E40-9DF5-A03E26C34782.jpg 4A821196-B6E2-4E40-9DF5-A03E26C34782 S…" at bounding box center [236, 404] width 426 height 28
click at [339, 404] on td "4A821196-B6E2-4E40-9DF5-A03E26C34782.jpg 4A821196-B6E2-4E40-9DF5-A03E26C34782 S…" at bounding box center [236, 404] width 426 height 28
click at [339, 406] on td "4A821196-B6E2-4E40-9DF5-A03E26C34782.jpg 4A821196-B6E2-4E40-9DF5-A03E26C34782 S…" at bounding box center [236, 404] width 426 height 28
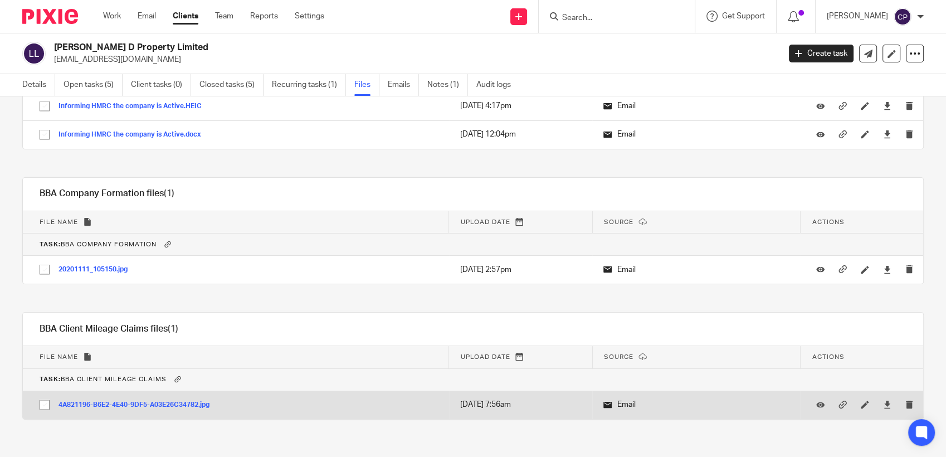
click at [272, 396] on td "4A821196-B6E2-4E40-9DF5-A03E26C34782.jpg 4A821196-B6E2-4E40-9DF5-A03E26C34782 S…" at bounding box center [236, 404] width 426 height 28
click at [169, 401] on button "4A821196-B6E2-4E40-9DF5-A03E26C34782.jpg" at bounding box center [137, 405] width 159 height 8
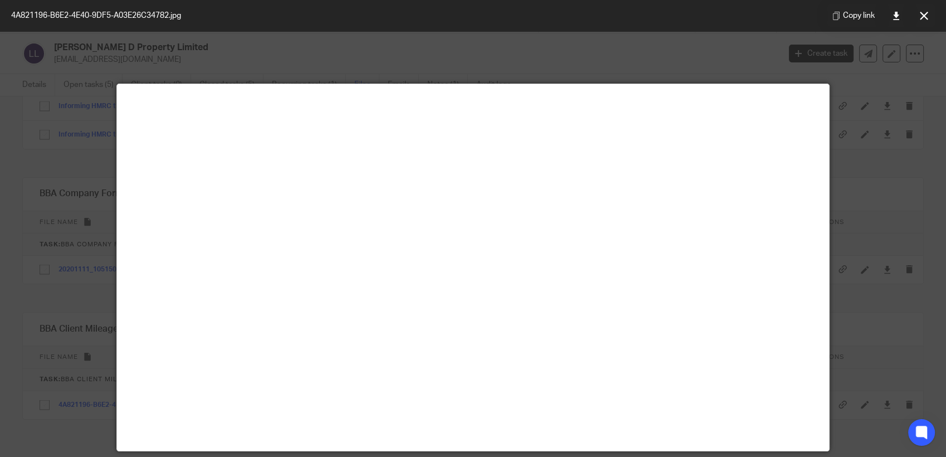
scroll to position [0, 0]
click at [853, 194] on div at bounding box center [473, 228] width 946 height 457
click at [846, 175] on div at bounding box center [473, 228] width 946 height 457
click at [921, 15] on icon at bounding box center [924, 16] width 8 height 8
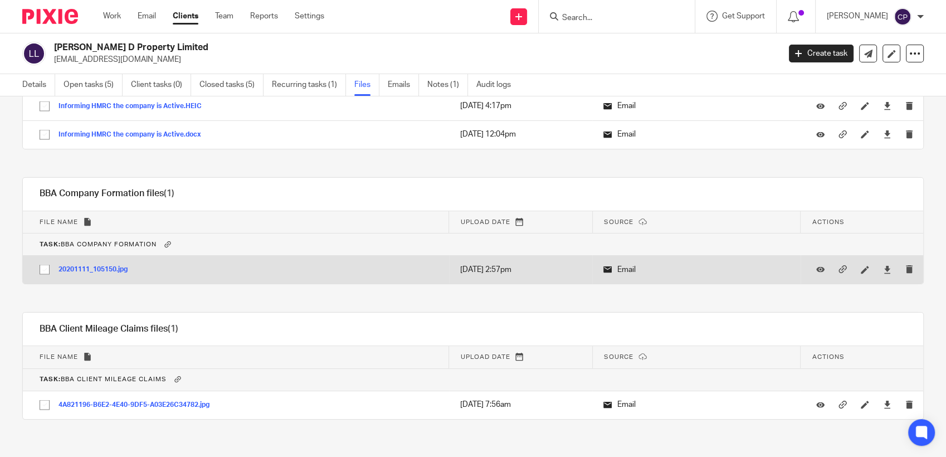
click at [165, 270] on td "20201111_105150.jpg 20201111_105150 Save" at bounding box center [236, 270] width 426 height 28
click at [139, 265] on td "20201111_105150.jpg 20201111_105150 Save" at bounding box center [236, 270] width 426 height 28
click at [140, 263] on td "20201111_105150.jpg 20201111_105150 Save" at bounding box center [236, 270] width 426 height 28
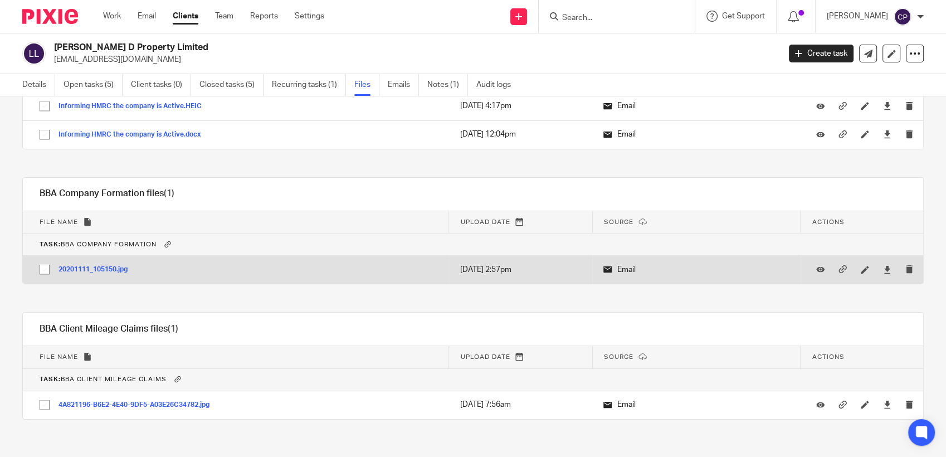
click at [140, 263] on td "20201111_105150.jpg 20201111_105150 Save" at bounding box center [236, 270] width 426 height 28
click at [110, 266] on button "20201111_105150.jpg" at bounding box center [96, 270] width 77 height 8
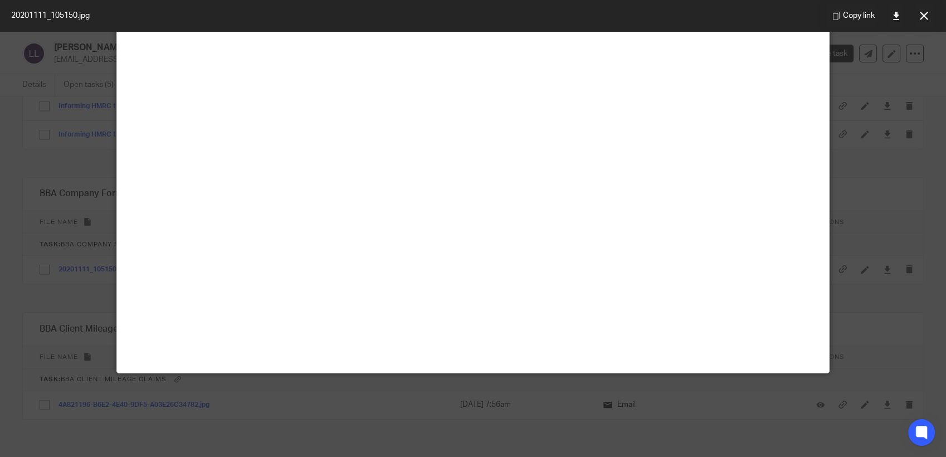
scroll to position [742, 0]
click at [922, 16] on icon at bounding box center [924, 16] width 8 height 8
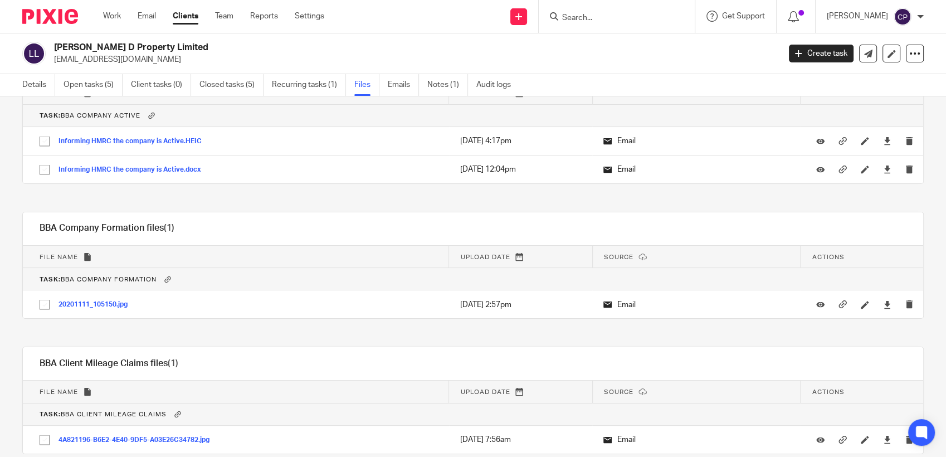
scroll to position [2166, 0]
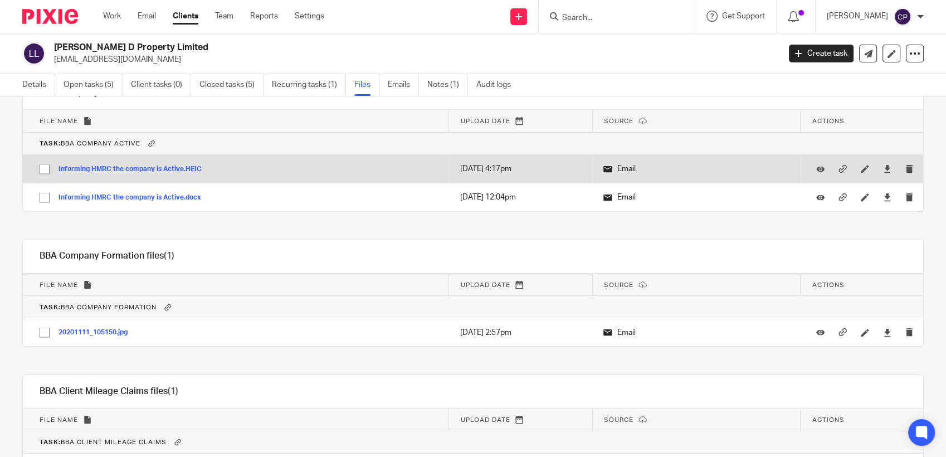
click at [224, 169] on td "Informing HMRC the company is Active.HEIC Informing HMRC the company is Active …" at bounding box center [236, 168] width 426 height 28
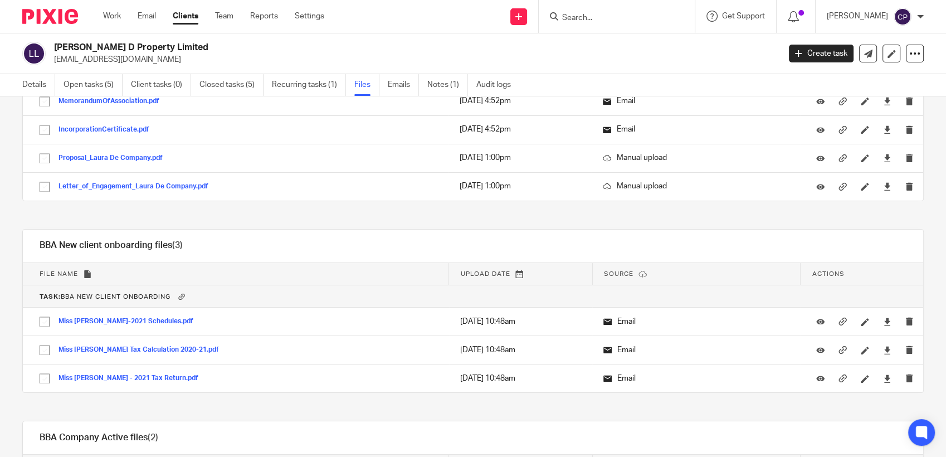
scroll to position [1795, 0]
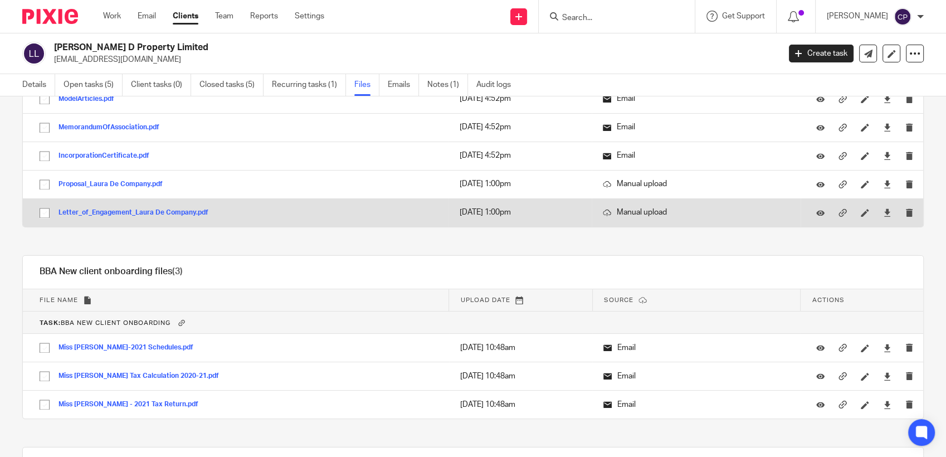
click at [250, 210] on td "Letter_of_Engagement_Laura De Company.pdf Letter_of_Engagement_Laura De Company…" at bounding box center [236, 212] width 426 height 28
drag, startPoint x: 250, startPoint y: 210, endPoint x: 331, endPoint y: 212, distance: 81.9
click at [331, 212] on td "Letter_of_Engagement_Laura De Company.pdf Letter_of_Engagement_Laura De Company…" at bounding box center [236, 212] width 426 height 28
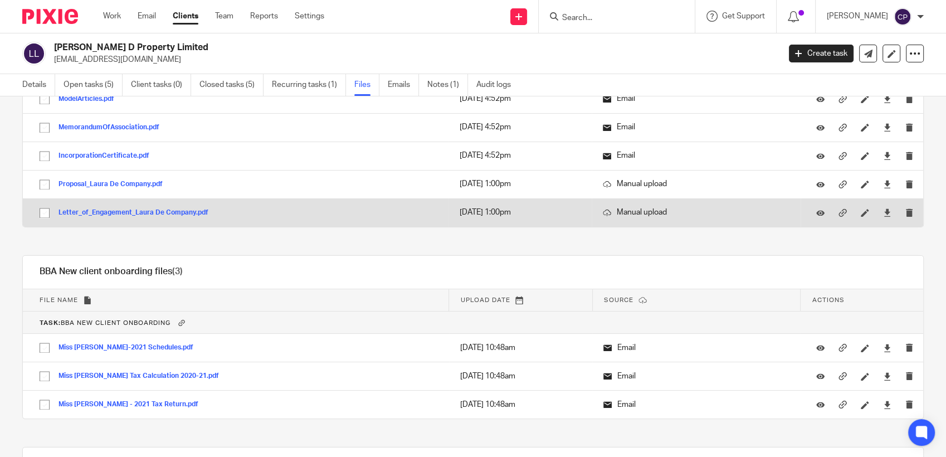
click at [170, 209] on button "Letter_of_Engagement_Laura De Company.pdf" at bounding box center [137, 213] width 158 height 8
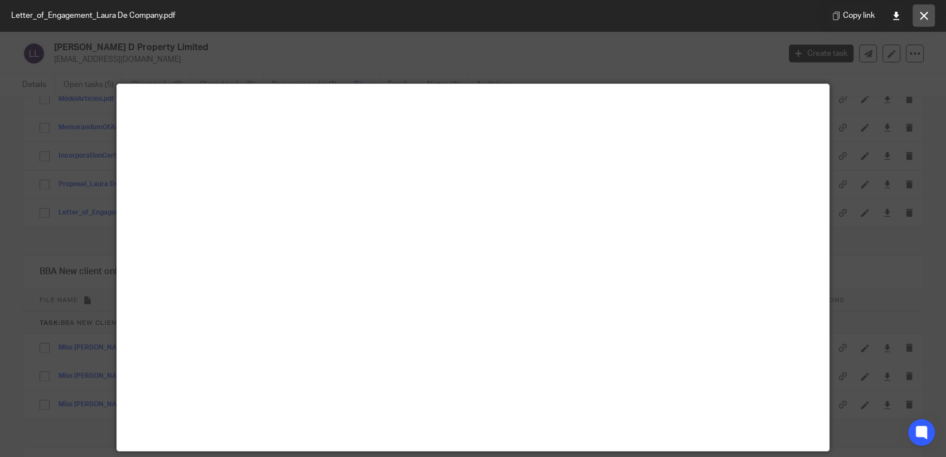
click at [918, 17] on button at bounding box center [923, 15] width 22 height 22
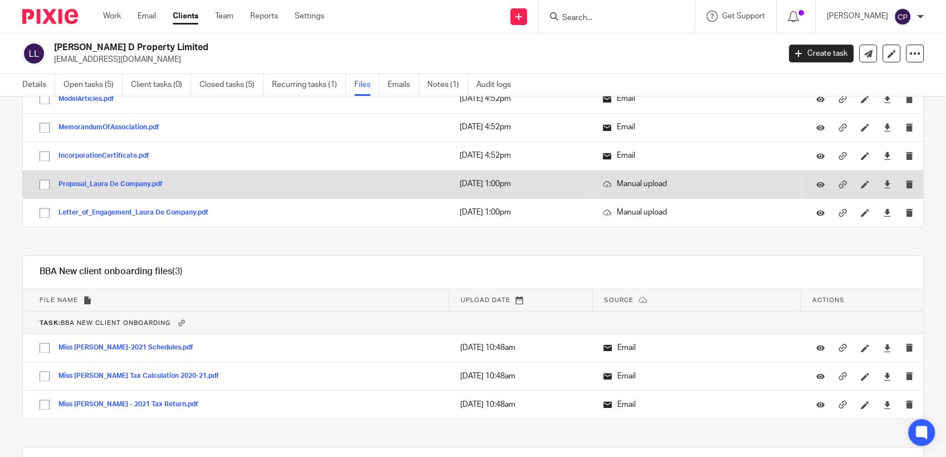
click at [227, 187] on td "Proposal_Laura De Company.pdf Proposal_Laura De Company Save" at bounding box center [236, 184] width 426 height 28
click at [107, 180] on button "Proposal_Laura De Company.pdf" at bounding box center [114, 184] width 113 height 8
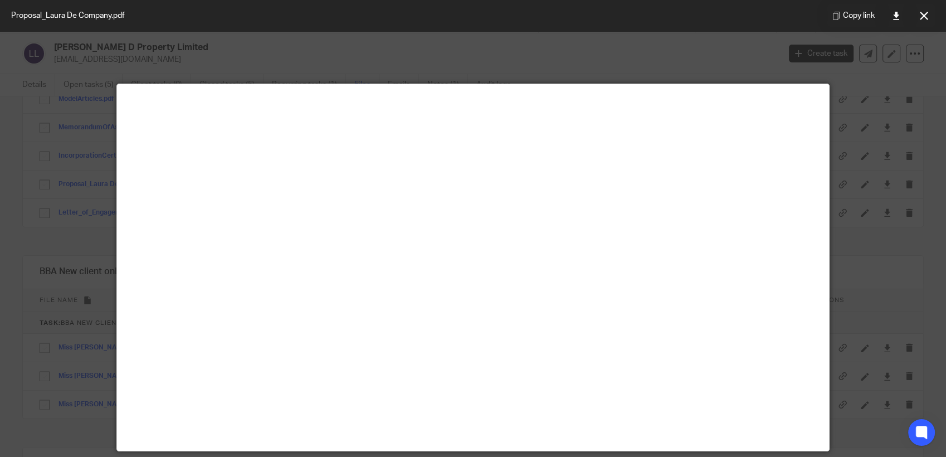
click at [925, 16] on icon at bounding box center [924, 16] width 8 height 8
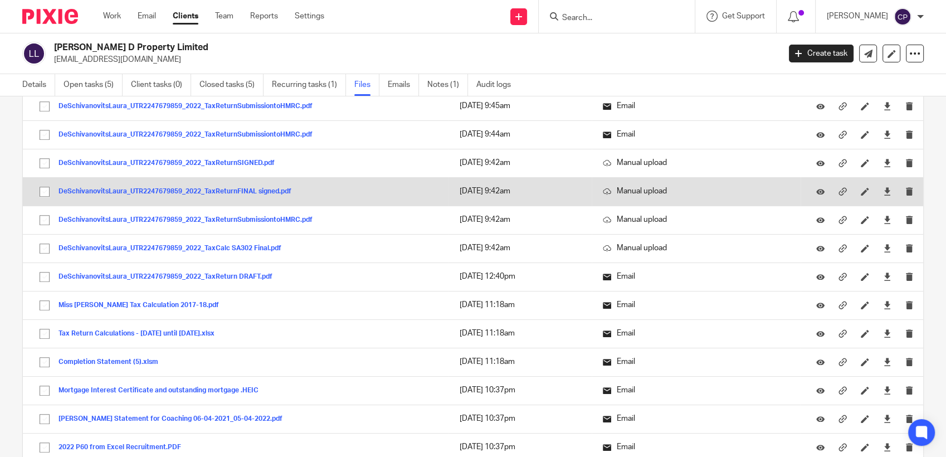
scroll to position [866, 0]
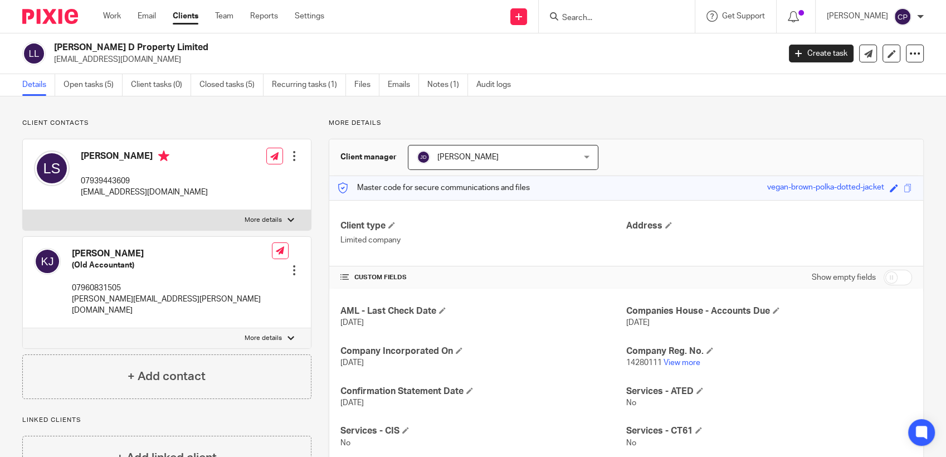
click at [597, 22] on input "Search" at bounding box center [611, 18] width 100 height 10
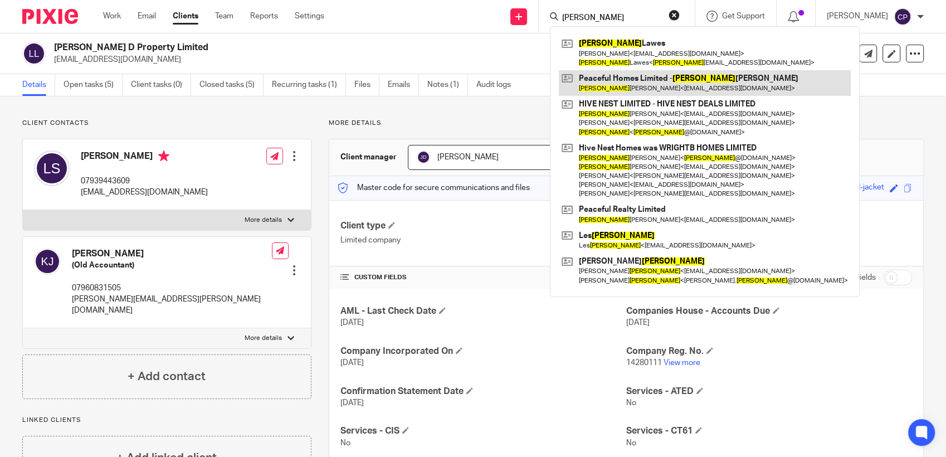
type input "angela"
click at [606, 92] on link at bounding box center [705, 83] width 292 height 26
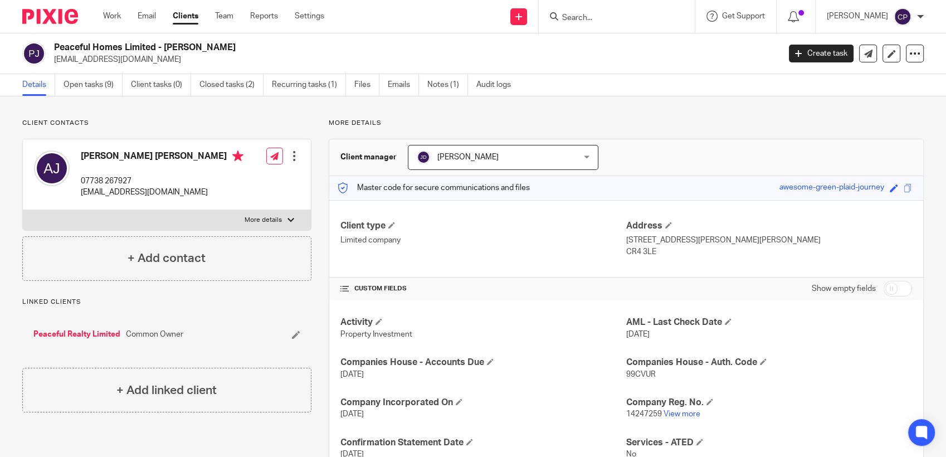
click at [578, 23] on div at bounding box center [617, 16] width 156 height 33
click at [575, 16] on input "Search" at bounding box center [611, 18] width 100 height 10
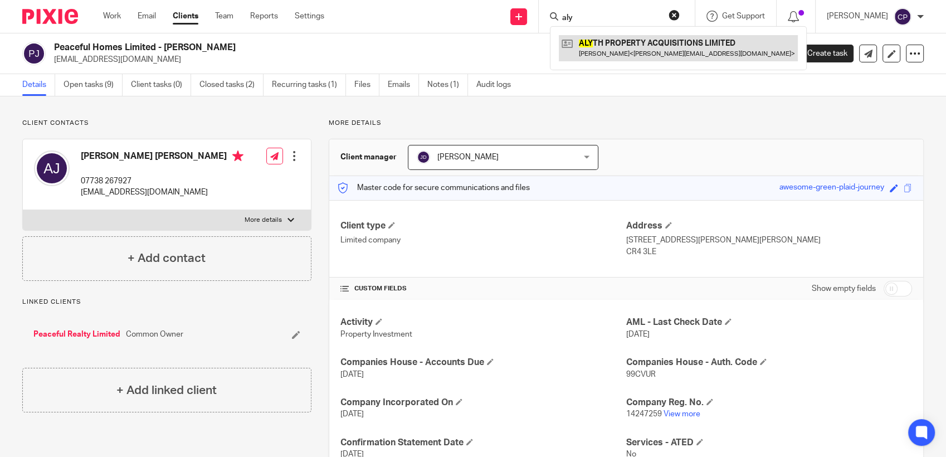
type input "aly"
click at [602, 56] on link at bounding box center [678, 48] width 239 height 26
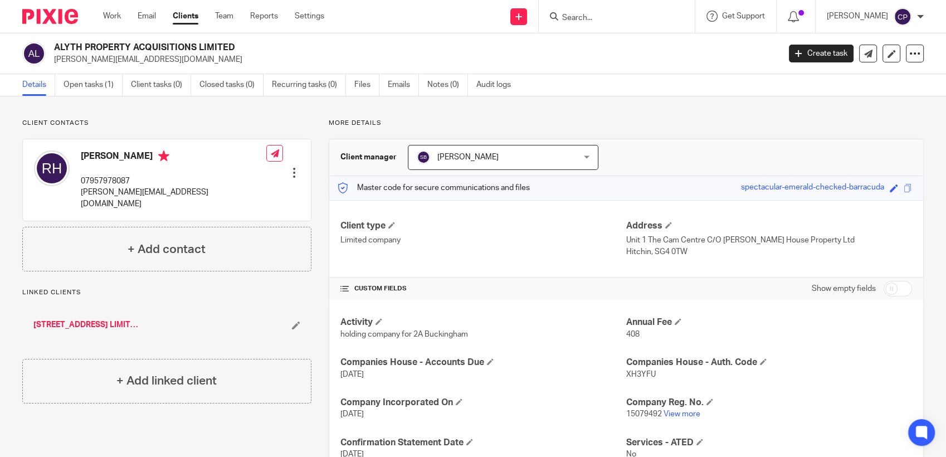
click at [568, 18] on input "Search" at bounding box center [611, 18] width 100 height 10
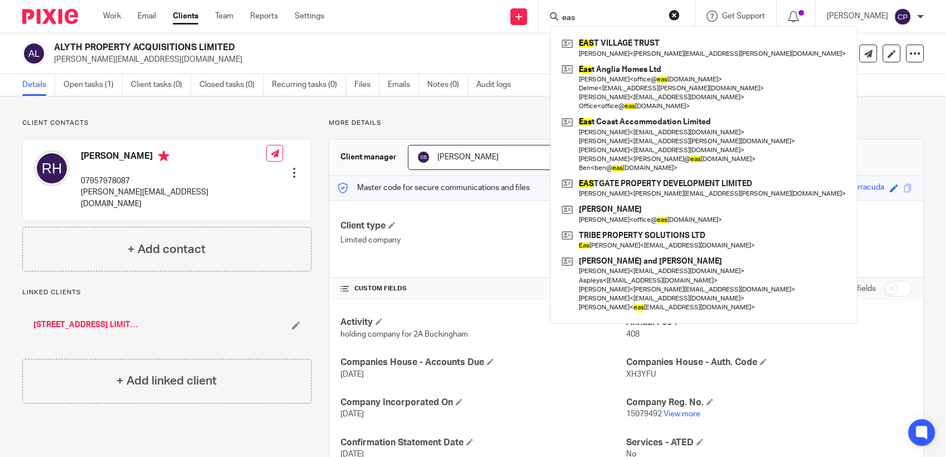
drag, startPoint x: 597, startPoint y: 18, endPoint x: 561, endPoint y: 19, distance: 35.7
click at [562, 19] on div "eas" at bounding box center [615, 16] width 130 height 14
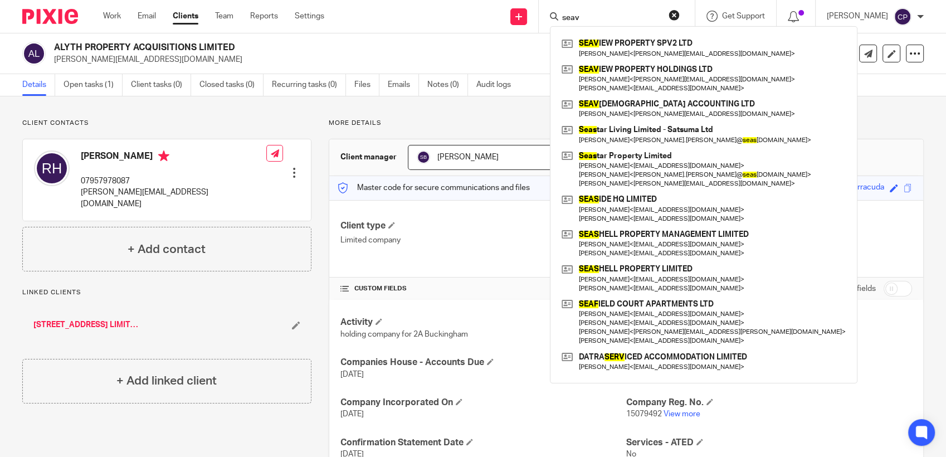
drag, startPoint x: 593, startPoint y: 19, endPoint x: 561, endPoint y: 19, distance: 32.3
click at [561, 19] on div "seav" at bounding box center [615, 16] width 130 height 14
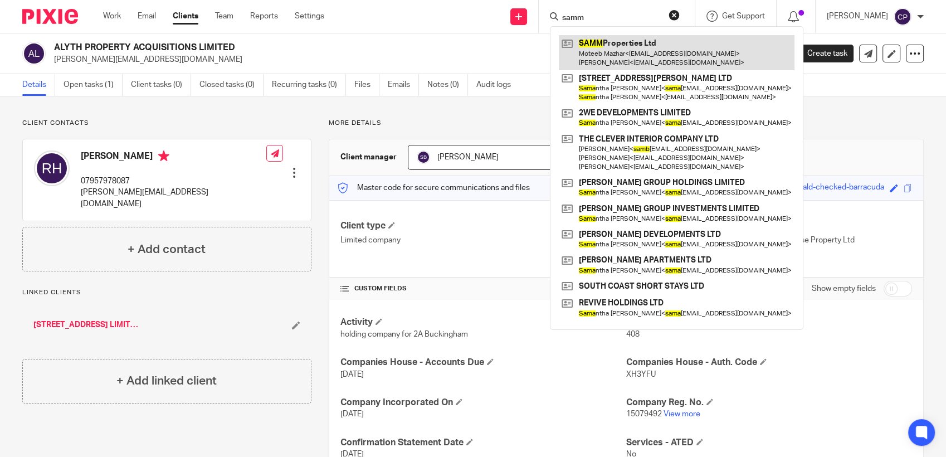
type input "samm"
click at [602, 51] on link at bounding box center [677, 52] width 236 height 35
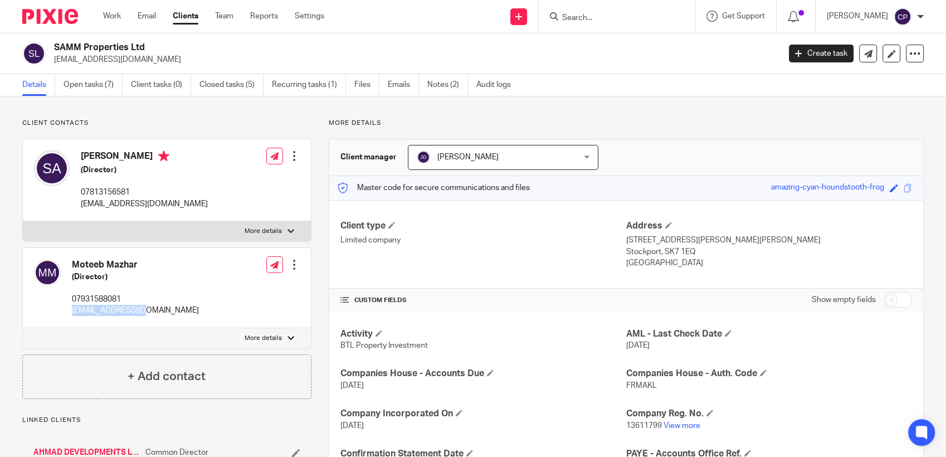
drag, startPoint x: 70, startPoint y: 311, endPoint x: 155, endPoint y: 312, distance: 84.7
click at [157, 312] on div "Moteeb Mazhar (Director) 07931588081 [EMAIL_ADDRESS][DOMAIN_NAME] Edit contact …" at bounding box center [167, 288] width 288 height 80
drag, startPoint x: 155, startPoint y: 312, endPoint x: 112, endPoint y: 312, distance: 42.9
copy p "[EMAIL_ADDRESS][DOMAIN_NAME]"
click at [807, 51] on link "Create task" at bounding box center [821, 54] width 65 height 18
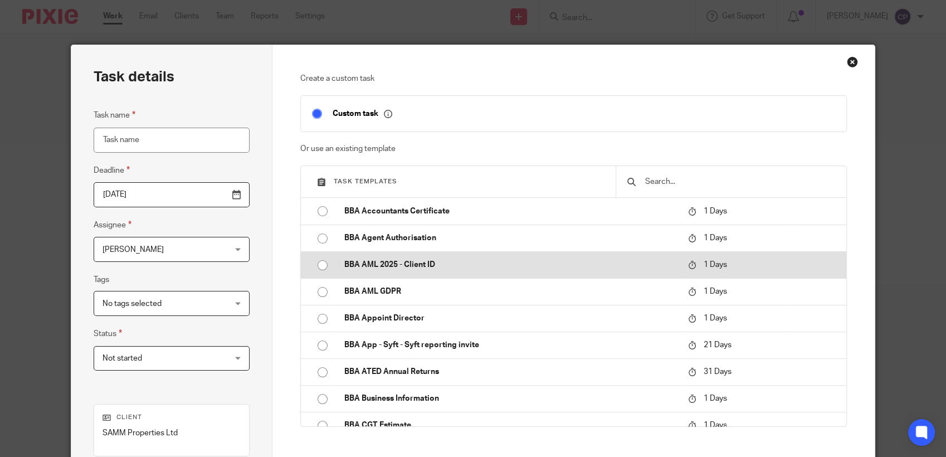
click at [315, 265] on input "radio" at bounding box center [322, 265] width 21 height 21
type input "2025-08-16"
type input "BBA AML 2025 - Client ID"
checkbox input "false"
radio input "false"
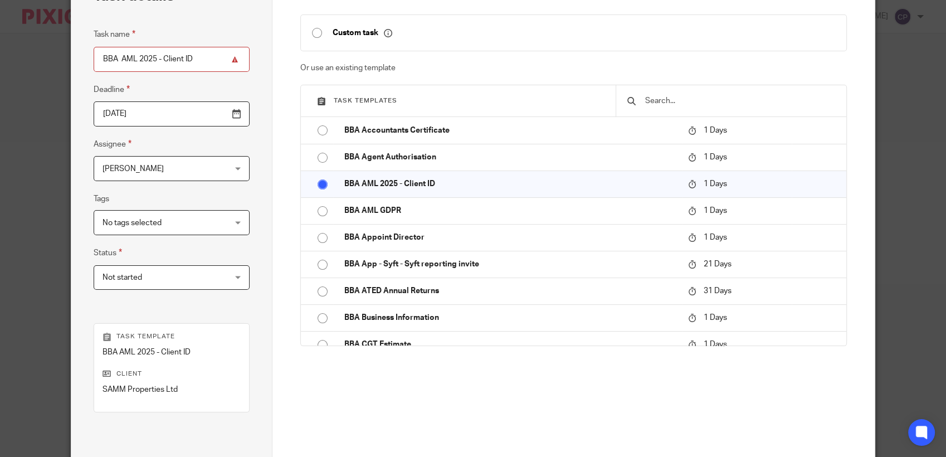
scroll to position [201, 0]
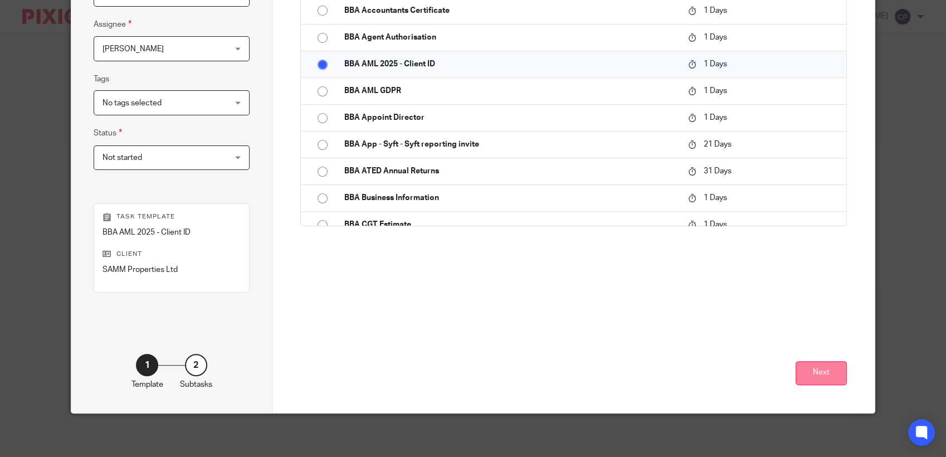
click at [815, 372] on button "Next" at bounding box center [820, 373] width 51 height 24
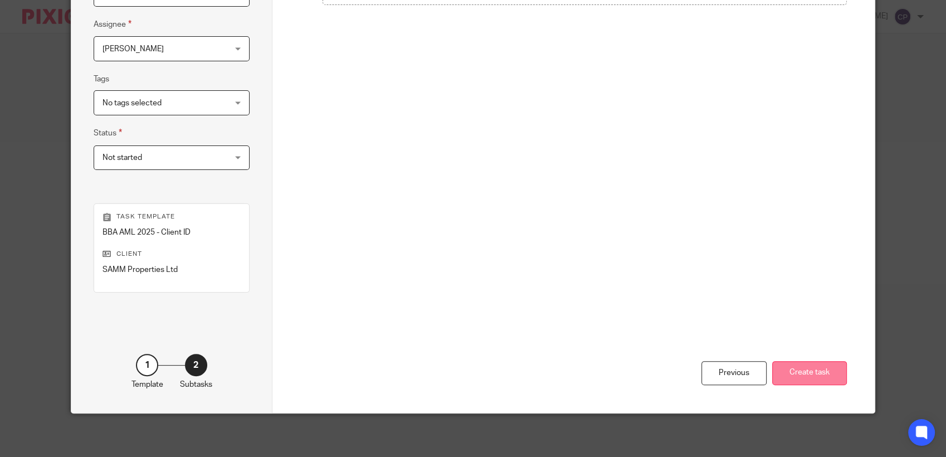
click at [784, 368] on button "Create task" at bounding box center [809, 373] width 75 height 24
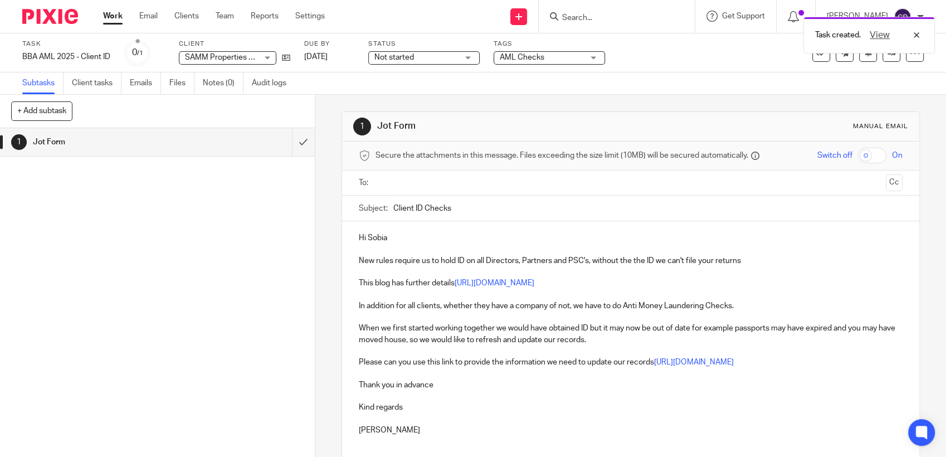
paste input "moteebm@gmail.com"
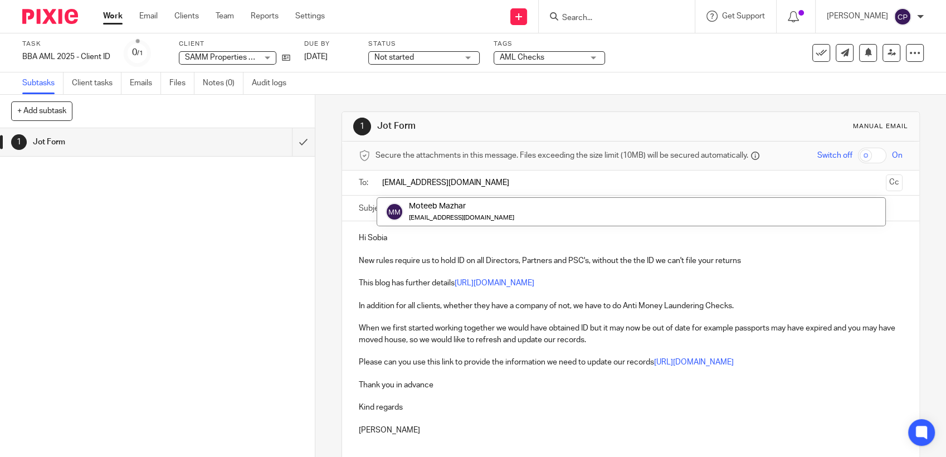
type input "moteebm@gmail.com"
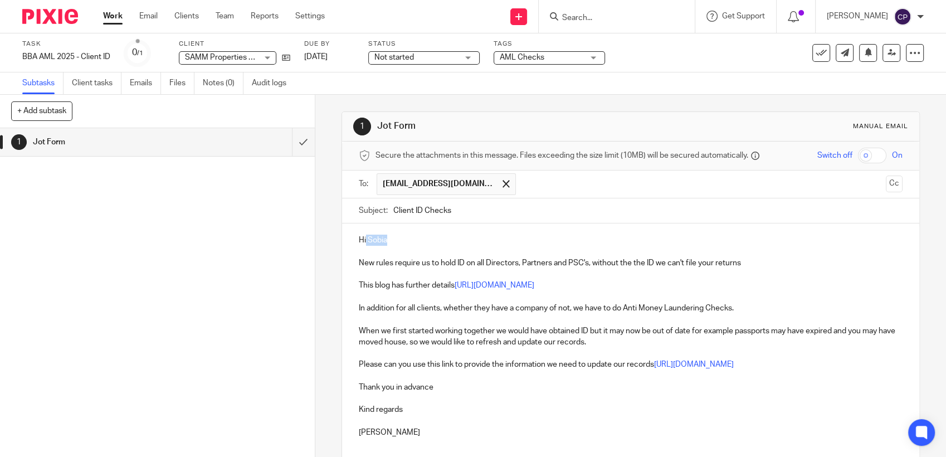
drag, startPoint x: 388, startPoint y: 238, endPoint x: 363, endPoint y: 243, distance: 25.6
click at [363, 243] on p "Hi Sobia" at bounding box center [631, 240] width 544 height 11
click at [362, 241] on p "HiMoteeb" at bounding box center [631, 240] width 544 height 11
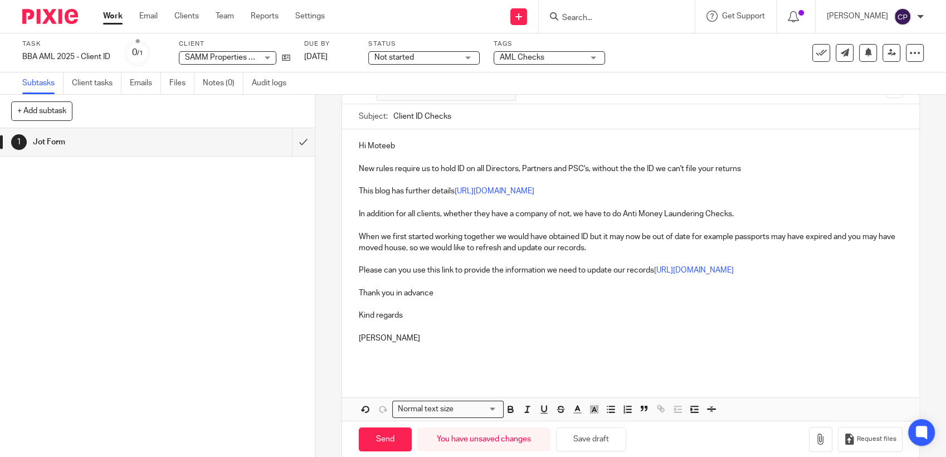
scroll to position [111, 0]
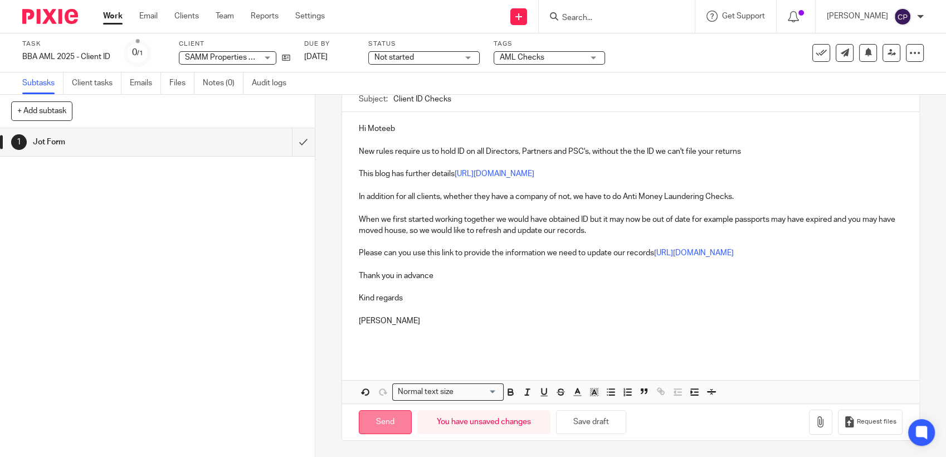
click at [395, 431] on input "Send" at bounding box center [385, 422] width 53 height 24
type input "Sent"
click at [585, 17] on input "Search" at bounding box center [611, 18] width 100 height 10
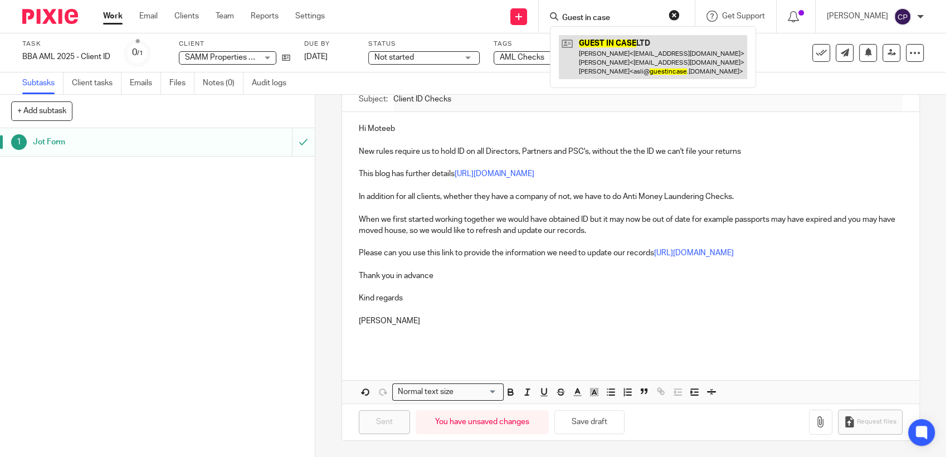
type input "Guest in case"
click at [607, 57] on link at bounding box center [653, 57] width 188 height 44
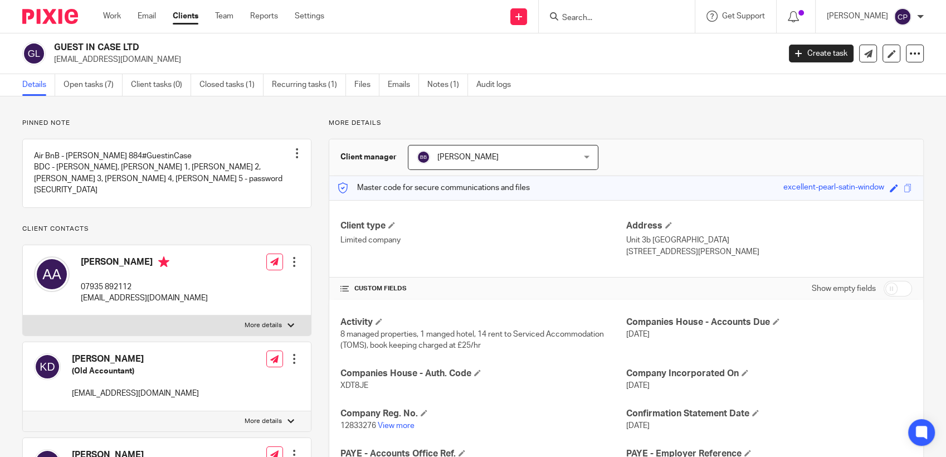
click at [593, 13] on input "Search" at bounding box center [611, 18] width 100 height 10
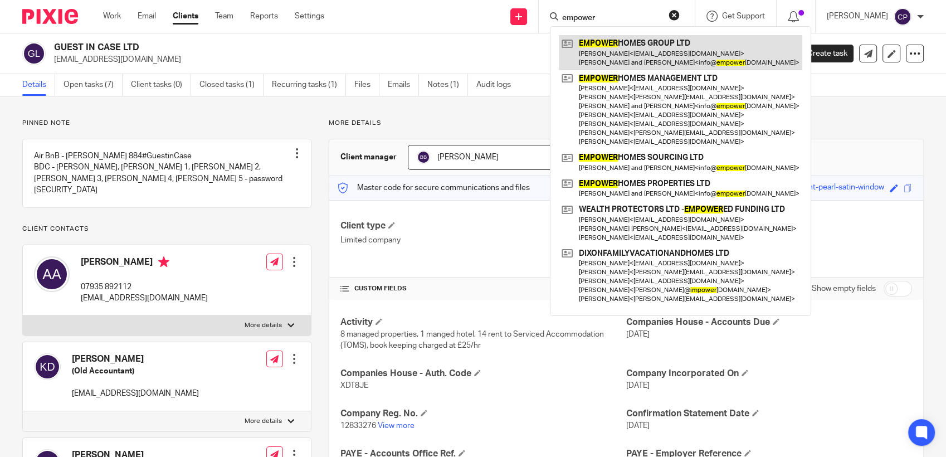
type input "empower"
click at [605, 58] on link at bounding box center [680, 52] width 243 height 35
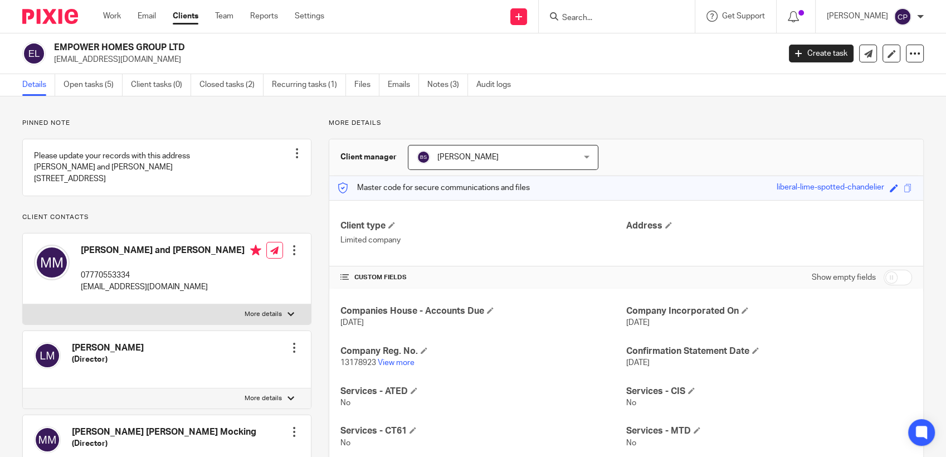
drag, startPoint x: 53, startPoint y: 61, endPoint x: 187, endPoint y: 64, distance: 133.2
click at [187, 64] on div "EMPOWER HOMES GROUP LTD info@empowerhomes.co.uk" at bounding box center [397, 53] width 750 height 23
drag, startPoint x: 187, startPoint y: 64, endPoint x: 134, endPoint y: 61, distance: 52.4
copy p "info@empowerhomes.co.uk"
click at [818, 57] on link "Create task" at bounding box center [821, 54] width 65 height 18
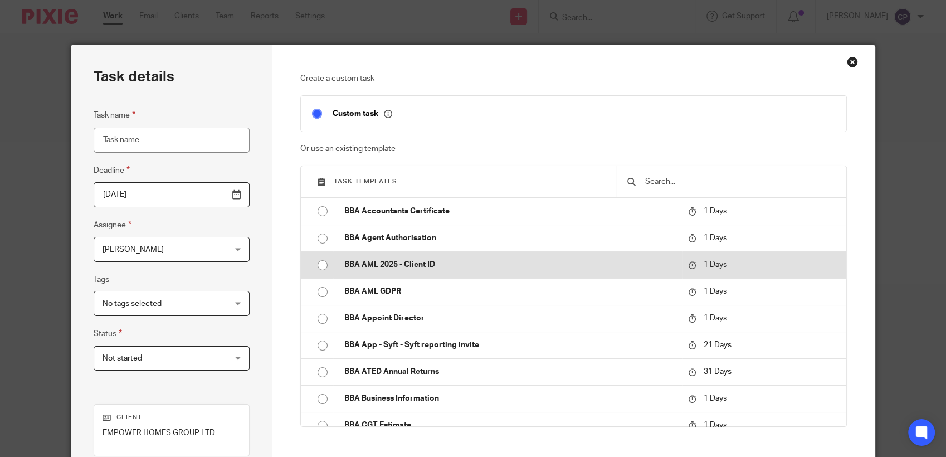
click at [316, 265] on input "radio" at bounding box center [322, 265] width 21 height 21
type input "[DATE]"
type input "BBA AML 2025 - Client ID"
checkbox input "false"
radio input "false"
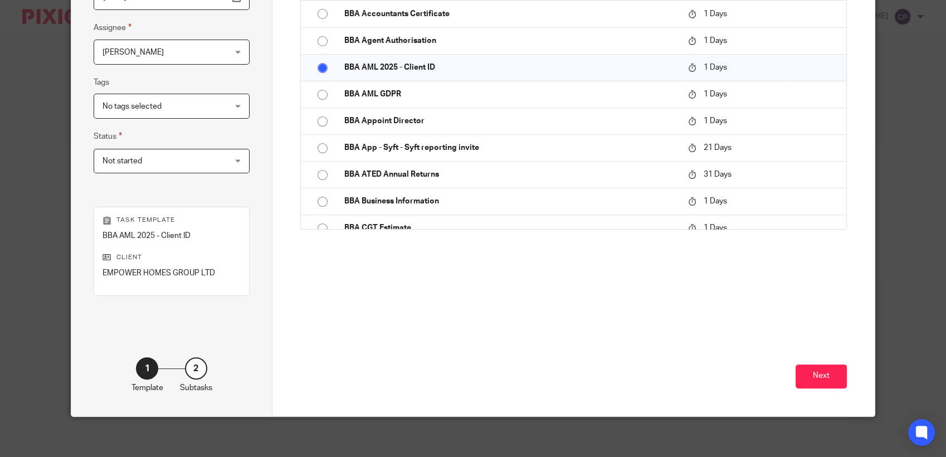
scroll to position [201, 0]
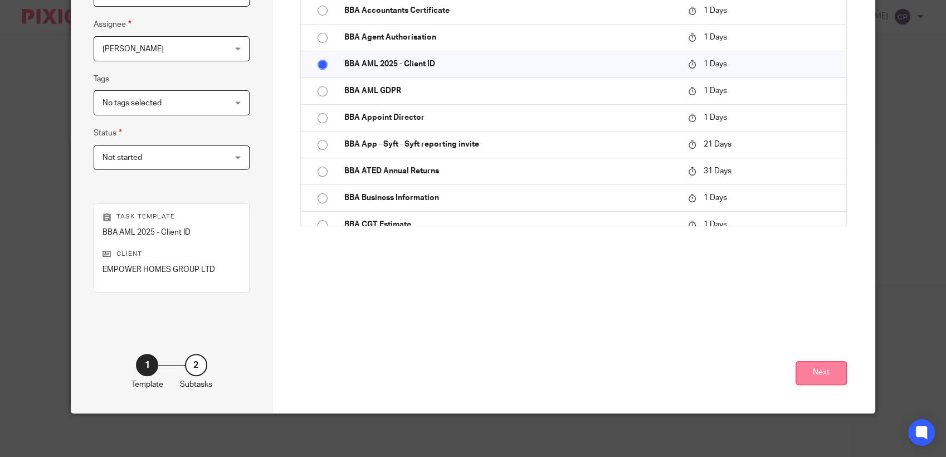
click at [826, 363] on button "Next" at bounding box center [820, 373] width 51 height 24
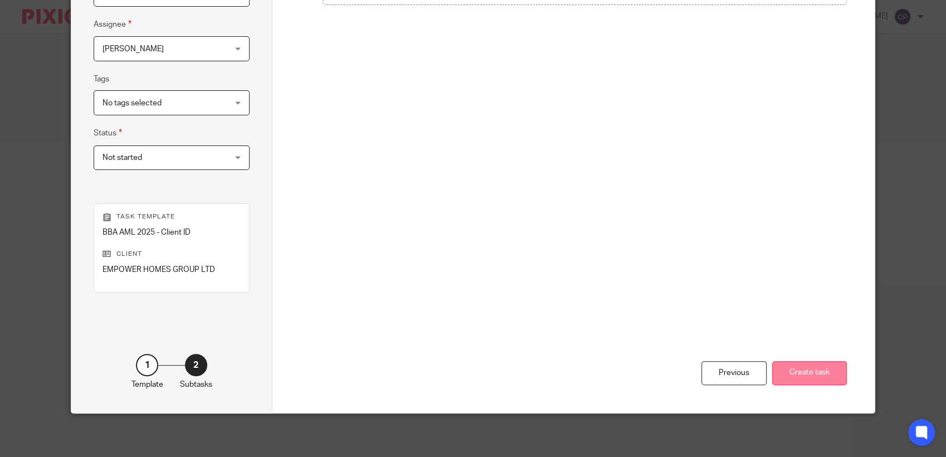
click at [785, 378] on button "Create task" at bounding box center [809, 373] width 75 height 24
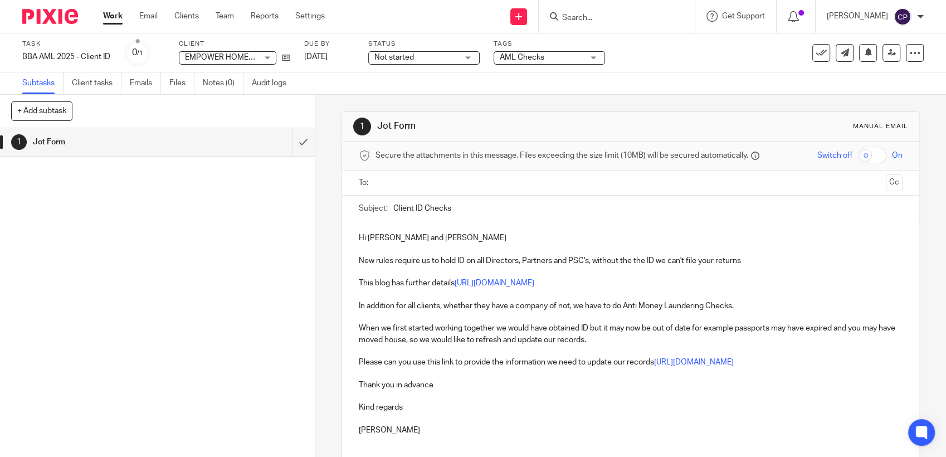
drag, startPoint x: 370, startPoint y: 182, endPoint x: 393, endPoint y: 179, distance: 22.9
click at [393, 179] on input "text" at bounding box center [629, 183] width 501 height 13
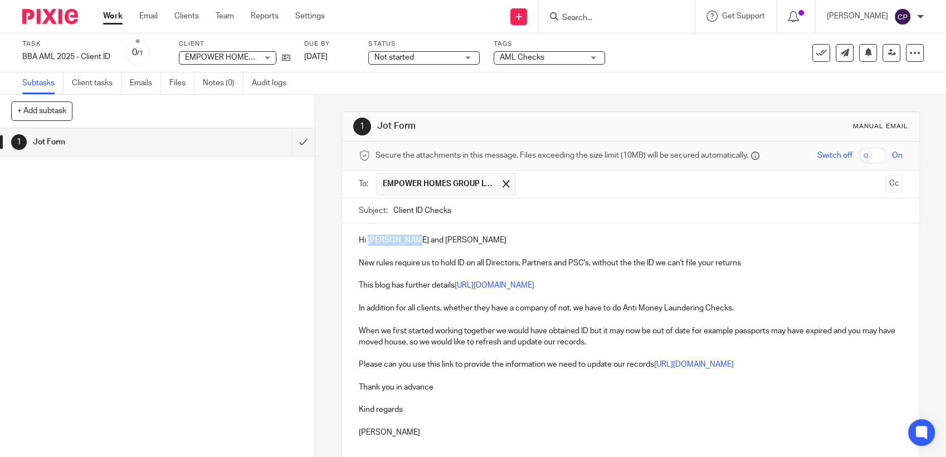
drag, startPoint x: 408, startPoint y: 241, endPoint x: 367, endPoint y: 243, distance: 41.8
click at [367, 243] on p "Hi Maarten and Lisa" at bounding box center [631, 240] width 544 height 11
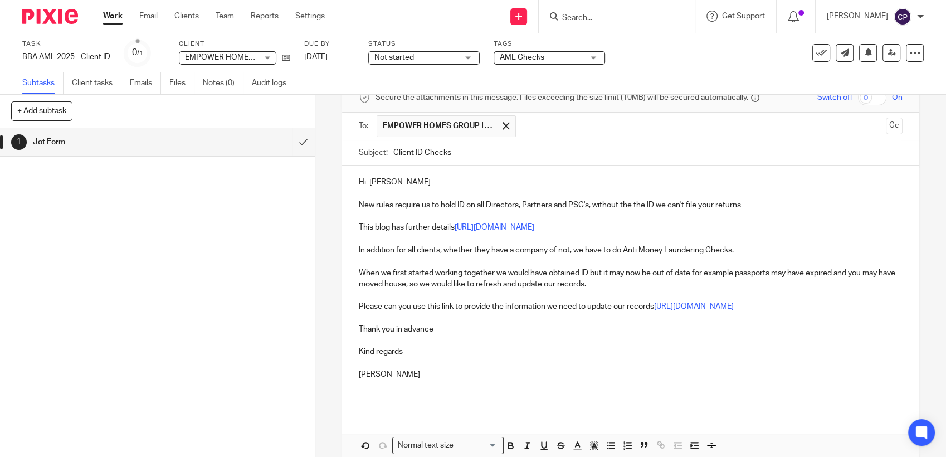
scroll to position [111, 0]
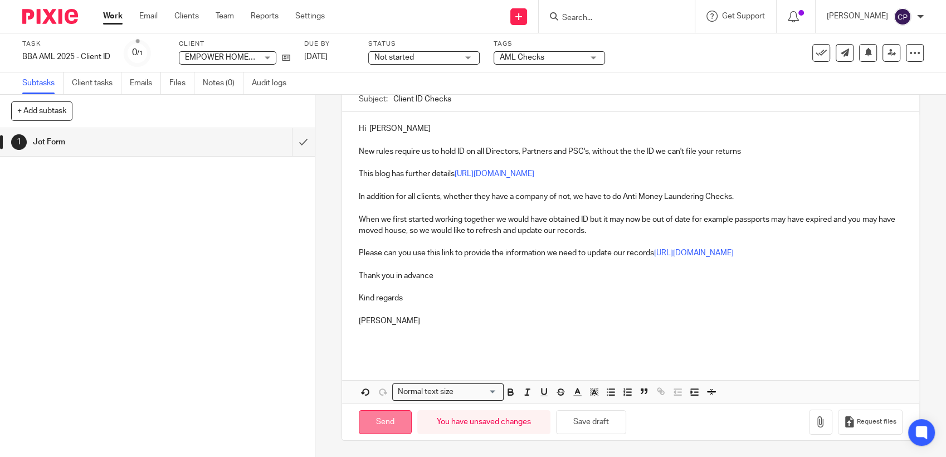
click at [382, 417] on input "Send" at bounding box center [385, 422] width 53 height 24
type input "Sent"
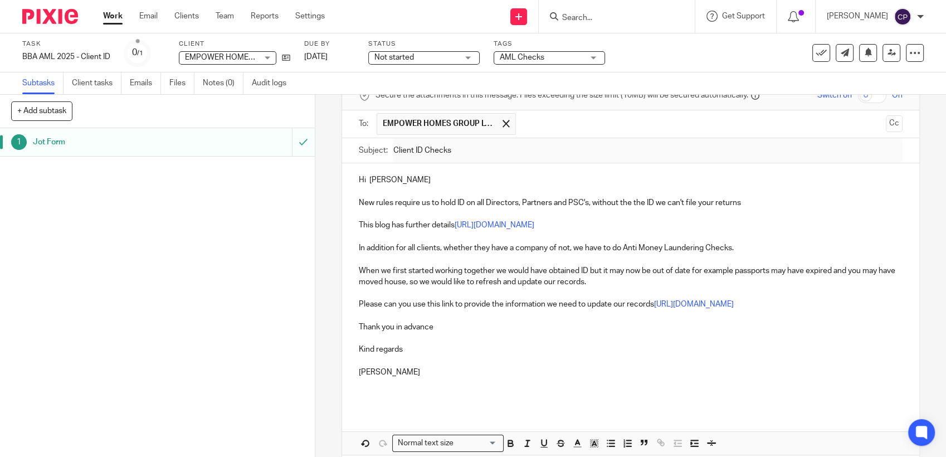
scroll to position [0, 0]
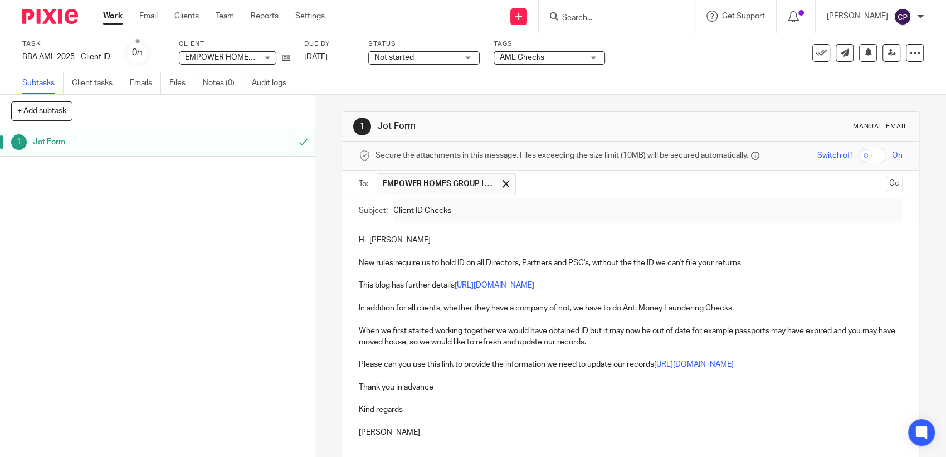
click at [595, 17] on input "Search" at bounding box center [611, 18] width 100 height 10
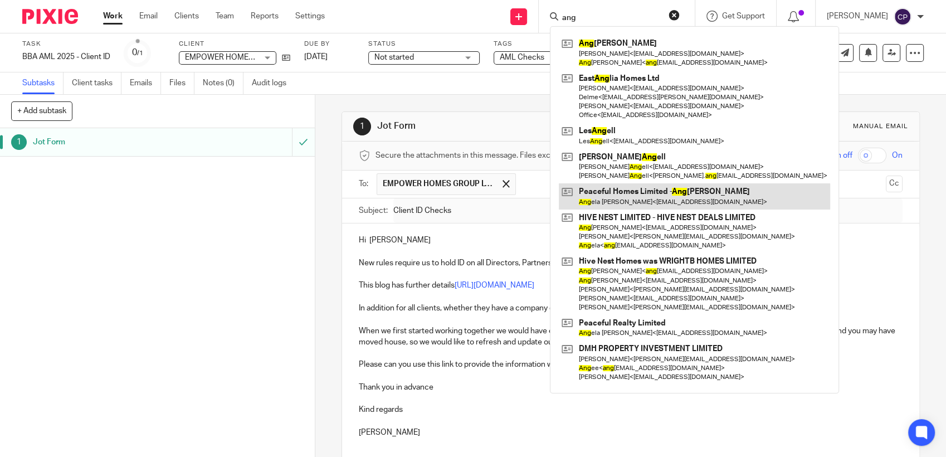
type input "ang"
click at [648, 200] on link at bounding box center [694, 196] width 271 height 26
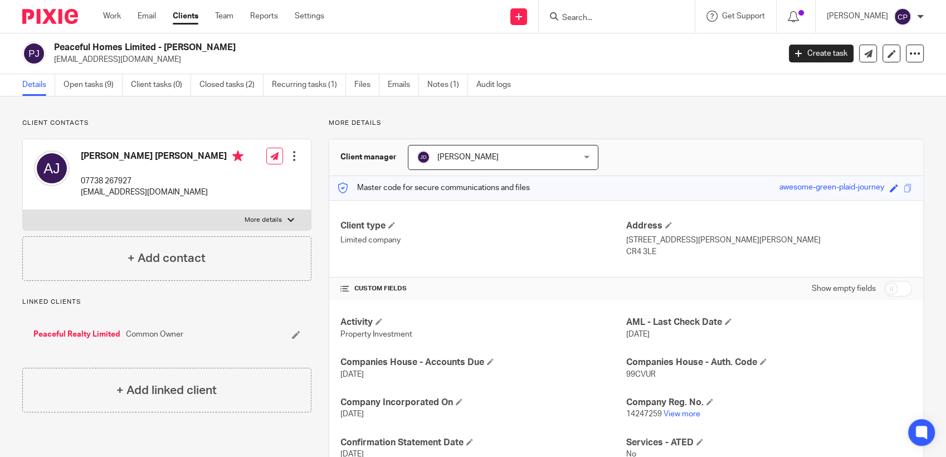
drag, startPoint x: 51, startPoint y: 63, endPoint x: 158, endPoint y: 63, distance: 107.5
click at [158, 63] on div "Peaceful Homes Limited - Angela Jiang jianglei_uk@hotmail.com" at bounding box center [397, 53] width 750 height 23
drag, startPoint x: 158, startPoint y: 63, endPoint x: 111, endPoint y: 61, distance: 46.8
copy p "jianglei_uk@hotmail.com"
click at [797, 56] on link "Create task" at bounding box center [821, 54] width 65 height 18
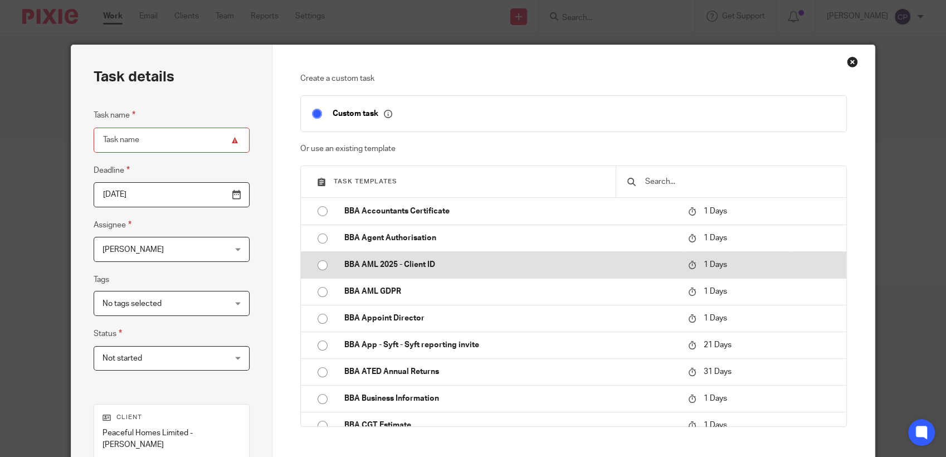
click at [312, 264] on input "radio" at bounding box center [322, 265] width 21 height 21
type input "2025-08-16"
type input "BBA AML 2025 - Client ID"
checkbox input "false"
radio input "false"
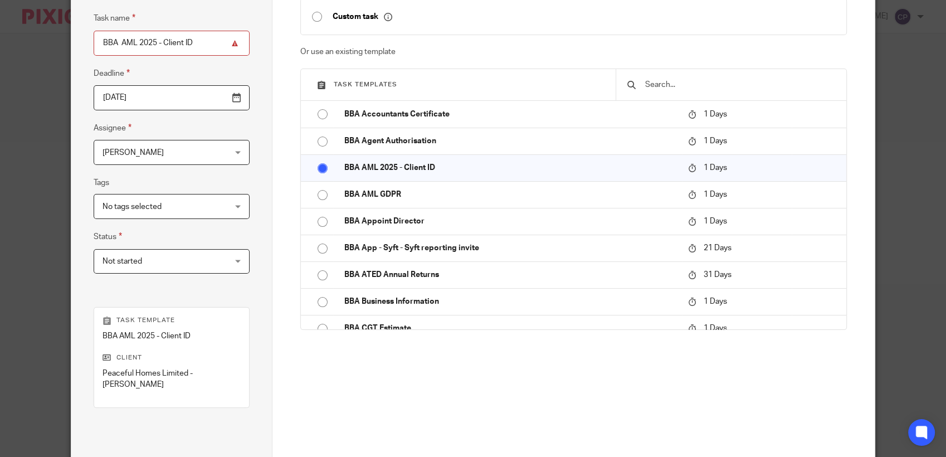
scroll to position [201, 0]
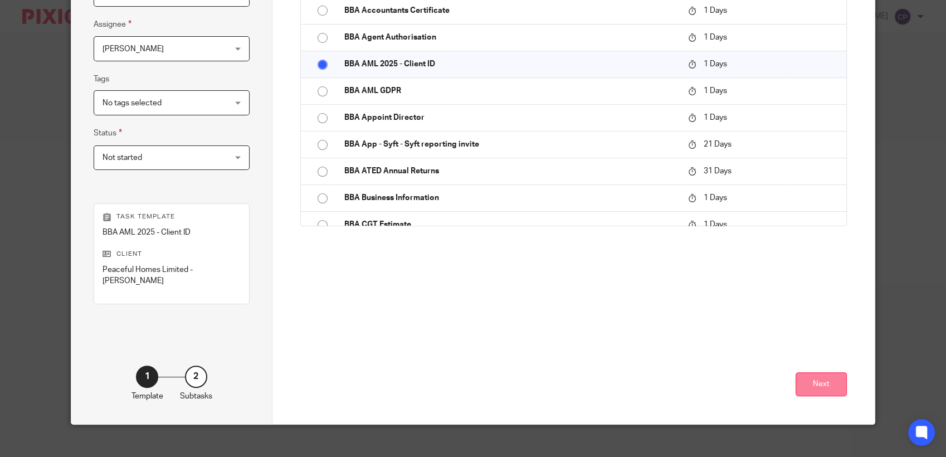
click at [815, 377] on button "Next" at bounding box center [820, 384] width 51 height 24
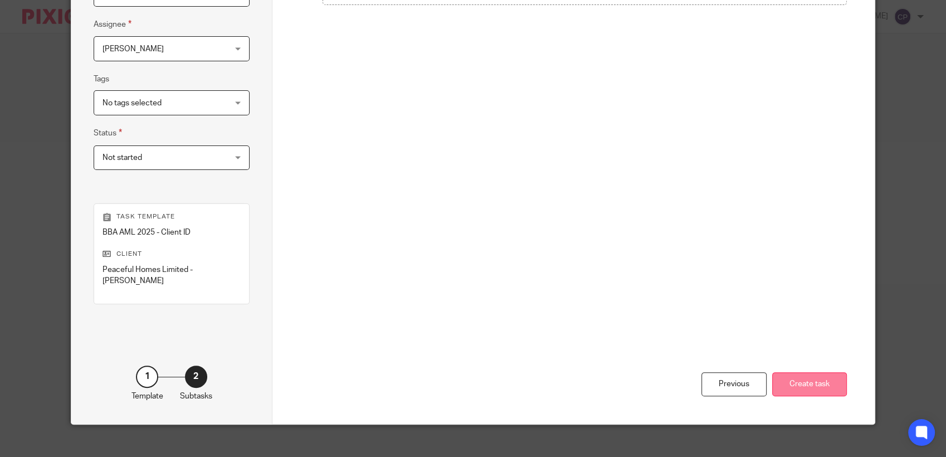
click at [798, 372] on button "Create task" at bounding box center [809, 384] width 75 height 24
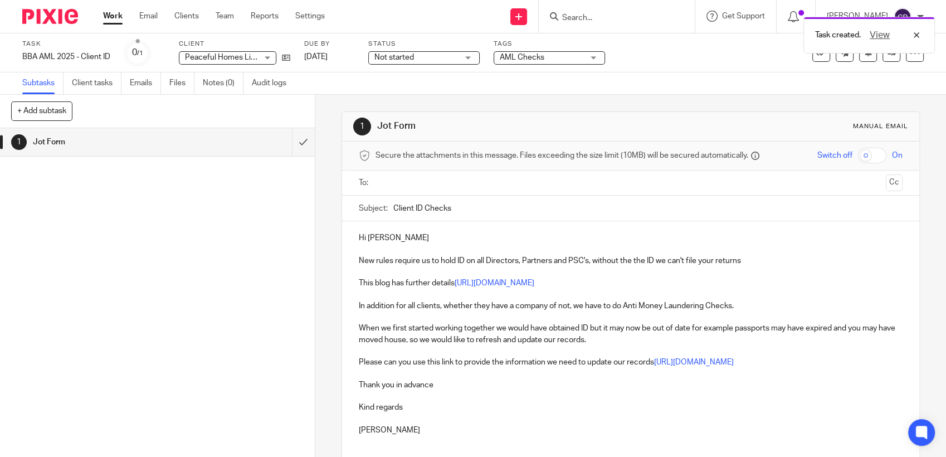
paste input "jianglei_uk@hotmail.com"
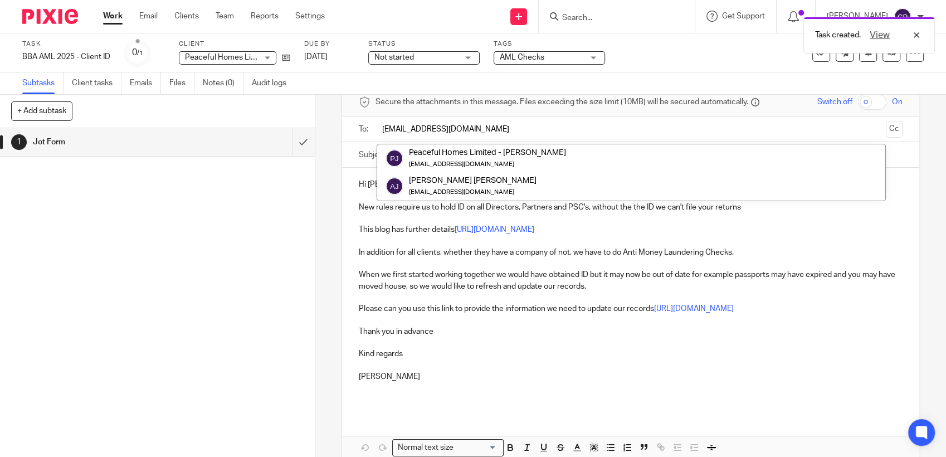
scroll to position [108, 0]
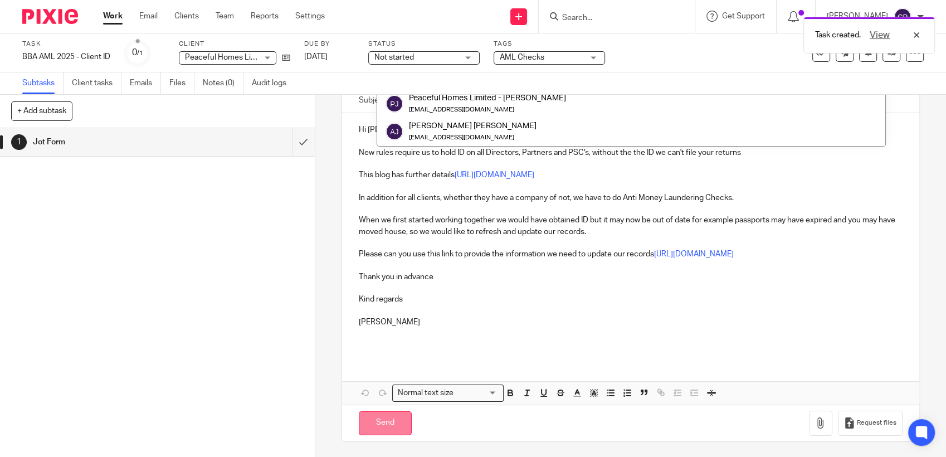
type input "[EMAIL_ADDRESS][DOMAIN_NAME]"
click at [378, 419] on input "Send" at bounding box center [385, 423] width 53 height 24
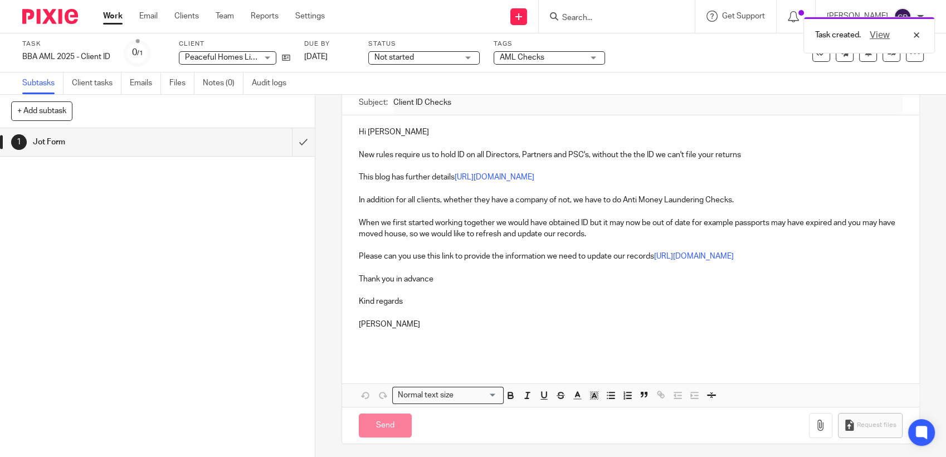
type input "Sent"
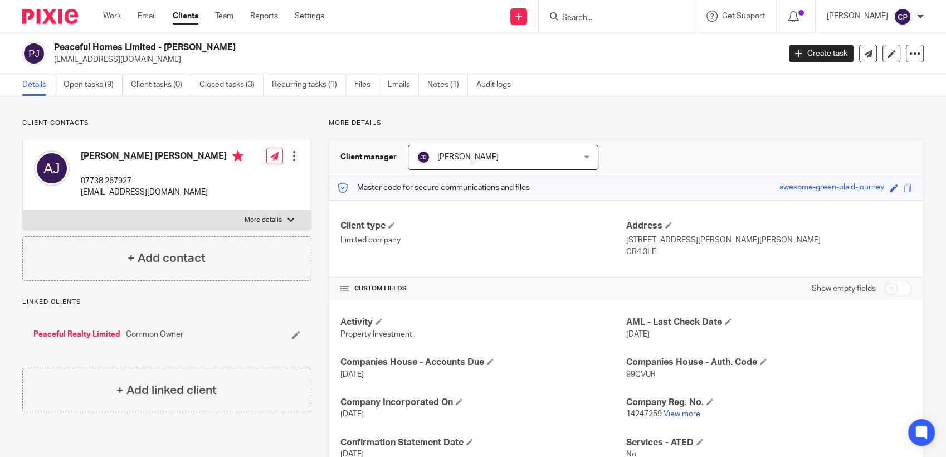
drag, startPoint x: 51, startPoint y: 60, endPoint x: 146, endPoint y: 60, distance: 95.8
click at [146, 60] on div "Peaceful Homes Limited - [PERSON_NAME] [EMAIL_ADDRESS][DOMAIN_NAME]" at bounding box center [397, 53] width 750 height 23
drag, startPoint x: 146, startPoint y: 60, endPoint x: 130, endPoint y: 61, distance: 16.7
copy p "[EMAIL_ADDRESS][DOMAIN_NAME]"
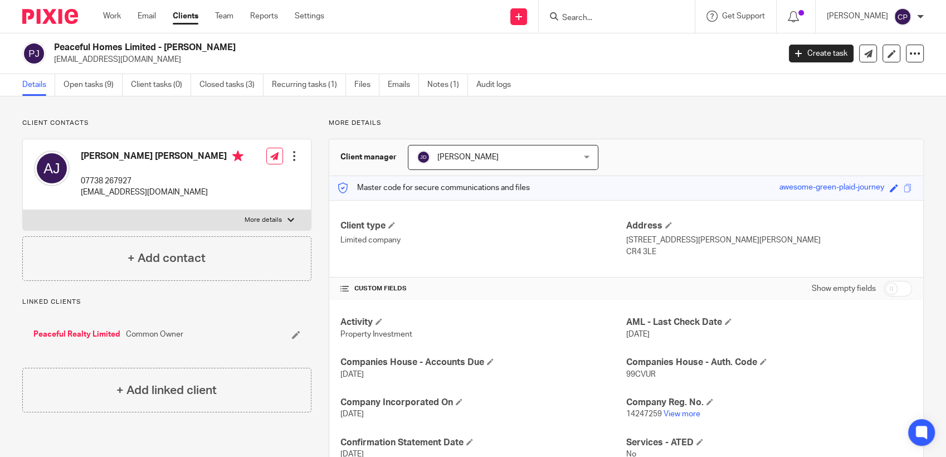
click at [588, 14] on input "Search" at bounding box center [611, 18] width 100 height 10
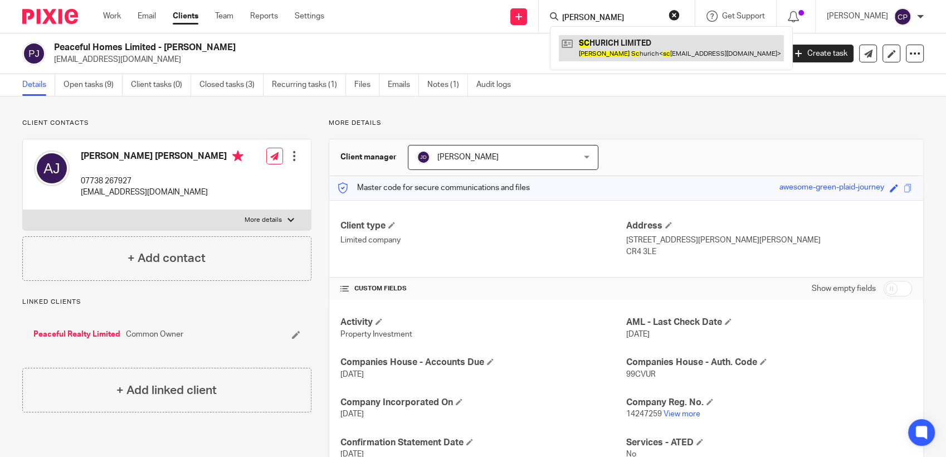
type input "[PERSON_NAME]"
click at [605, 45] on link at bounding box center [671, 48] width 225 height 26
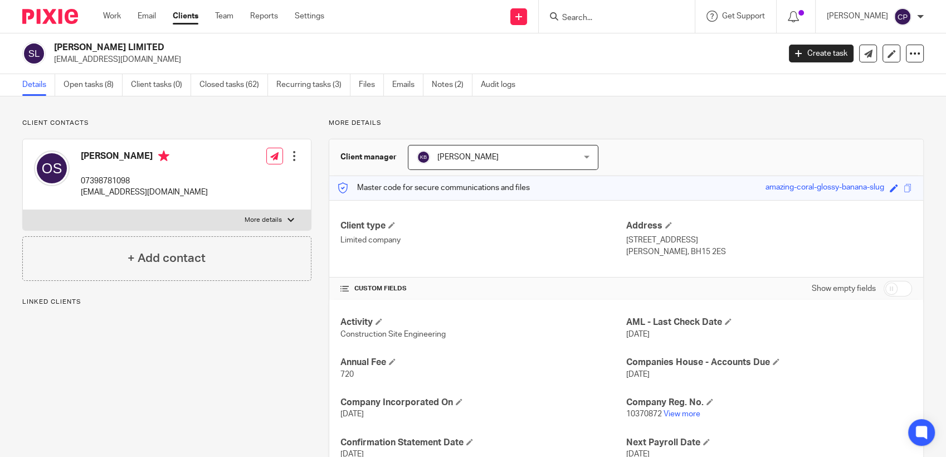
click at [157, 61] on div "[PERSON_NAME] LIMITED [EMAIL_ADDRESS][DOMAIN_NAME]" at bounding box center [397, 53] width 750 height 23
drag, startPoint x: 157, startPoint y: 61, endPoint x: 132, endPoint y: 60, distance: 25.1
click at [587, 21] on input "Search" at bounding box center [611, 18] width 100 height 10
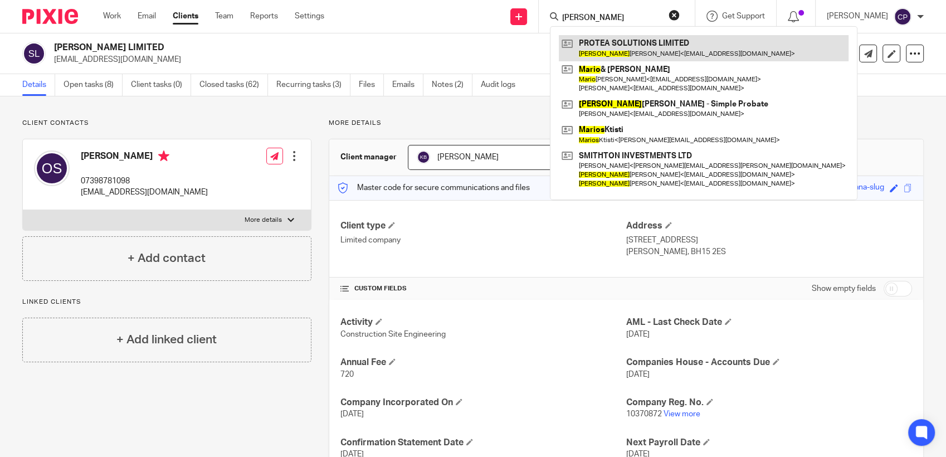
type input "[PERSON_NAME]"
click at [604, 58] on link at bounding box center [704, 48] width 290 height 26
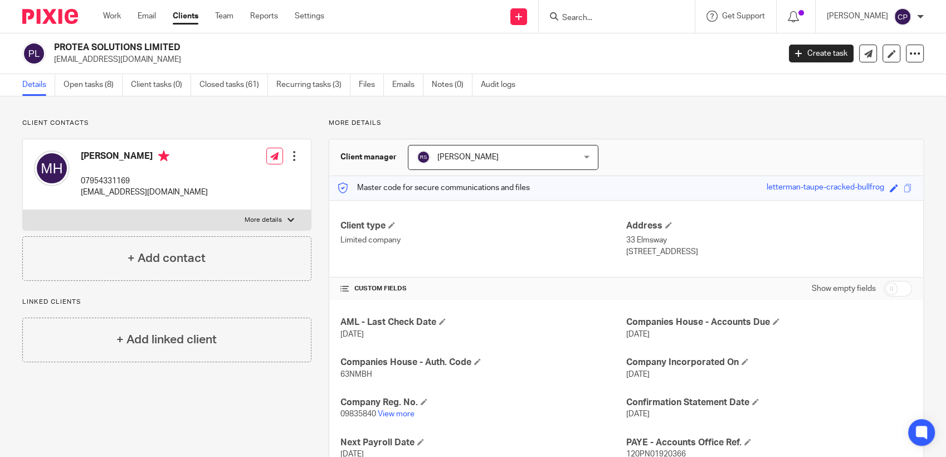
click at [584, 17] on input "Search" at bounding box center [611, 18] width 100 height 10
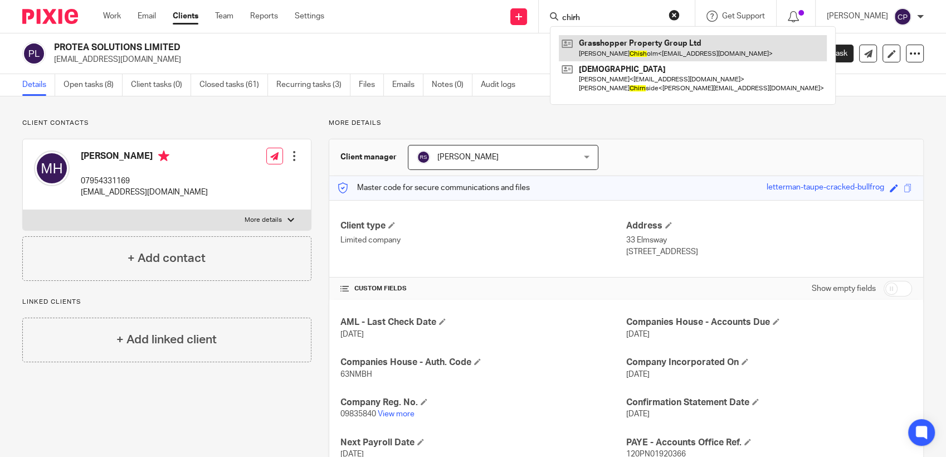
type input "chirh"
click at [593, 51] on link at bounding box center [693, 48] width 268 height 26
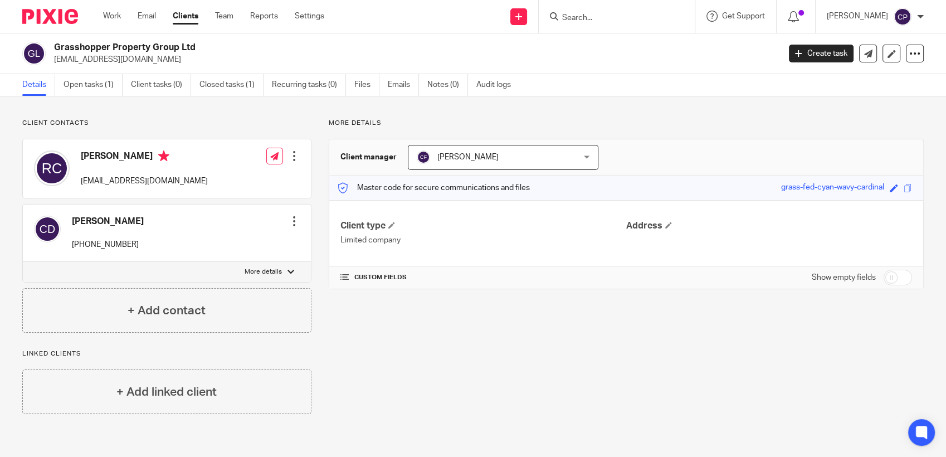
click at [576, 19] on input "Search" at bounding box center [611, 18] width 100 height 10
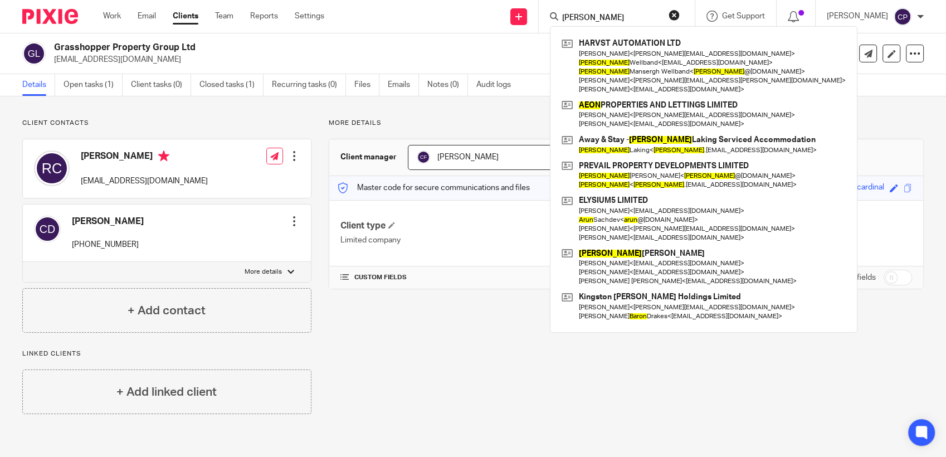
click at [572, 14] on input "aron" at bounding box center [611, 18] width 100 height 10
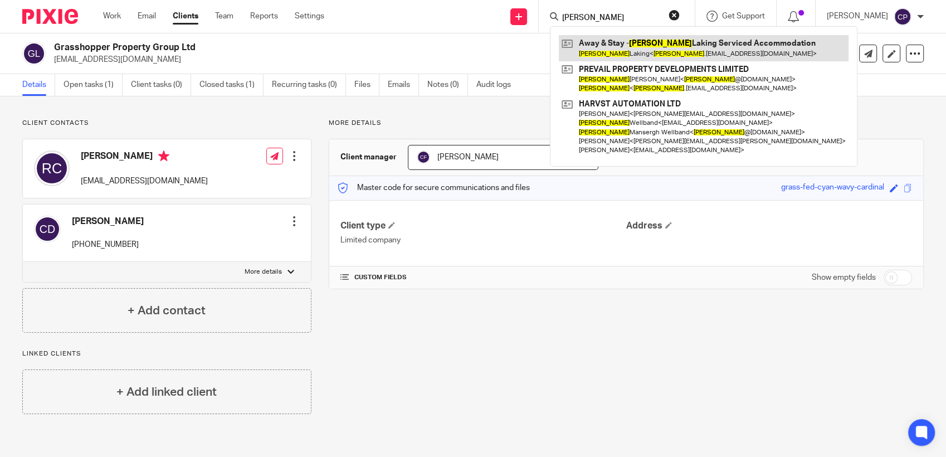
type input "arron"
click at [633, 51] on link at bounding box center [704, 48] width 290 height 26
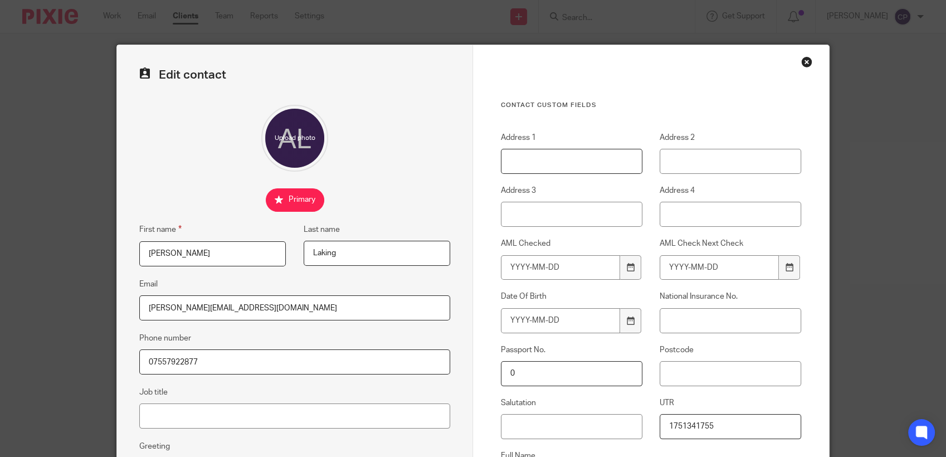
click at [508, 163] on input "Address 1" at bounding box center [571, 161] width 141 height 25
click at [554, 163] on input "27" at bounding box center [571, 161] width 141 height 25
click at [523, 159] on input "27 Feids end" at bounding box center [571, 161] width 141 height 25
drag, startPoint x: 524, startPoint y: 159, endPoint x: 501, endPoint y: 172, distance: 26.5
click at [501, 172] on input "27 Feids end" at bounding box center [571, 161] width 141 height 25
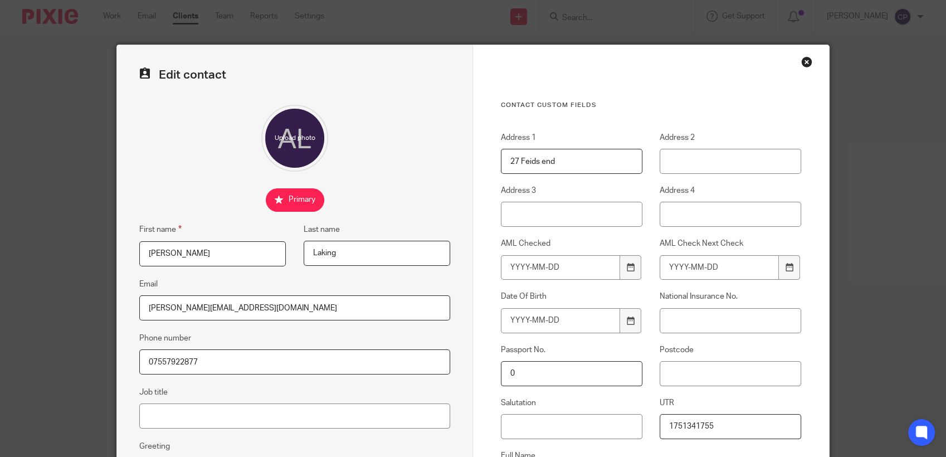
drag, startPoint x: 526, startPoint y: 159, endPoint x: 521, endPoint y: 164, distance: 6.7
click at [521, 164] on input "27 Feids end" at bounding box center [571, 161] width 141 height 25
type input "27 Fields end"
click at [494, 184] on div "Address 1 27 Fields end Address 2 Address 3 Address 4 AML Checked AML Check Nex…" at bounding box center [641, 317] width 317 height 371
click at [682, 167] on input "Address 2" at bounding box center [730, 161] width 141 height 25
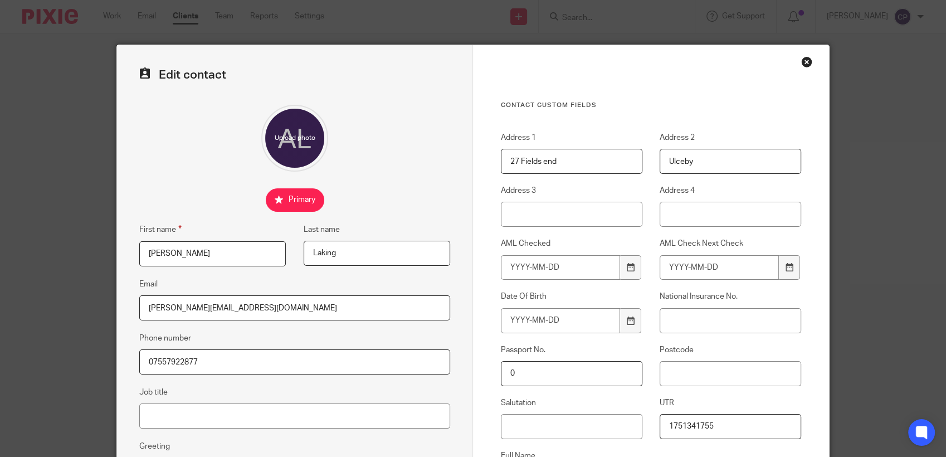
type input "Ulceby"
click at [675, 213] on input "Address 4" at bounding box center [730, 214] width 141 height 25
type input "North Lincs"
click at [692, 380] on input "Postcode" at bounding box center [730, 373] width 141 height 25
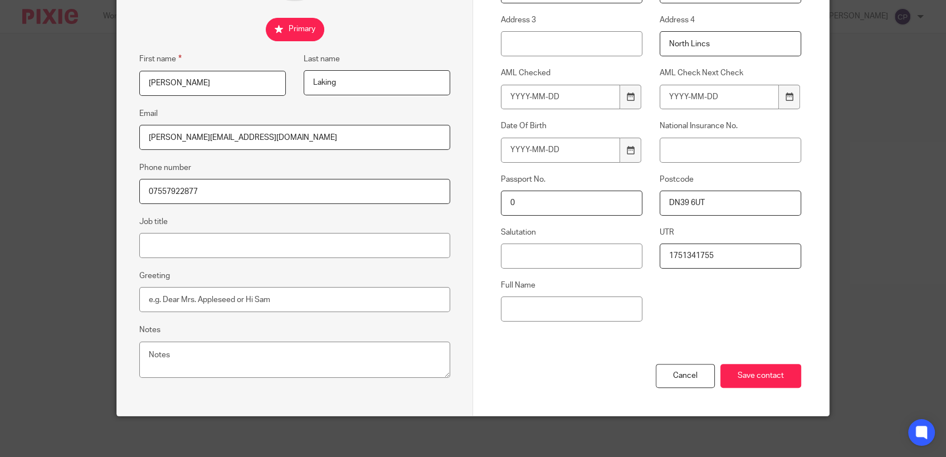
scroll to position [173, 0]
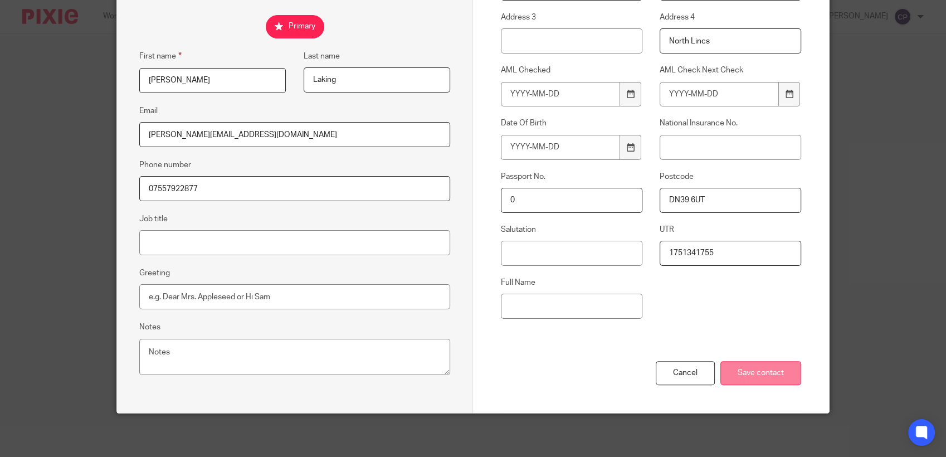
type input "DN39 6UT"
click at [750, 374] on input "Save contact" at bounding box center [760, 373] width 81 height 24
click at [740, 377] on input "Save contact" at bounding box center [760, 373] width 81 height 24
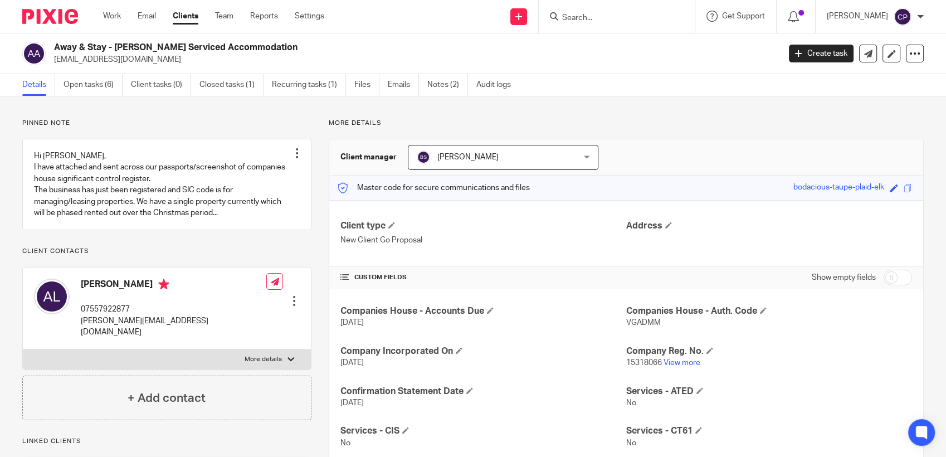
click at [585, 24] on div at bounding box center [617, 16] width 156 height 33
click at [585, 16] on input "Search" at bounding box center [611, 18] width 100 height 10
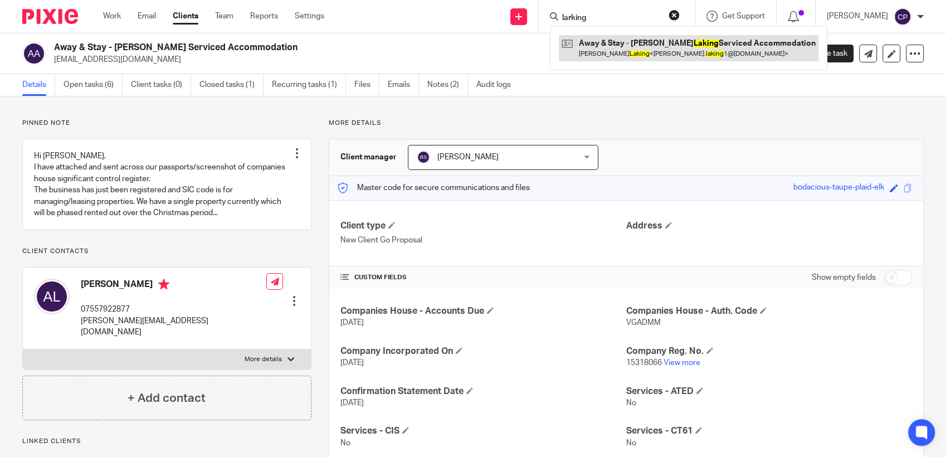
type input "larking"
click at [621, 41] on link at bounding box center [689, 48] width 260 height 26
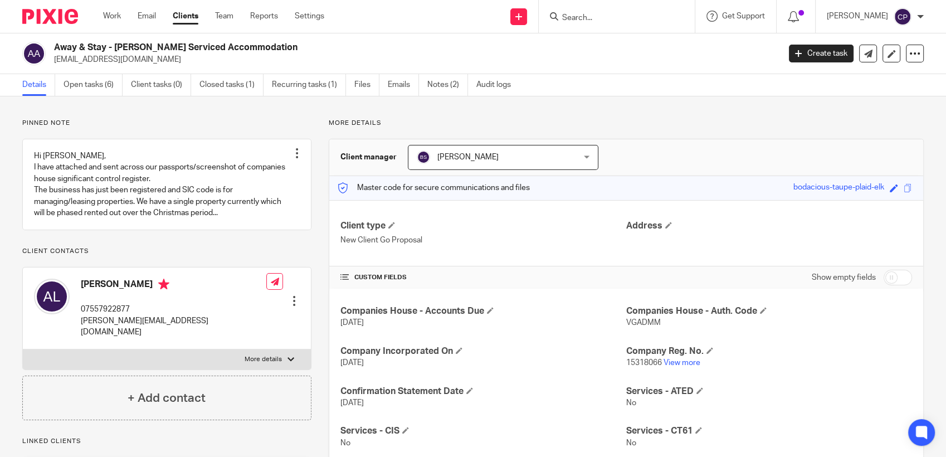
drag, startPoint x: 51, startPoint y: 59, endPoint x: 182, endPoint y: 67, distance: 131.1
click at [182, 67] on div "Away & Stay - [PERSON_NAME] Serviced Accommodation [EMAIL_ADDRESS][DOMAIN_NAME]…" at bounding box center [473, 53] width 946 height 41
drag, startPoint x: 182, startPoint y: 67, endPoint x: 125, endPoint y: 61, distance: 57.7
copy p "[EMAIL_ADDRESS][DOMAIN_NAME]"
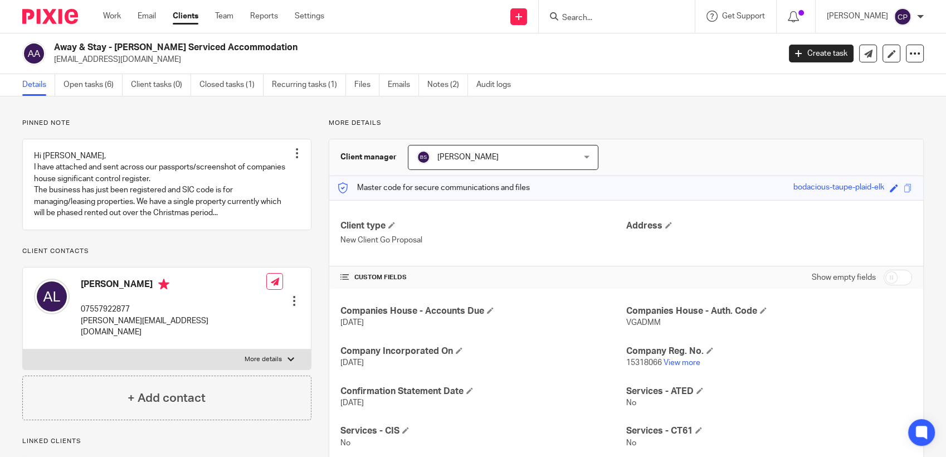
click at [594, 11] on form at bounding box center [620, 16] width 119 height 14
click at [590, 13] on form at bounding box center [620, 16] width 119 height 14
click at [585, 20] on input "Search" at bounding box center [611, 18] width 100 height 10
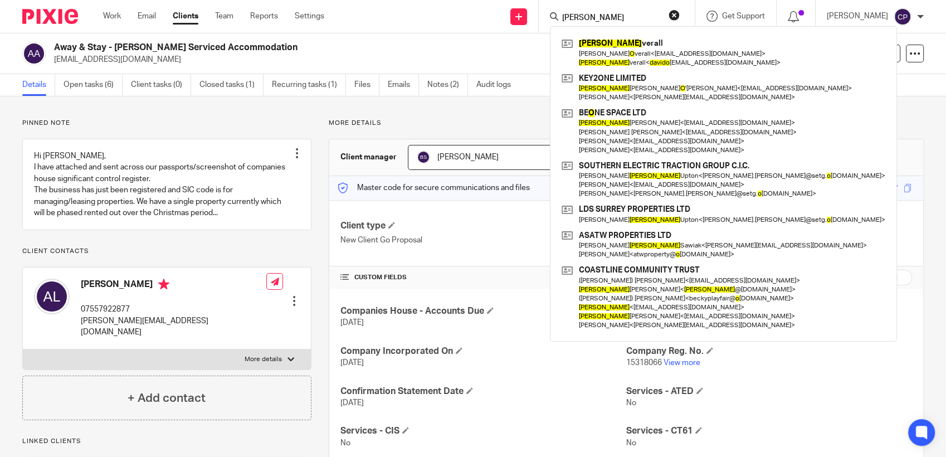
type input "[PERSON_NAME]"
